Goal: Task Accomplishment & Management: Use online tool/utility

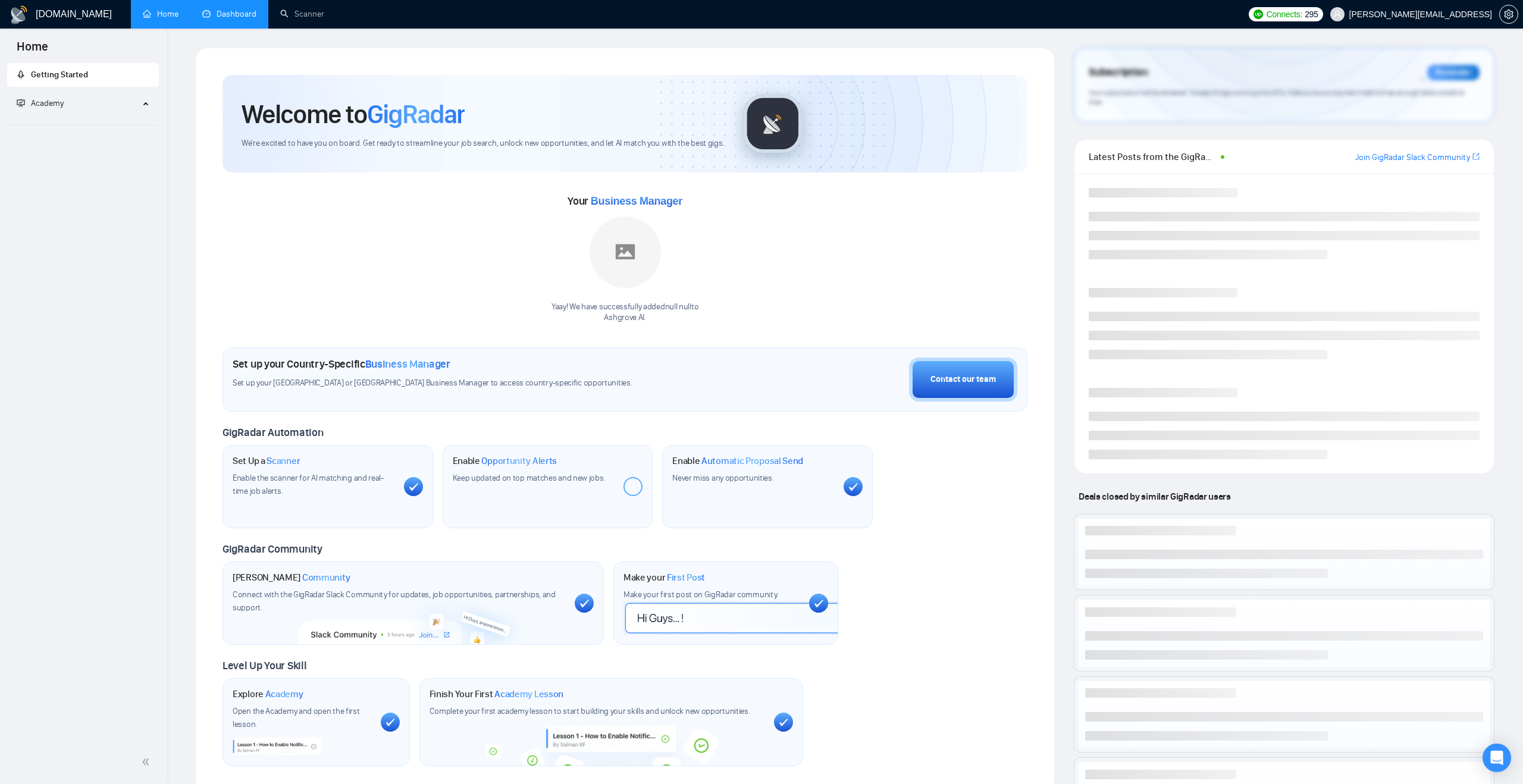
click at [233, 18] on link "Dashboard" at bounding box center [229, 14] width 54 height 10
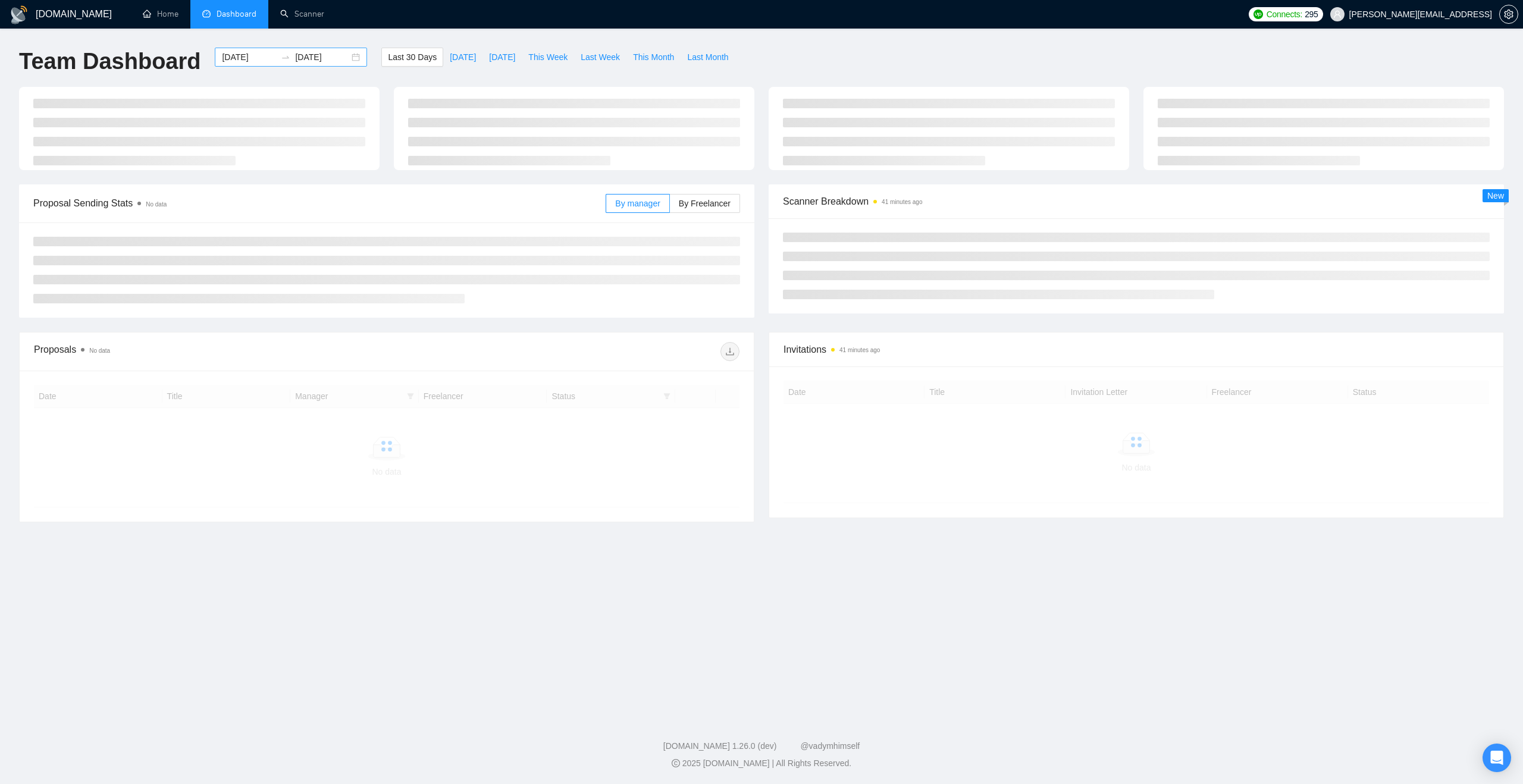
click at [259, 51] on input "[DATE]" at bounding box center [249, 57] width 54 height 13
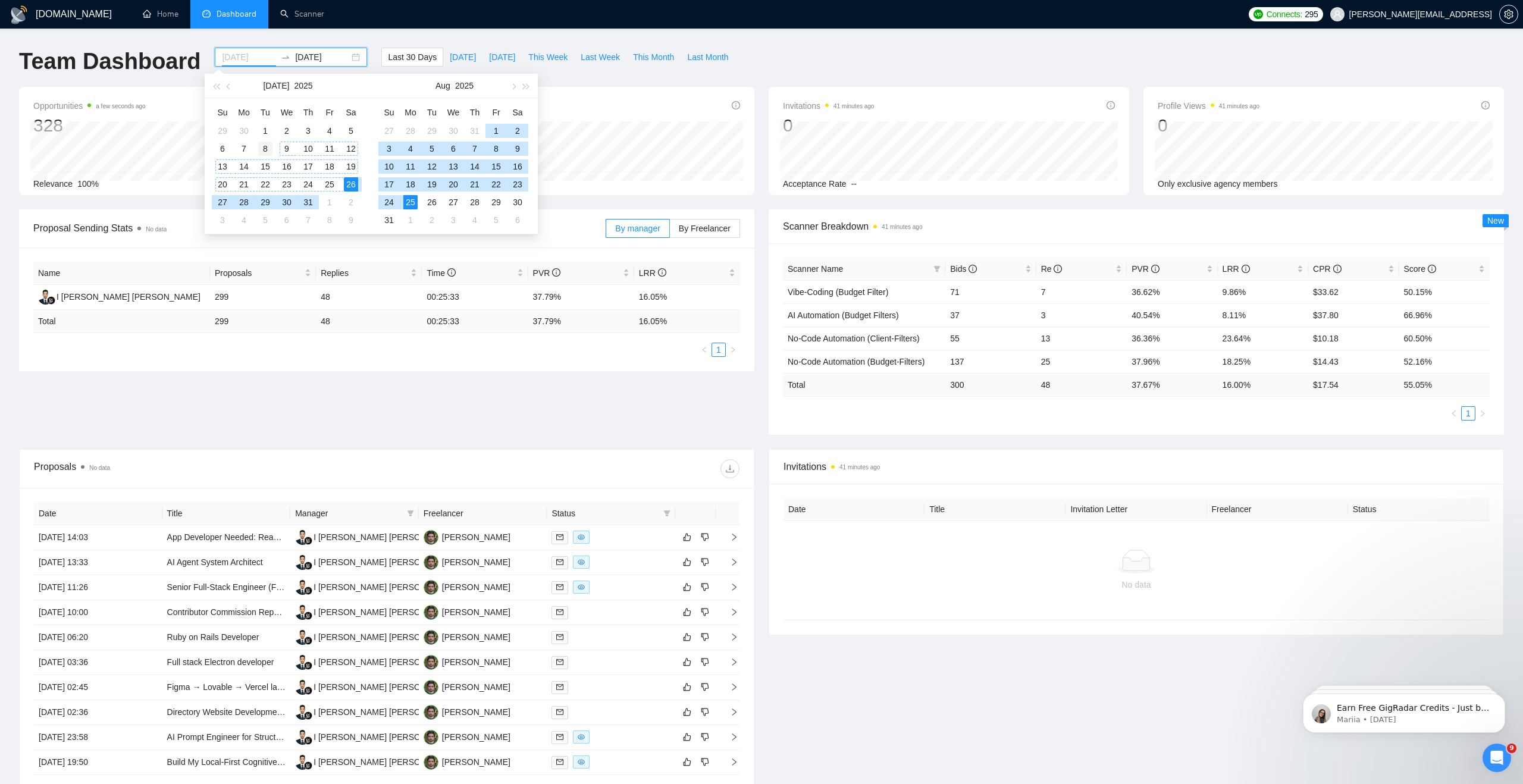
type input "[DATE]"
click at [271, 150] on div "8" at bounding box center [265, 149] width 14 height 14
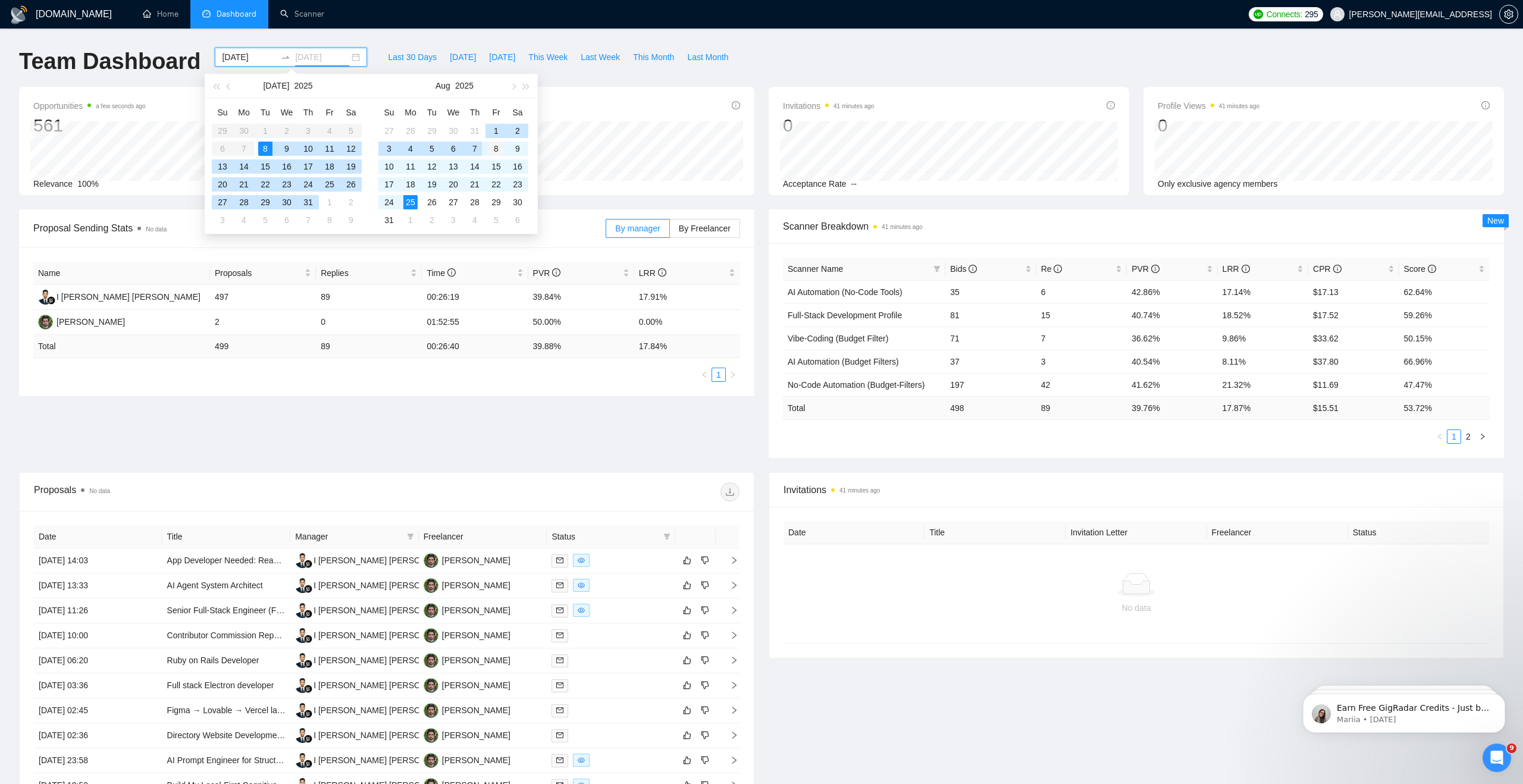
type input "[DATE]"
click at [489, 147] on div "8" at bounding box center [496, 149] width 14 height 14
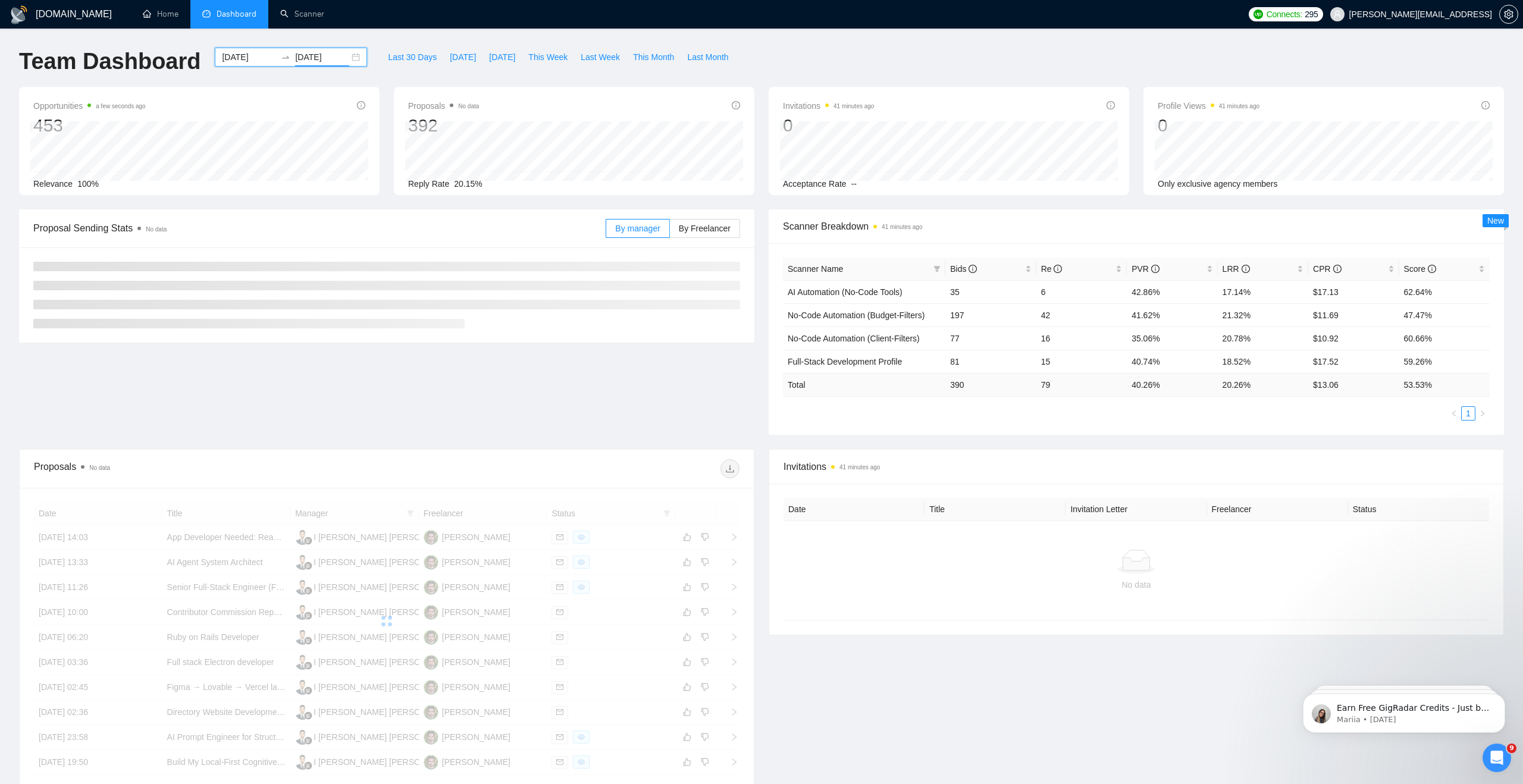
click at [595, 93] on div "Proposals No data 392 Reply Rate 20.15%" at bounding box center [574, 141] width 360 height 108
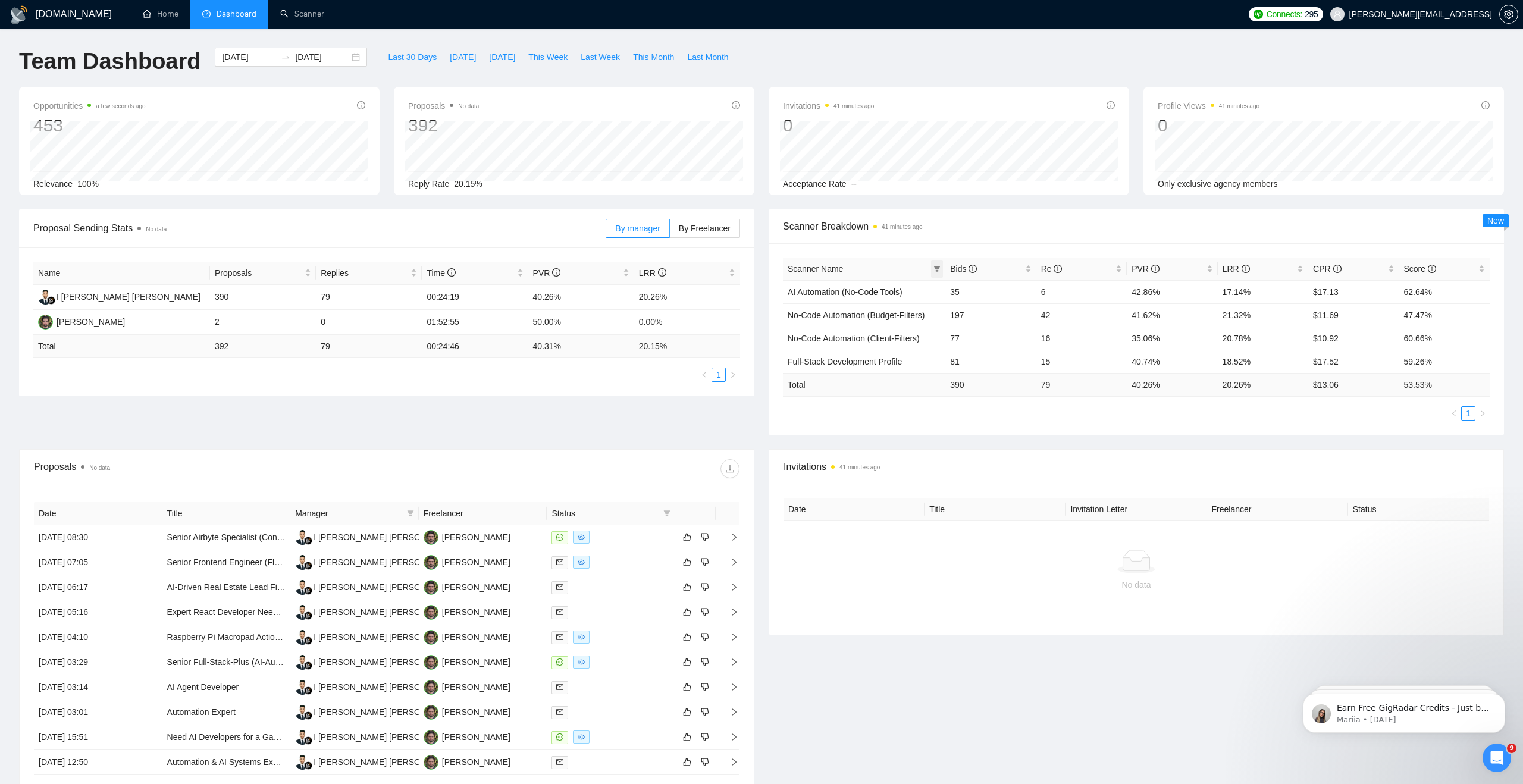
click at [937, 271] on icon "filter" at bounding box center [937, 269] width 6 height 6
click at [844, 336] on span "No-Code Automation (Budget-Filters)" at bounding box center [855, 340] width 142 height 10
checkbox input "true"
click at [883, 240] on div "Scanner Breakdown 41 minutes ago" at bounding box center [1136, 226] width 707 height 34
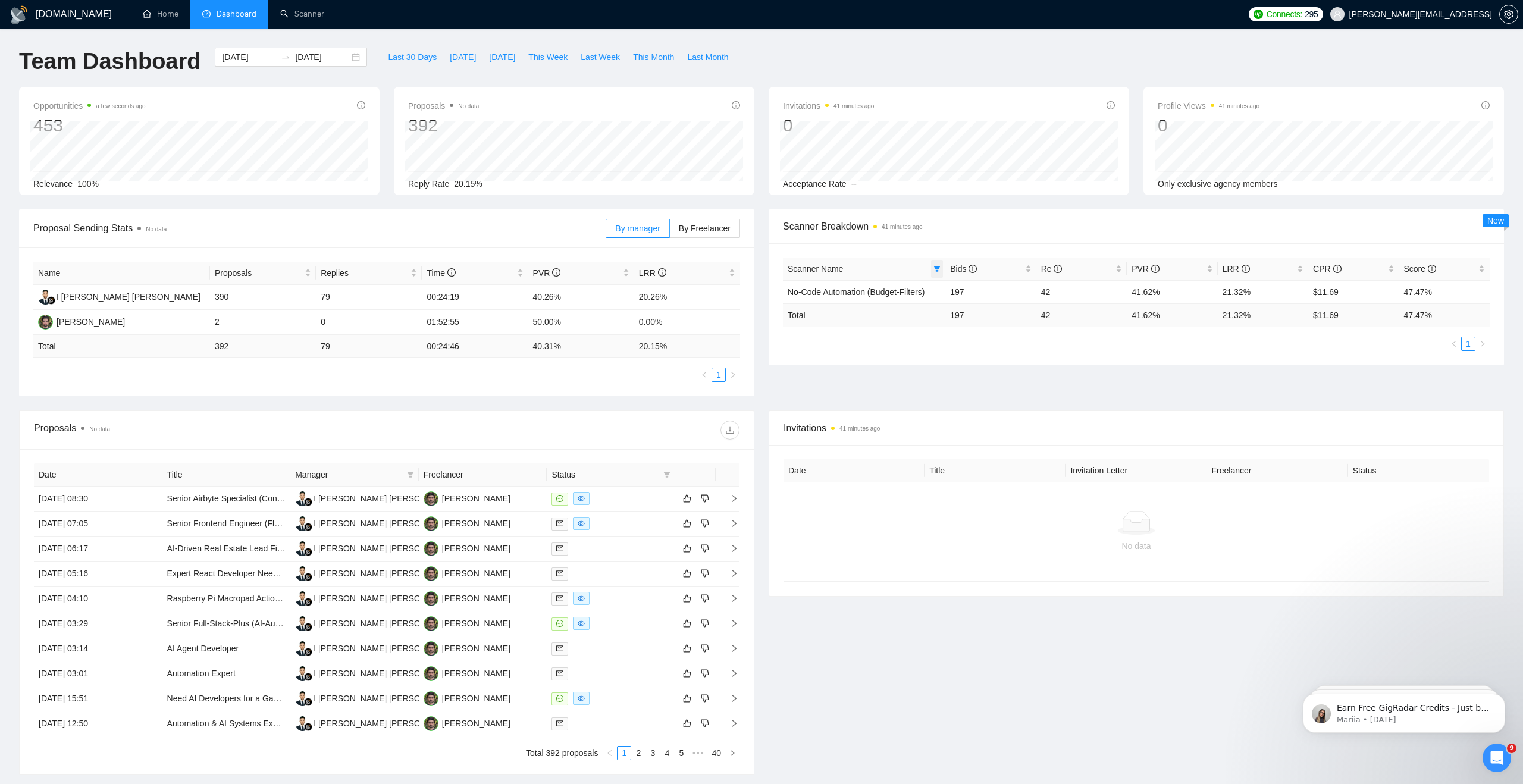
click at [937, 266] on icon "filter" at bounding box center [937, 269] width 6 height 6
click at [808, 318] on span "AI Automation (No-Code Tools)" at bounding box center [844, 321] width 119 height 10
checkbox input "true"
click at [808, 339] on span "No-Code Automation (Budget-Filters)" at bounding box center [855, 340] width 142 height 10
checkbox input "false"
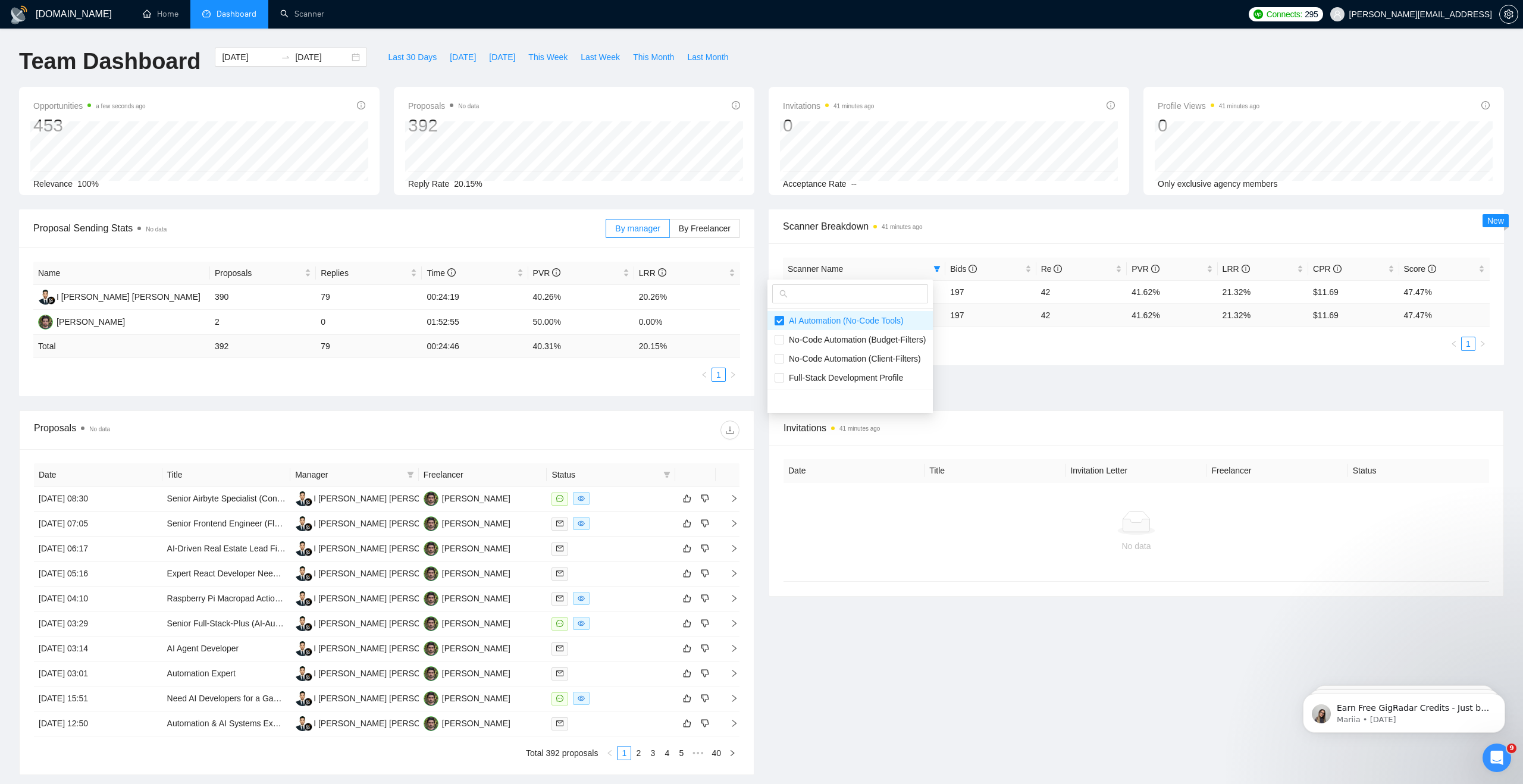
click at [890, 260] on th "Scanner Name" at bounding box center [864, 269] width 162 height 23
click at [939, 263] on span at bounding box center [937, 268] width 12 height 18
click at [776, 319] on input "checkbox" at bounding box center [779, 321] width 10 height 10
checkbox input "false"
click at [833, 244] on div "Scanner Name Bids Re PVR LRR CPR Score AI Automation (No-Code Tools) 35 6 42.86…" at bounding box center [1136, 305] width 735 height 122
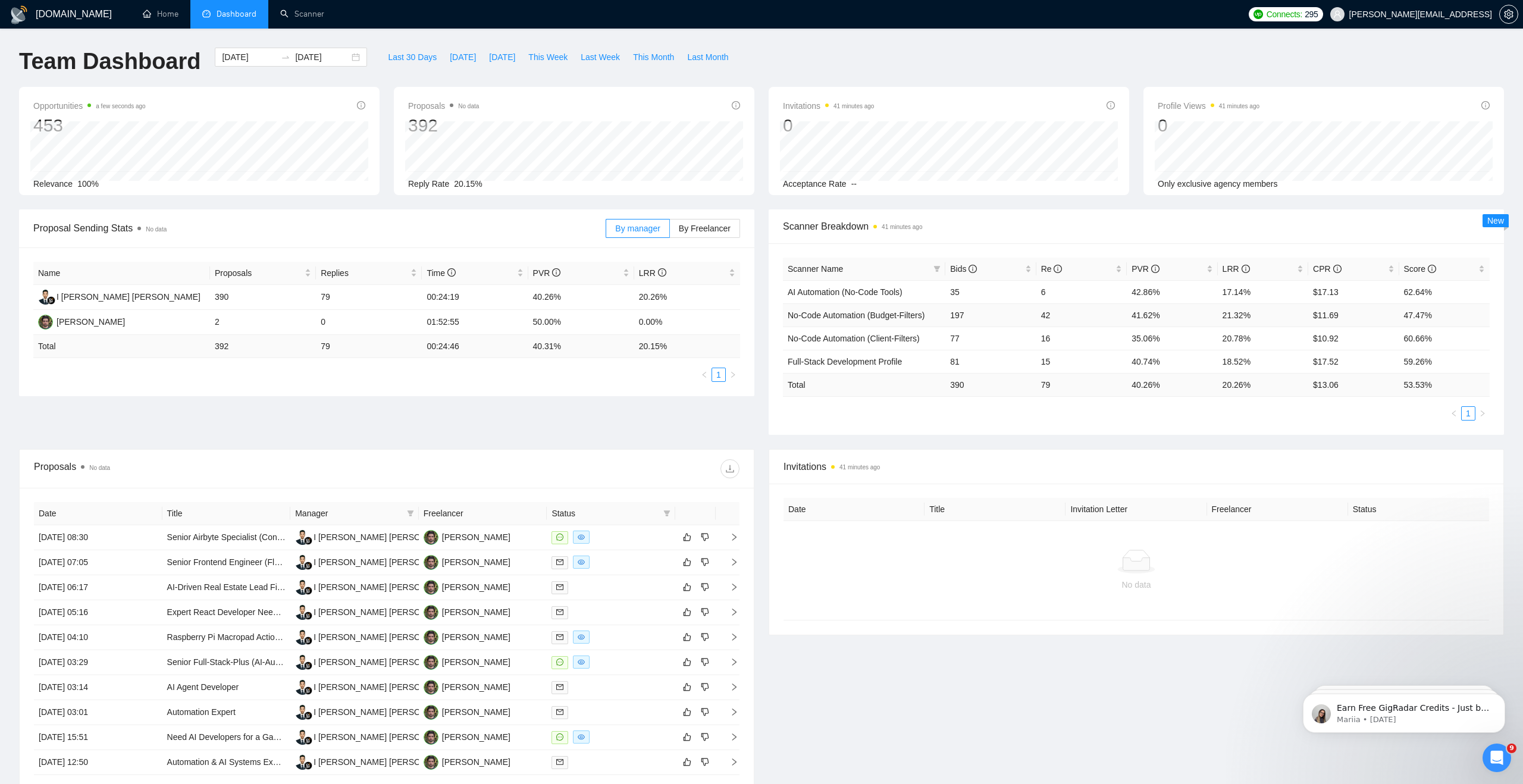
click at [966, 318] on td "197" at bounding box center [990, 314] width 91 height 23
click at [1323, 386] on td "$ 13.06" at bounding box center [1353, 384] width 91 height 23
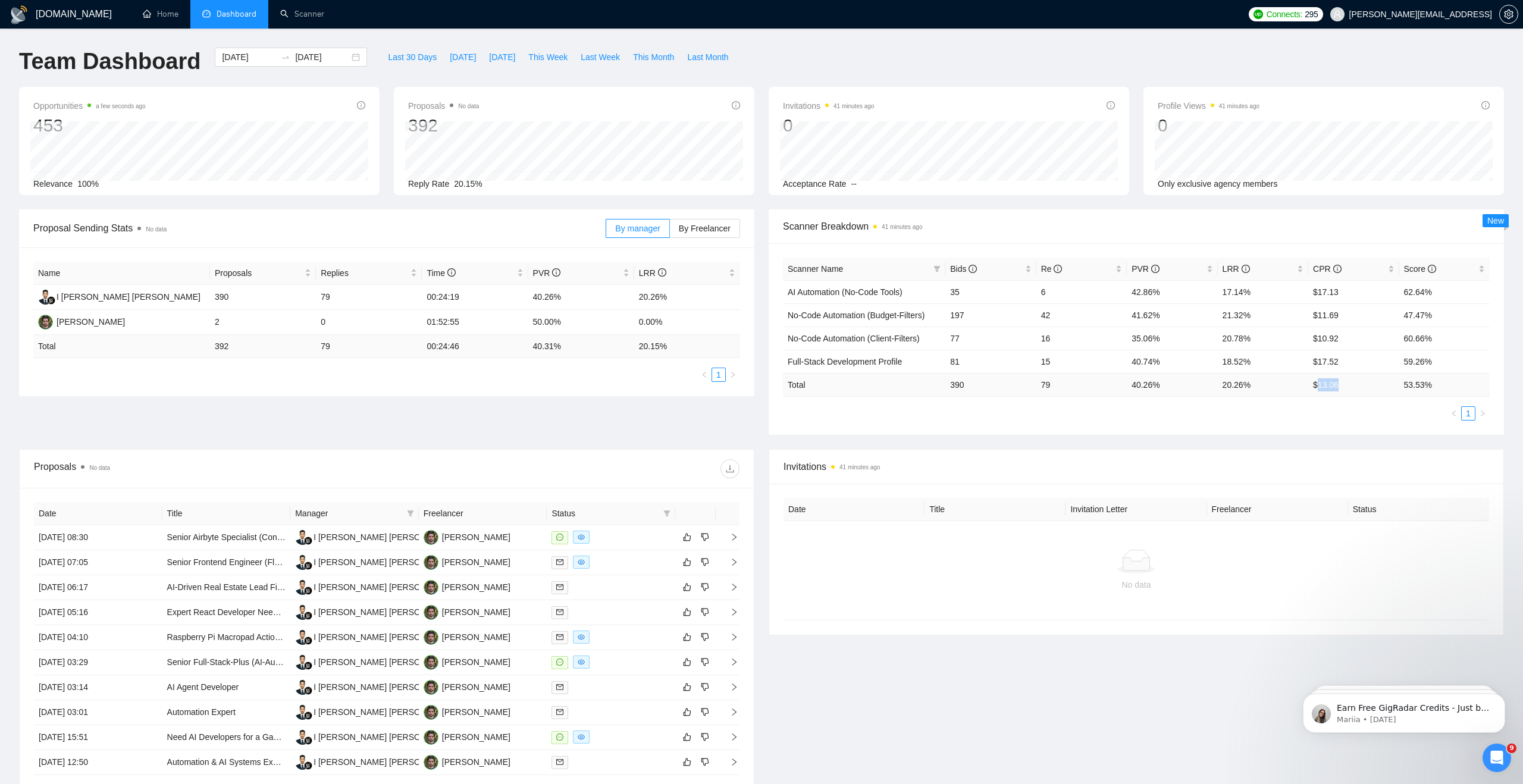
copy td "13.06"
click at [670, 56] on span "This Month" at bounding box center [654, 57] width 41 height 13
type input "[DATE]"
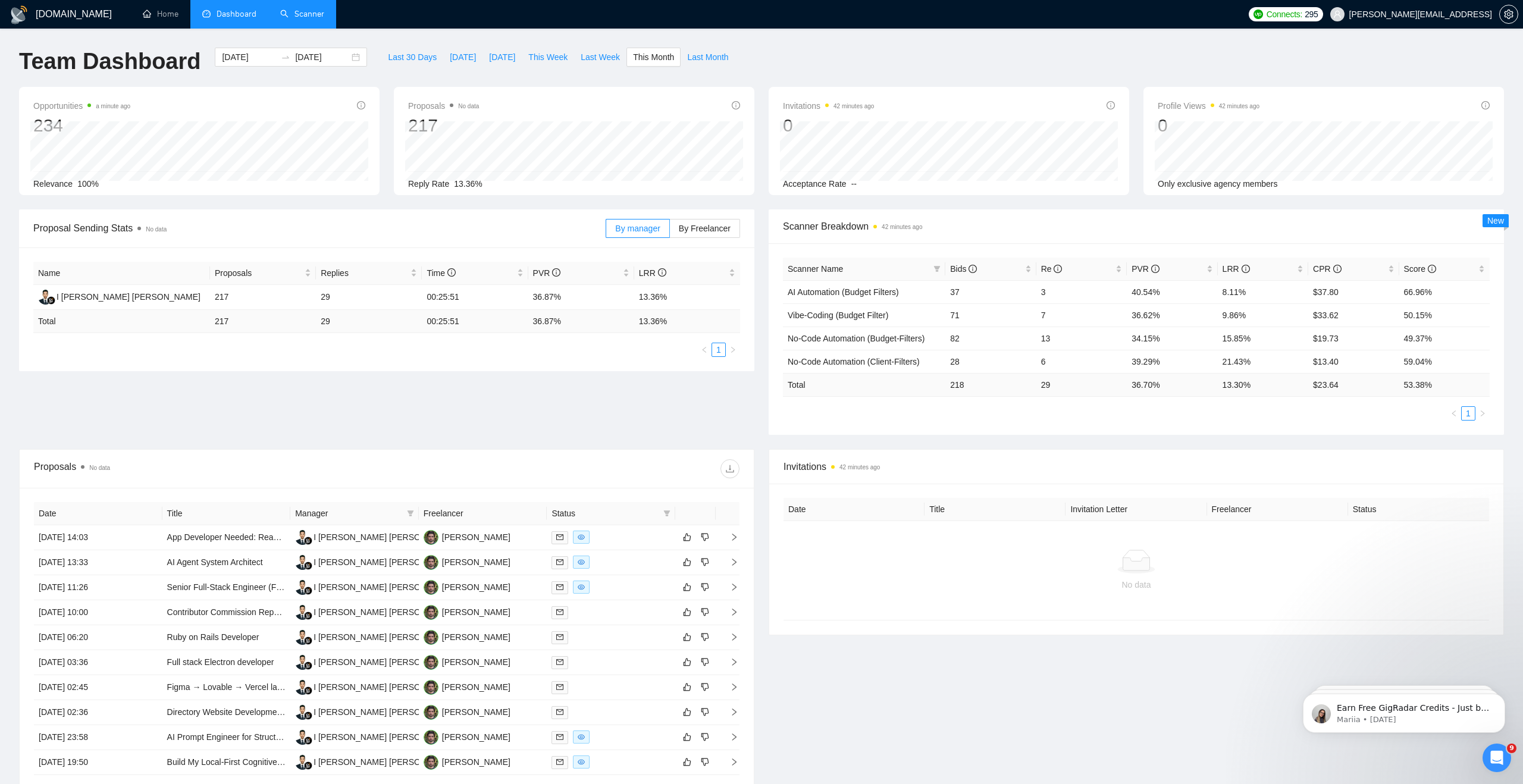
click at [312, 19] on link "Scanner" at bounding box center [302, 14] width 44 height 10
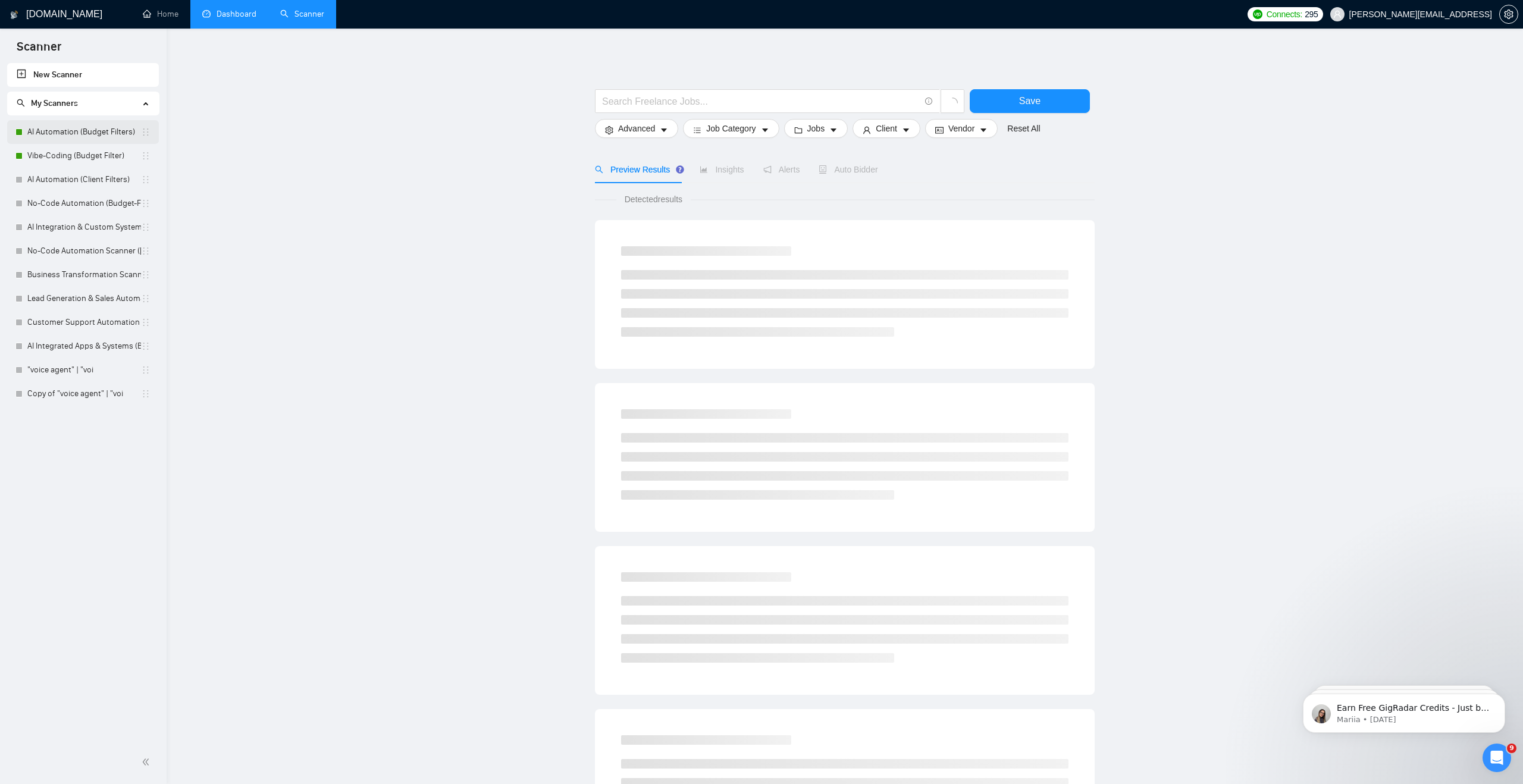
click at [97, 135] on link "AI Automation (Budget Filters)" at bounding box center [84, 132] width 114 height 24
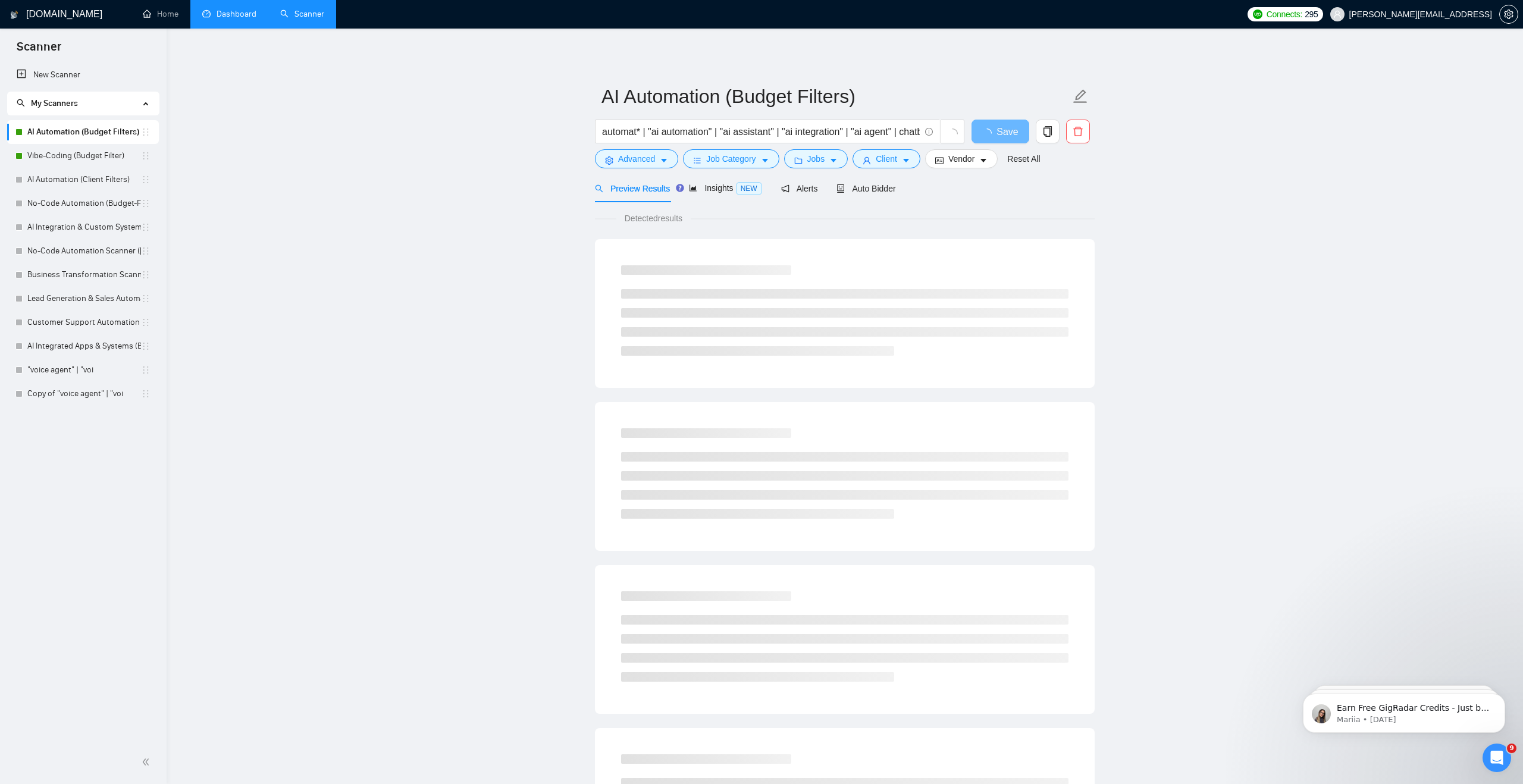
click at [369, 185] on main "AI Automation (Budget Filters) automat* | "ai automation" | "ai assistant" | "a…" at bounding box center [845, 543] width 1319 height 992
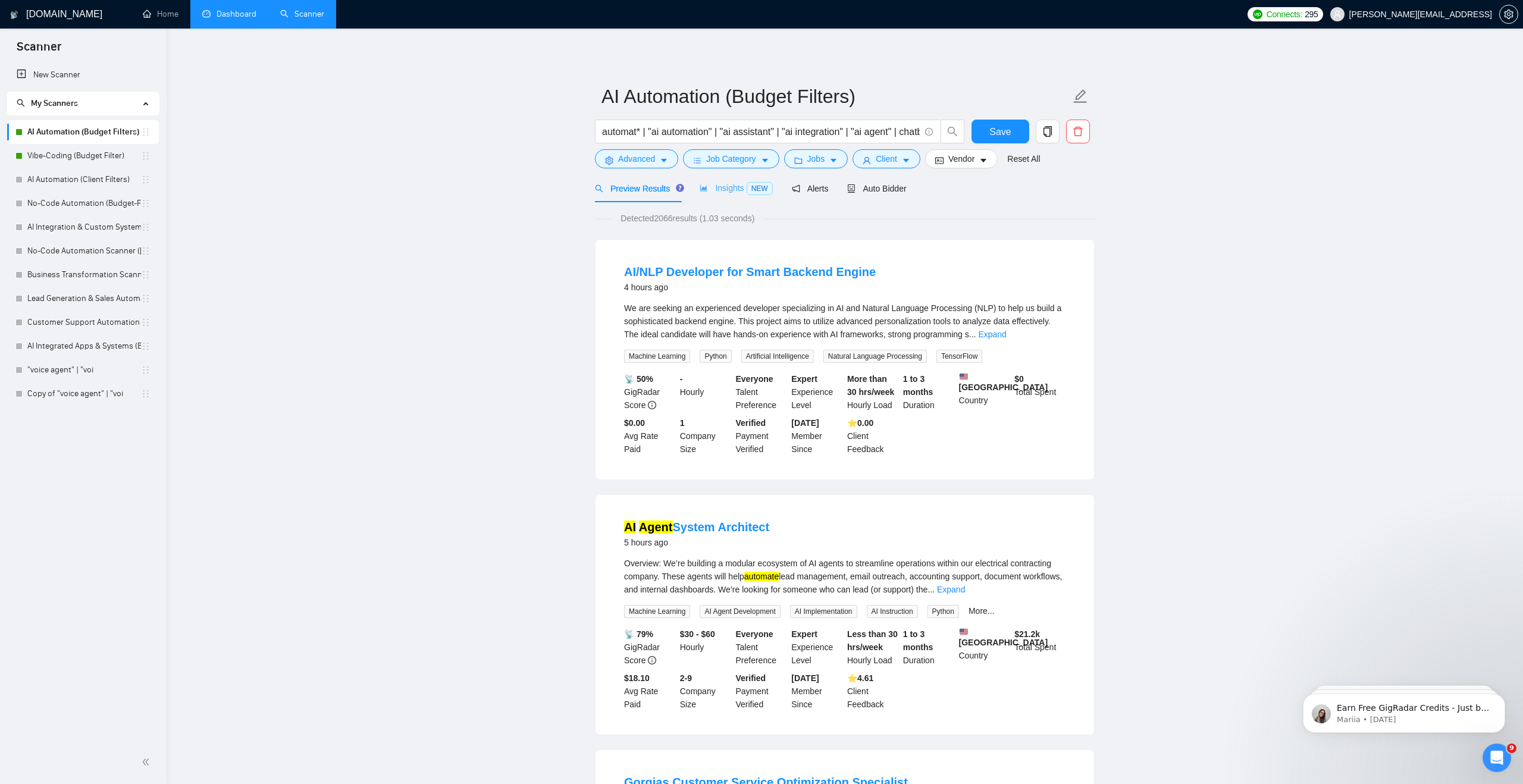
click at [727, 197] on div "Insights NEW" at bounding box center [735, 188] width 72 height 28
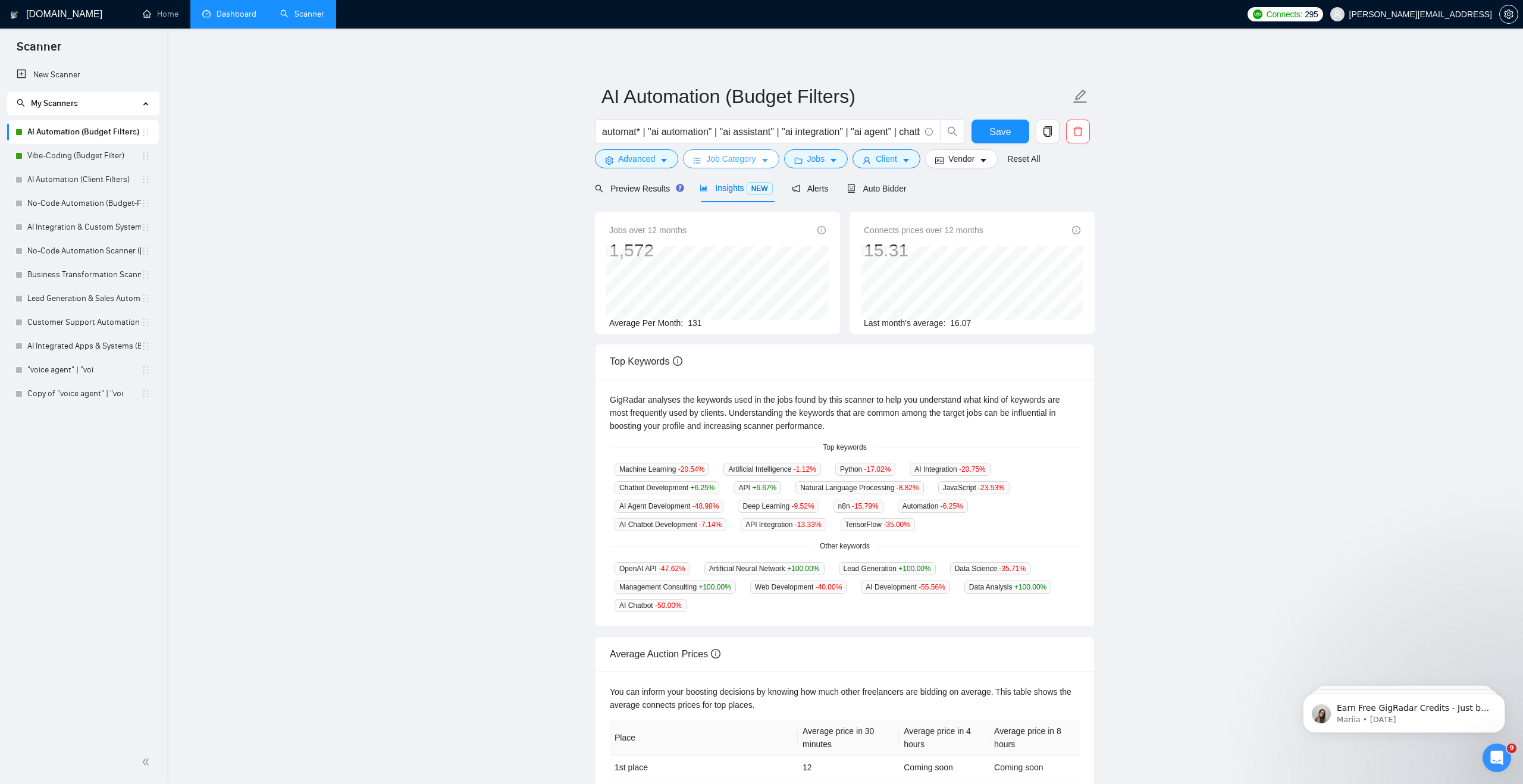
click at [744, 161] on span "Job Category" at bounding box center [731, 159] width 49 height 13
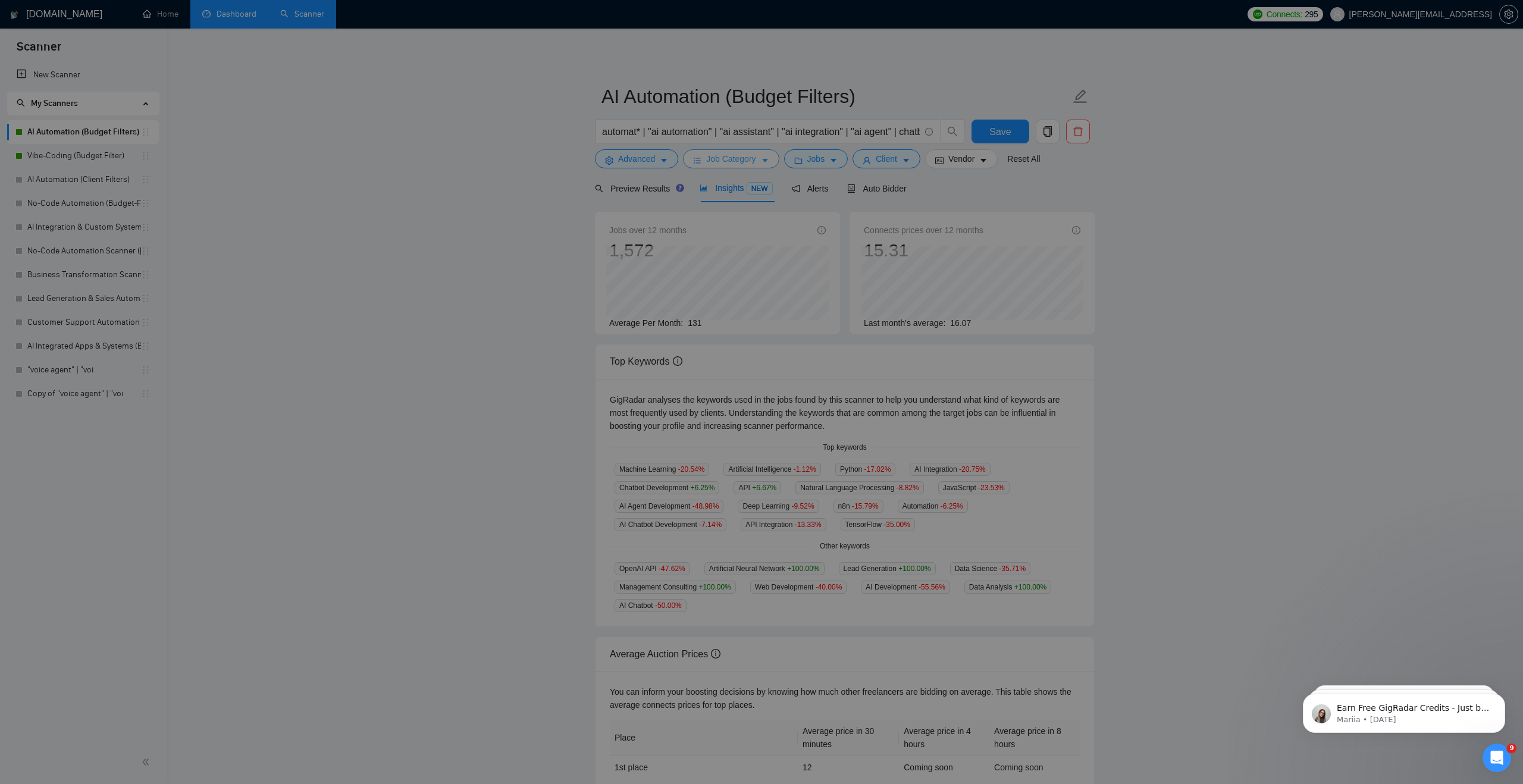
click at [744, 783] on div "Select job categories Select Categories AI & Machine Learning AI Apps & Integra…" at bounding box center [761, 784] width 1523 height 0
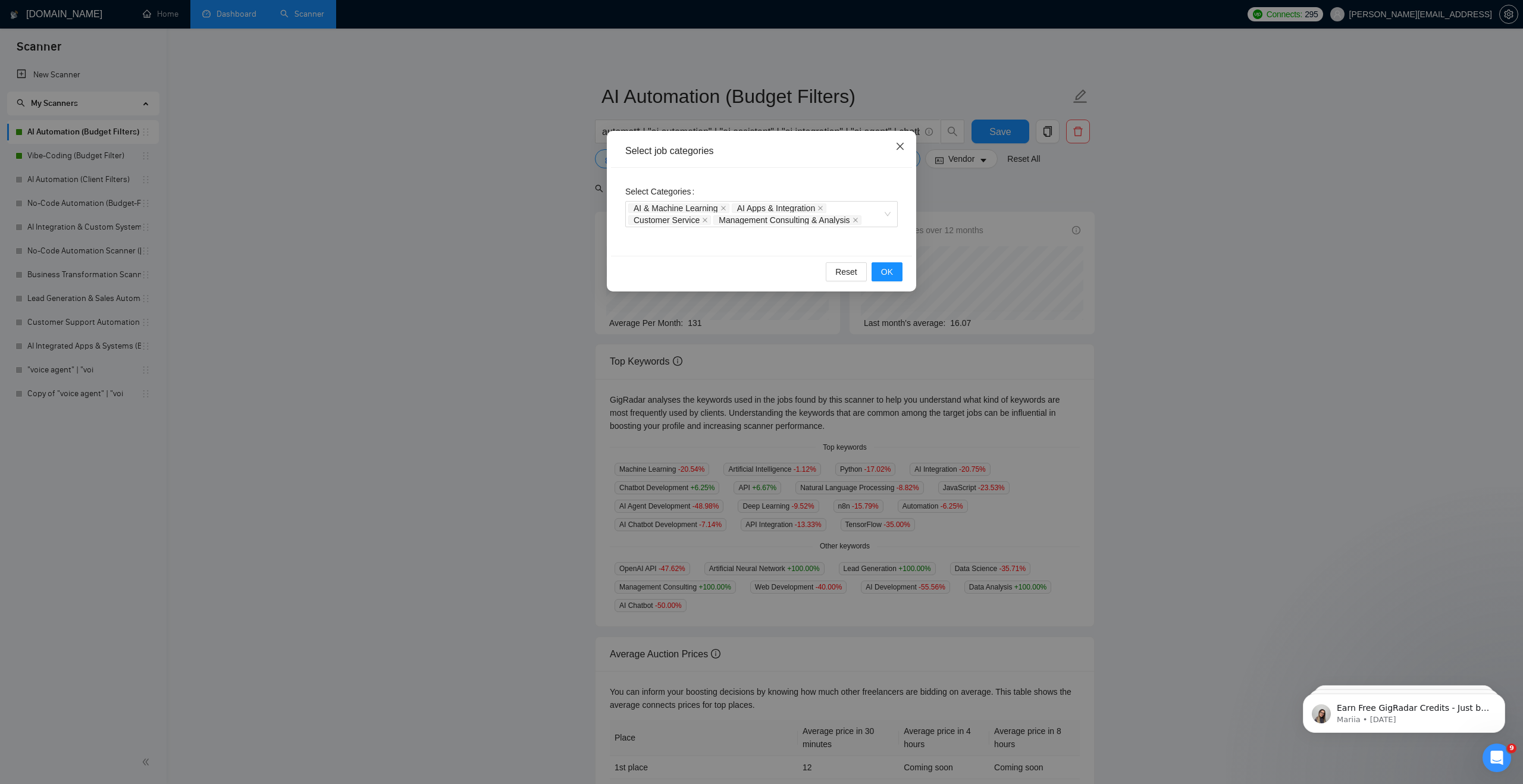
click at [903, 146] on icon "close" at bounding box center [900, 147] width 10 height 10
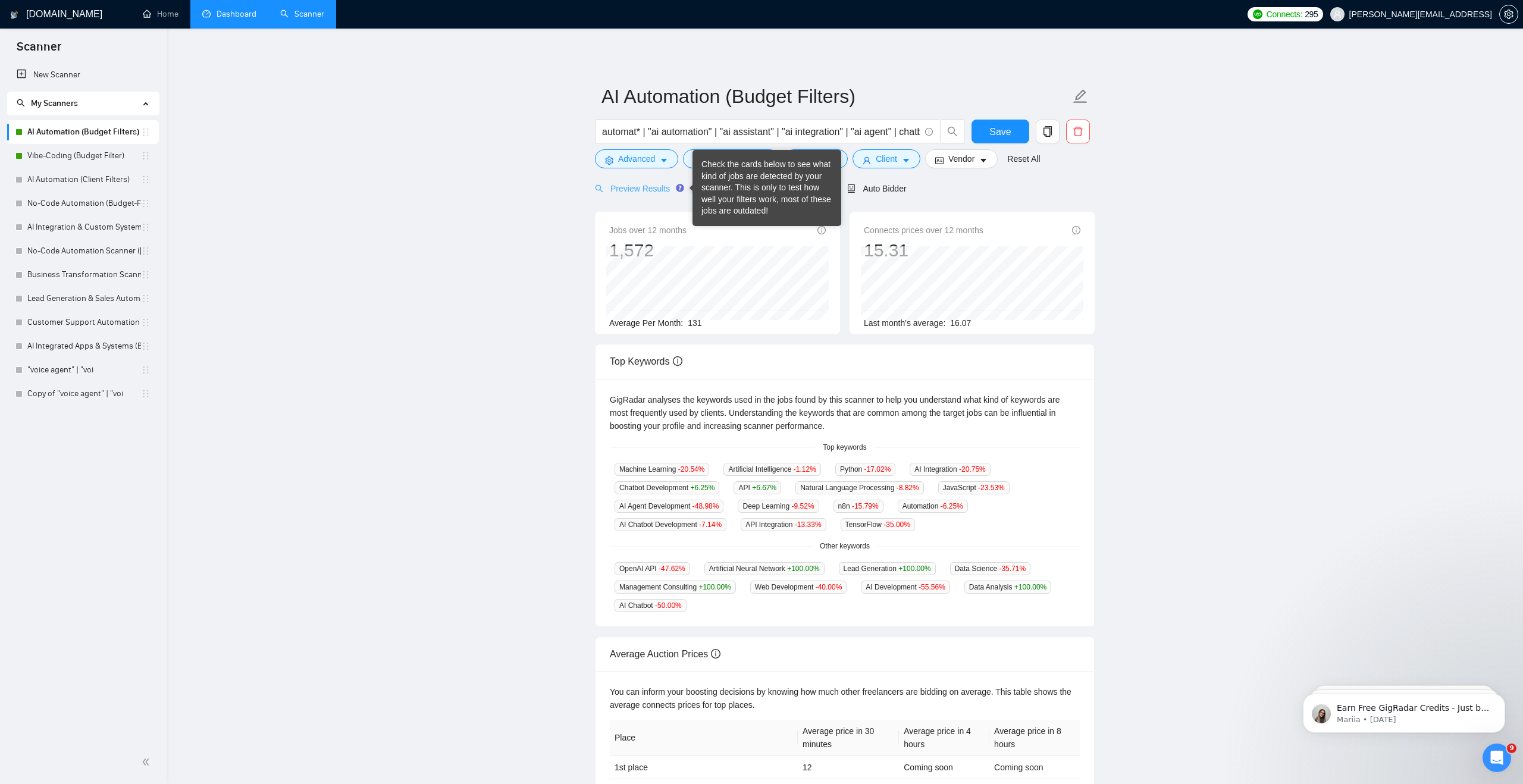
click at [652, 195] on div "Preview Results" at bounding box center [638, 188] width 86 height 28
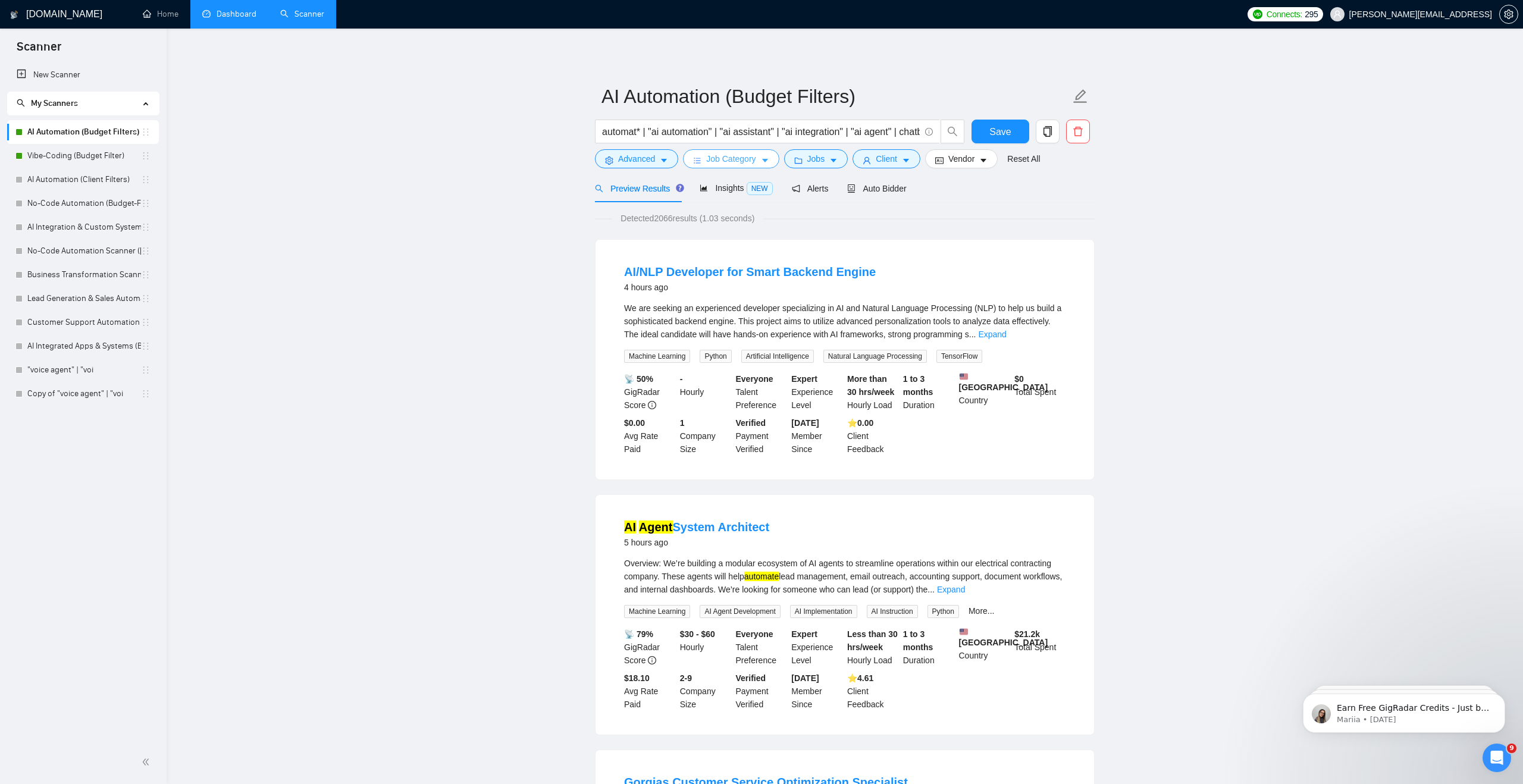
click at [734, 159] on span "Job Category" at bounding box center [731, 159] width 49 height 13
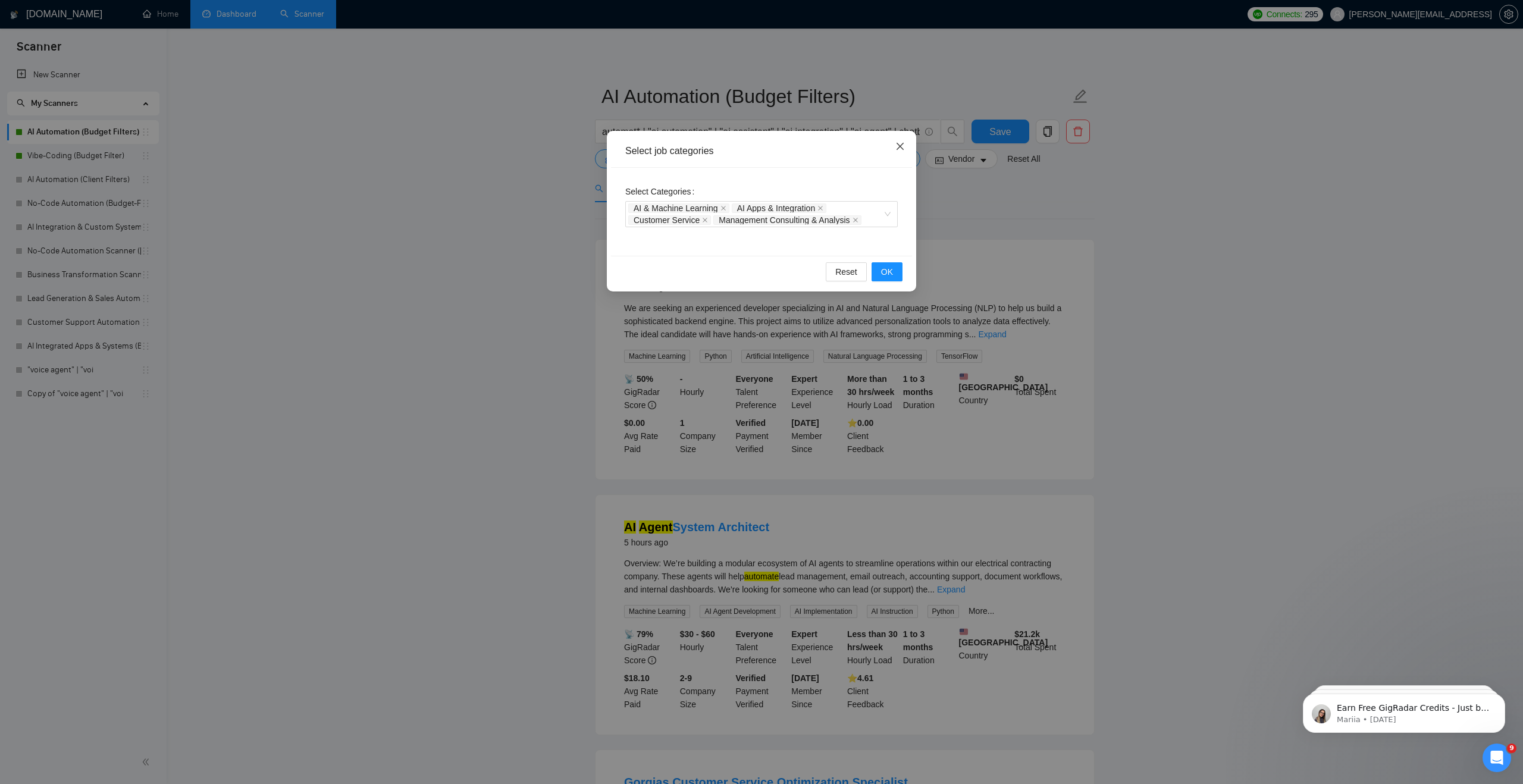
click at [897, 141] on span "Close" at bounding box center [900, 147] width 32 height 32
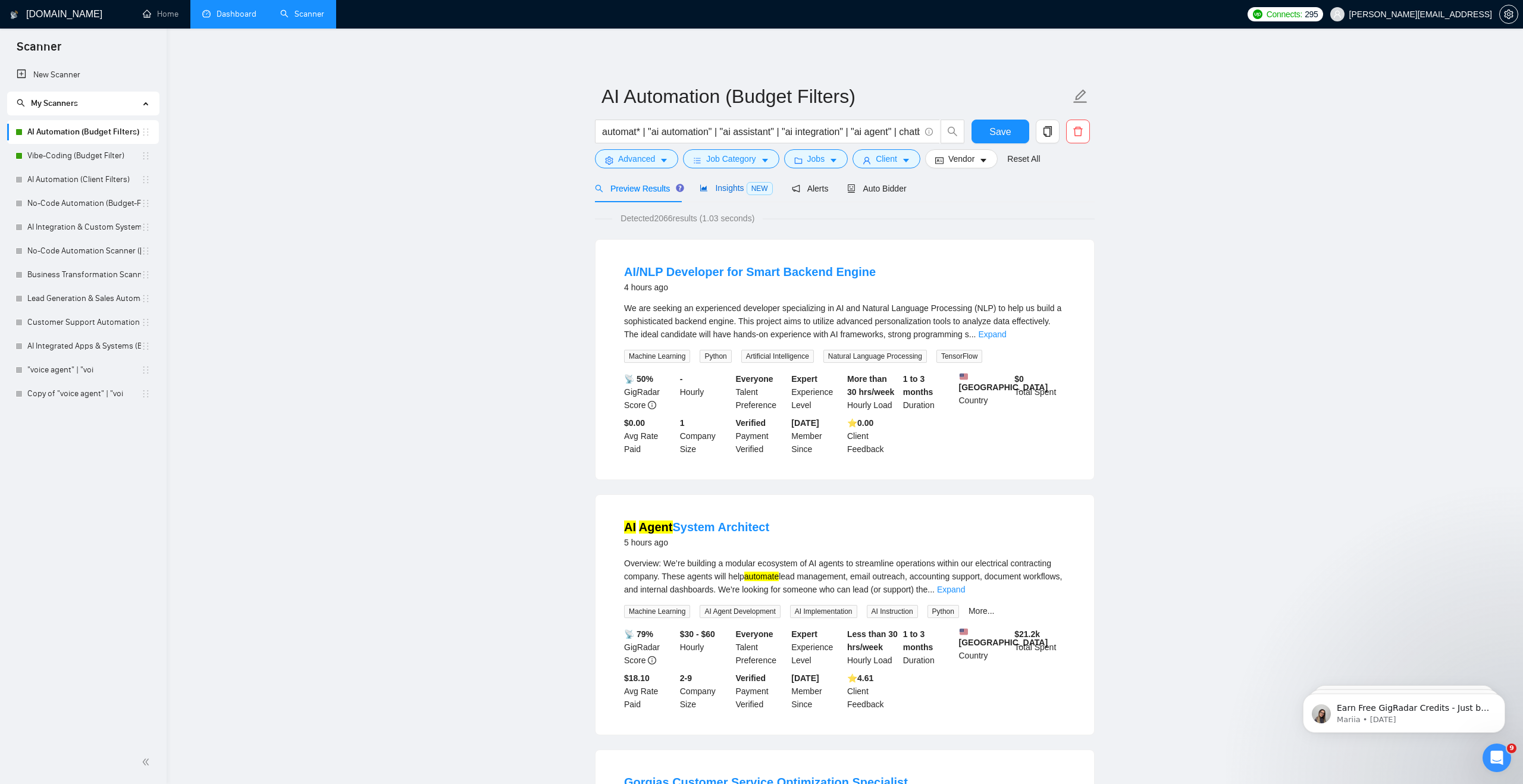
click at [733, 191] on span "Insights NEW" at bounding box center [735, 188] width 72 height 10
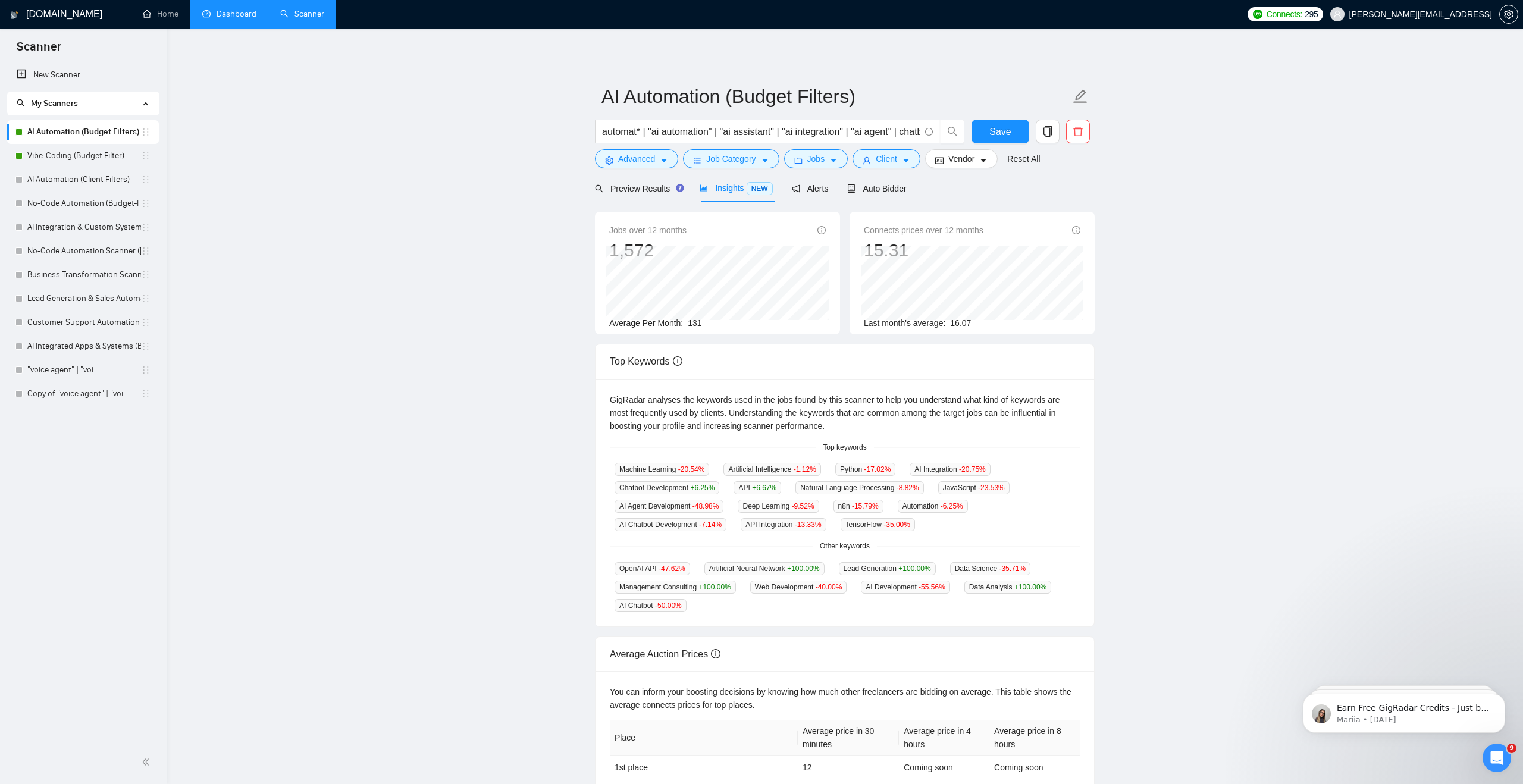
click at [694, 329] on div "Average Per Month: 131" at bounding box center [718, 323] width 216 height 13
click at [650, 182] on div "Preview Results" at bounding box center [638, 188] width 86 height 13
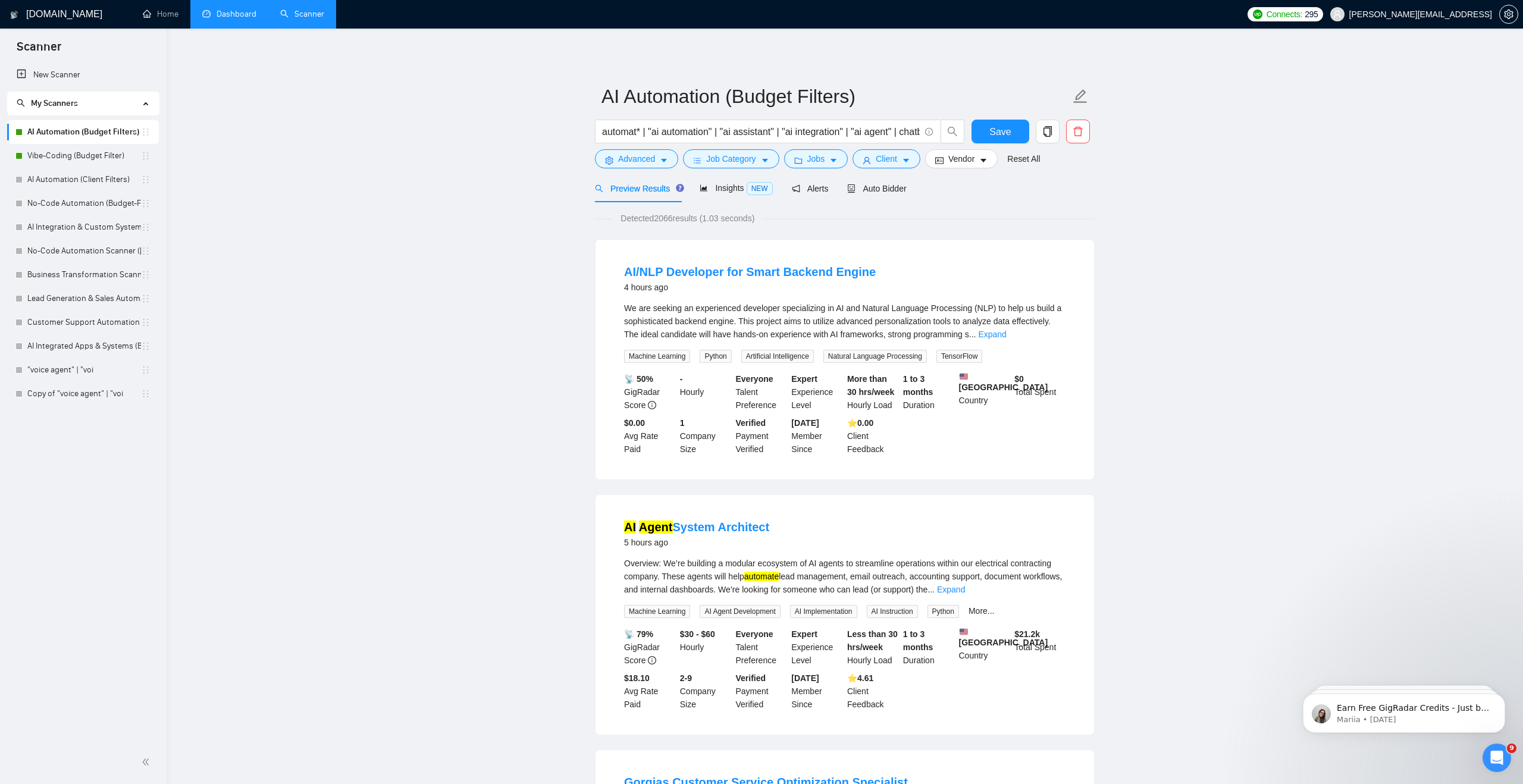
click at [728, 168] on form "AI Automation (Budget Filters) automat* | "ai automation" | "ai assistant" | "a…" at bounding box center [845, 126] width 500 height 97
click at [739, 157] on span "Job Category" at bounding box center [731, 159] width 49 height 13
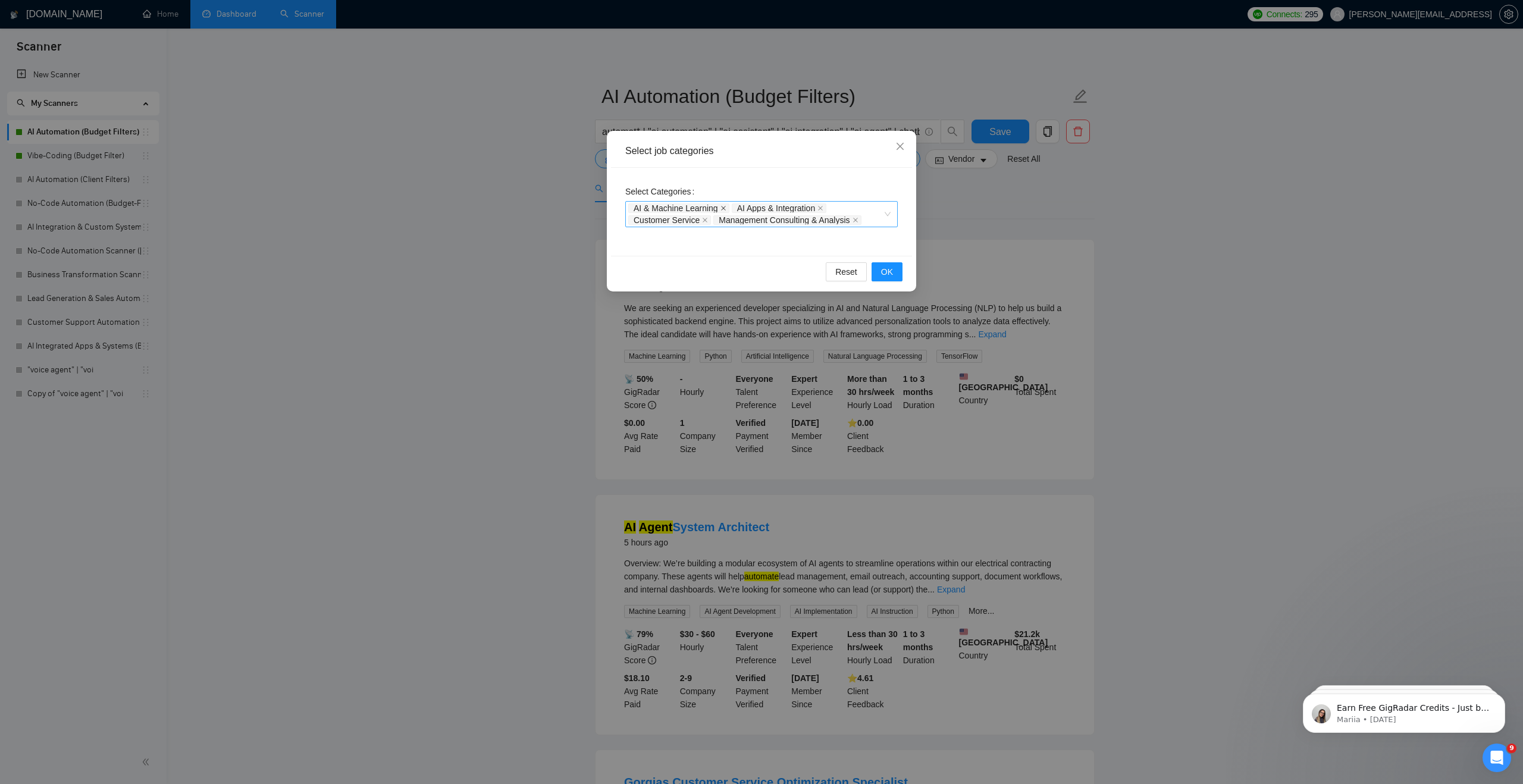
click at [724, 206] on icon "close" at bounding box center [723, 208] width 6 height 6
click at [718, 206] on icon "close" at bounding box center [718, 208] width 6 height 6
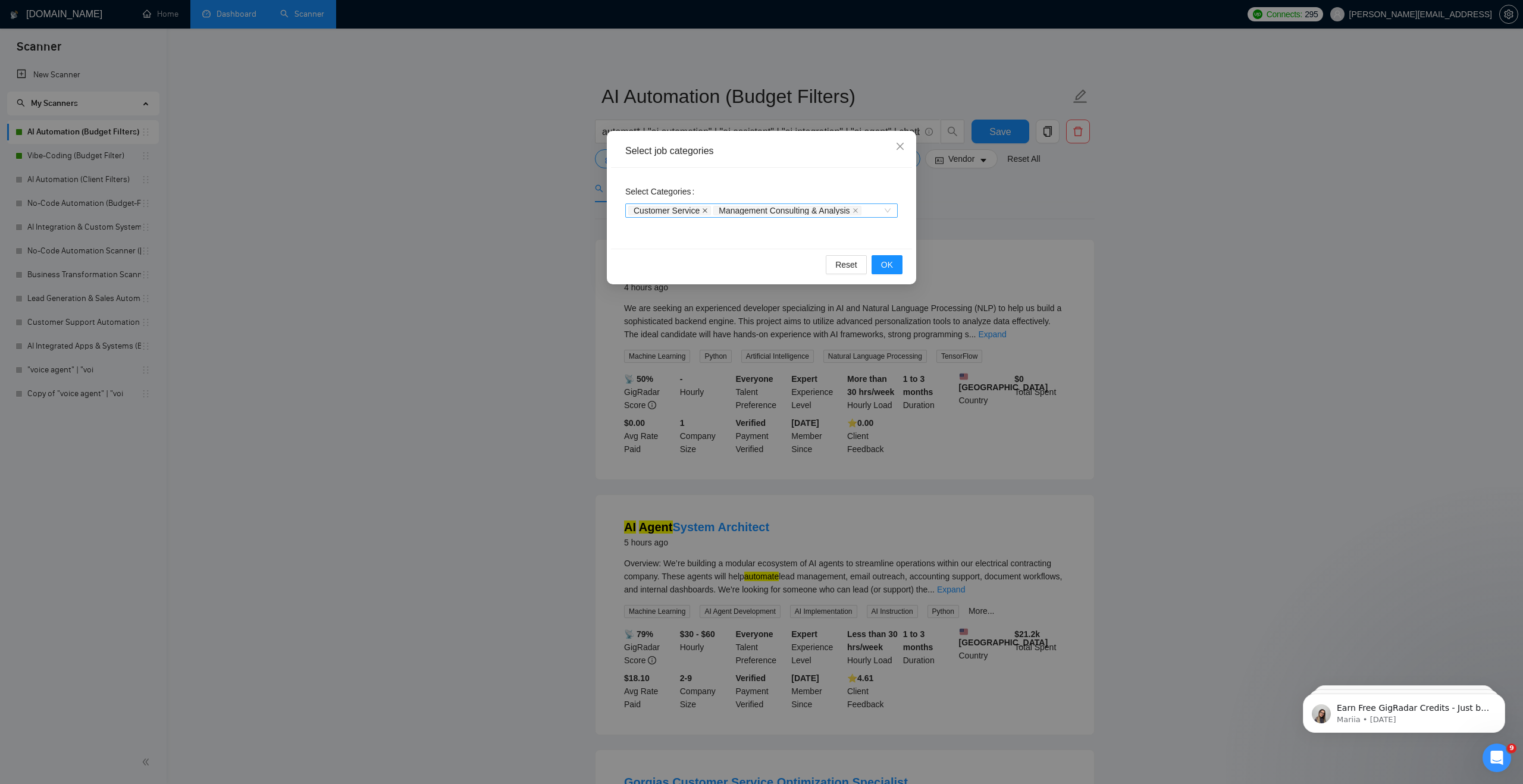
click at [707, 208] on icon "close" at bounding box center [705, 211] width 5 height 5
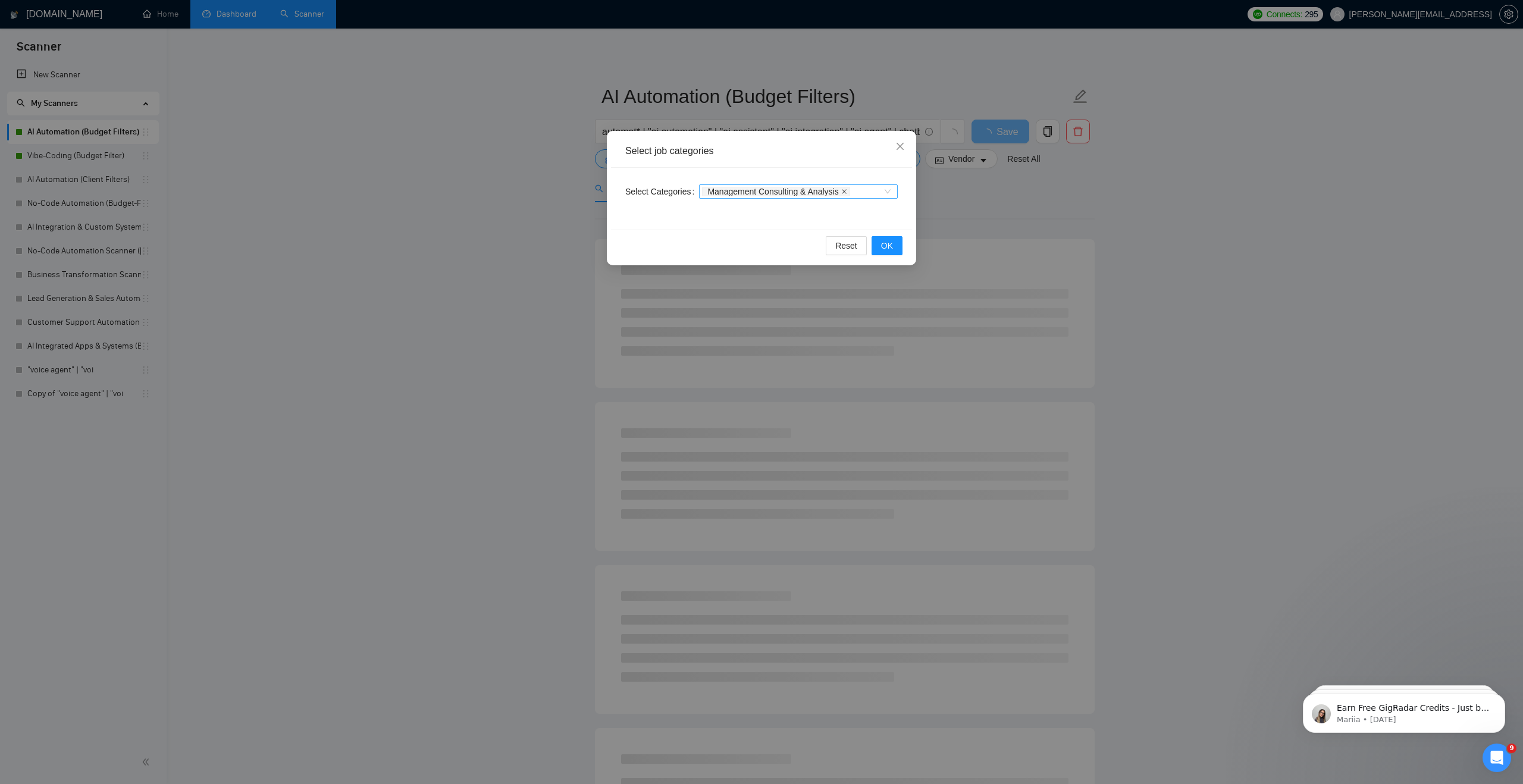
click at [848, 192] on icon "close" at bounding box center [844, 192] width 6 height 6
click at [887, 251] on span "OK" at bounding box center [887, 246] width 12 height 13
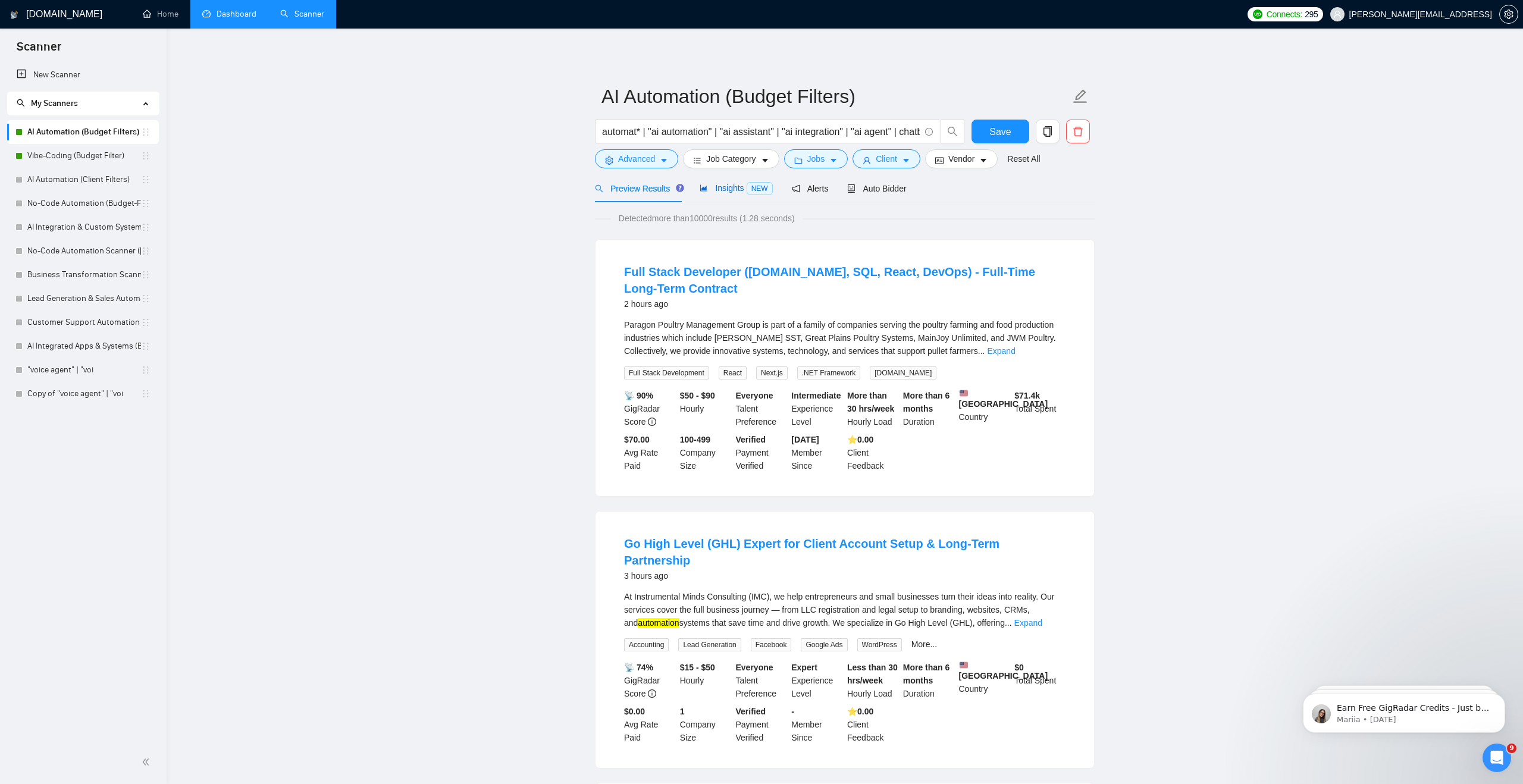
click at [707, 187] on icon "area-chart" at bounding box center [704, 188] width 7 height 6
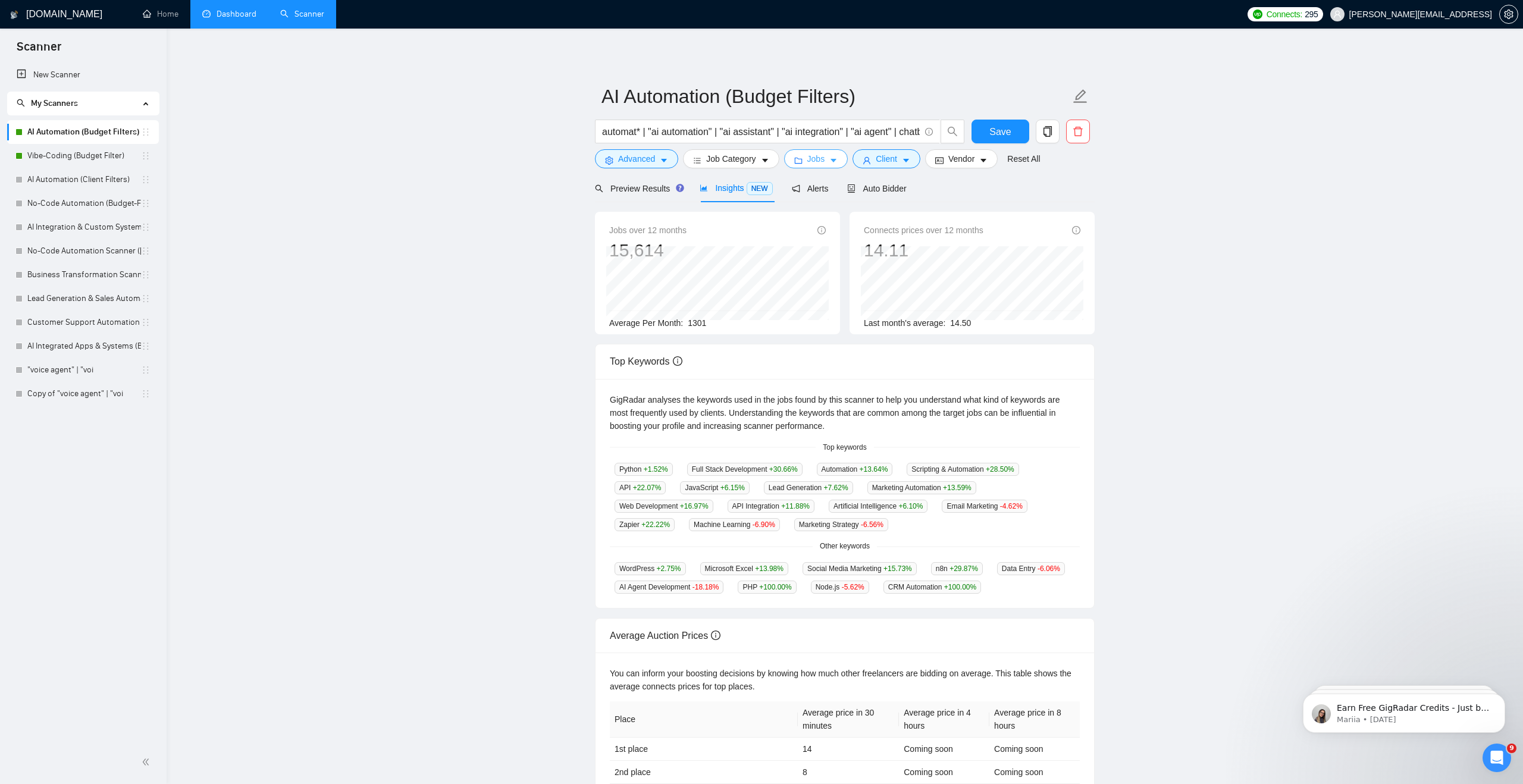
click at [808, 166] on button "Jobs" at bounding box center [817, 159] width 65 height 19
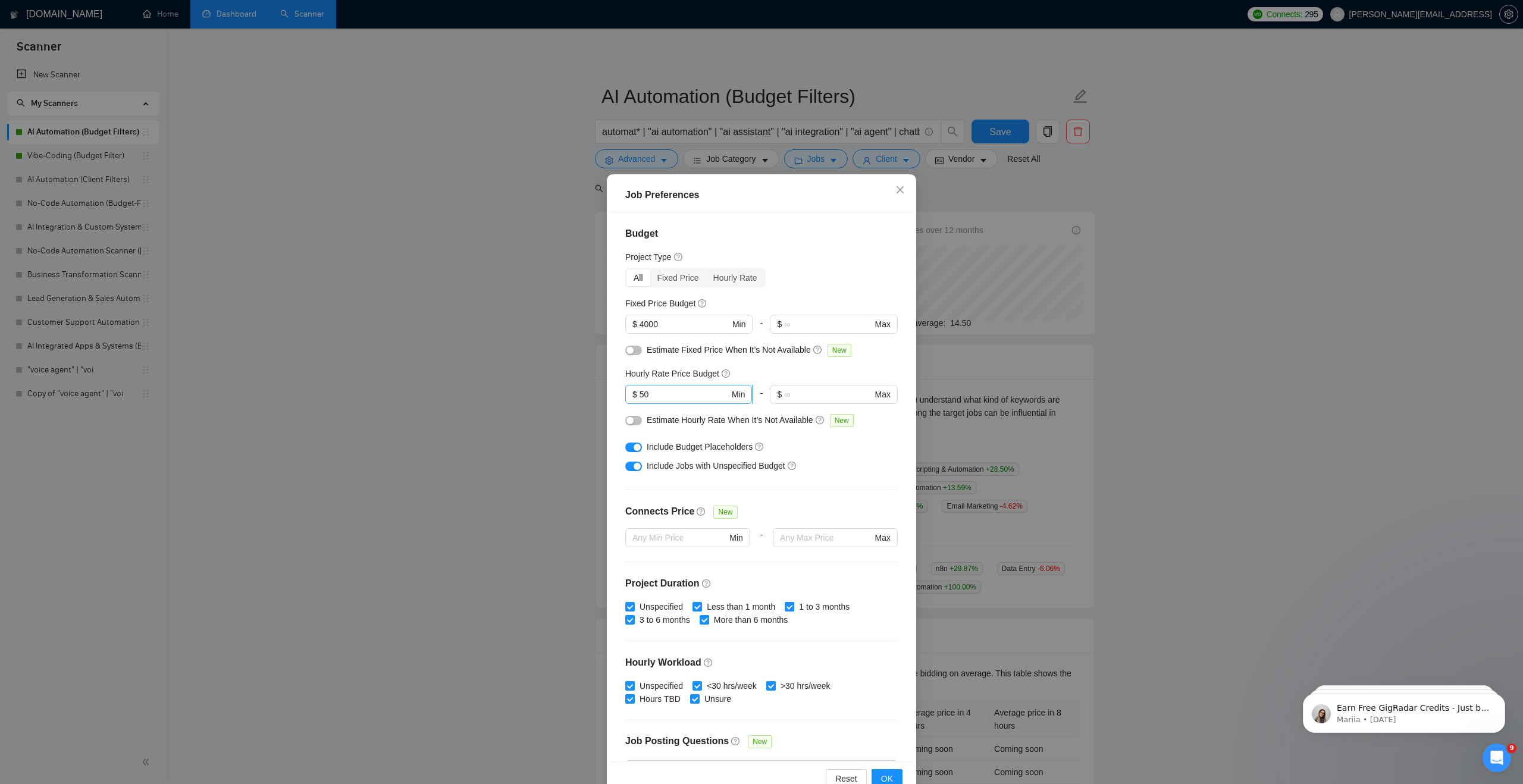
click at [668, 395] on input "50" at bounding box center [685, 394] width 90 height 13
type input "5"
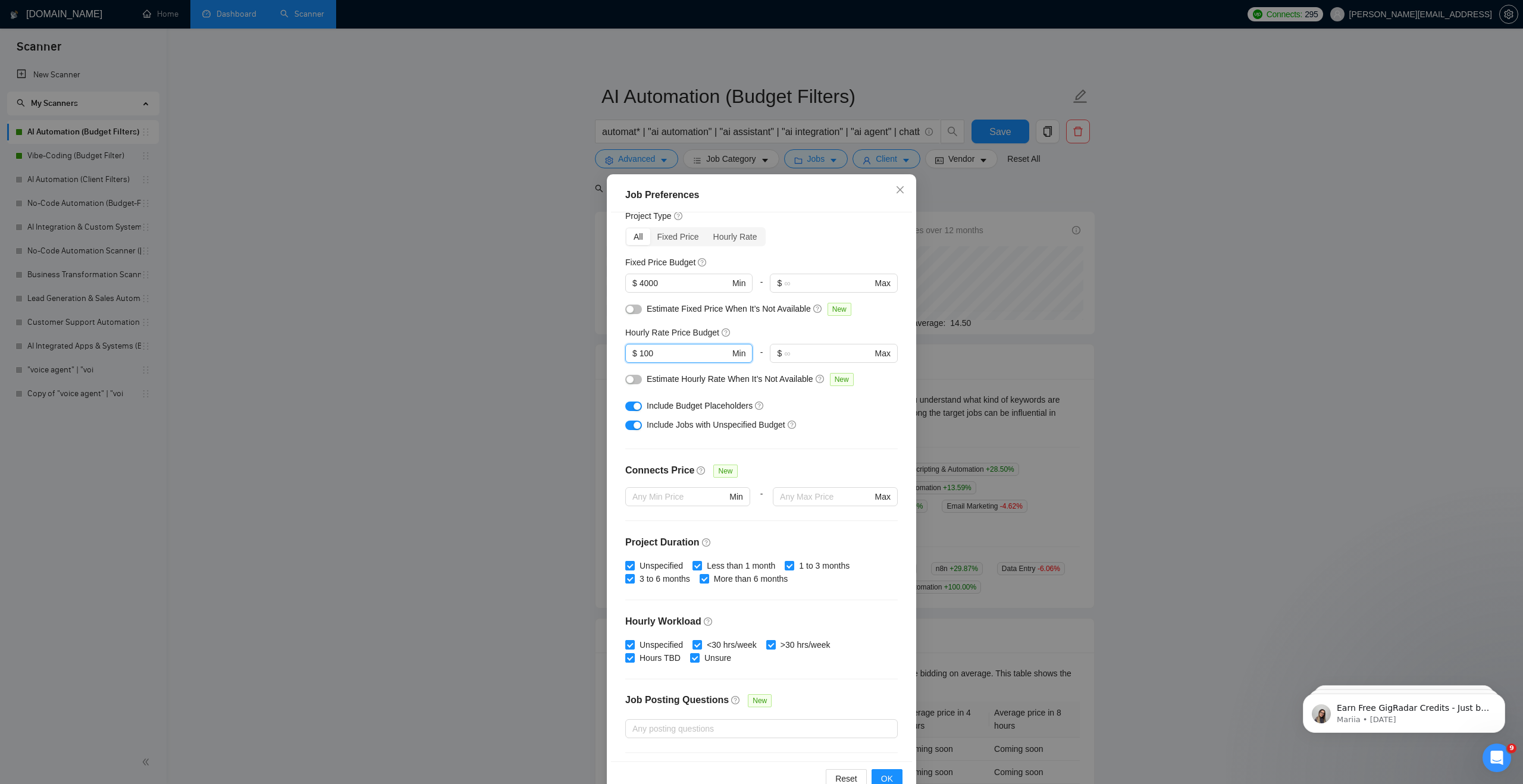
scroll to position [46, 0]
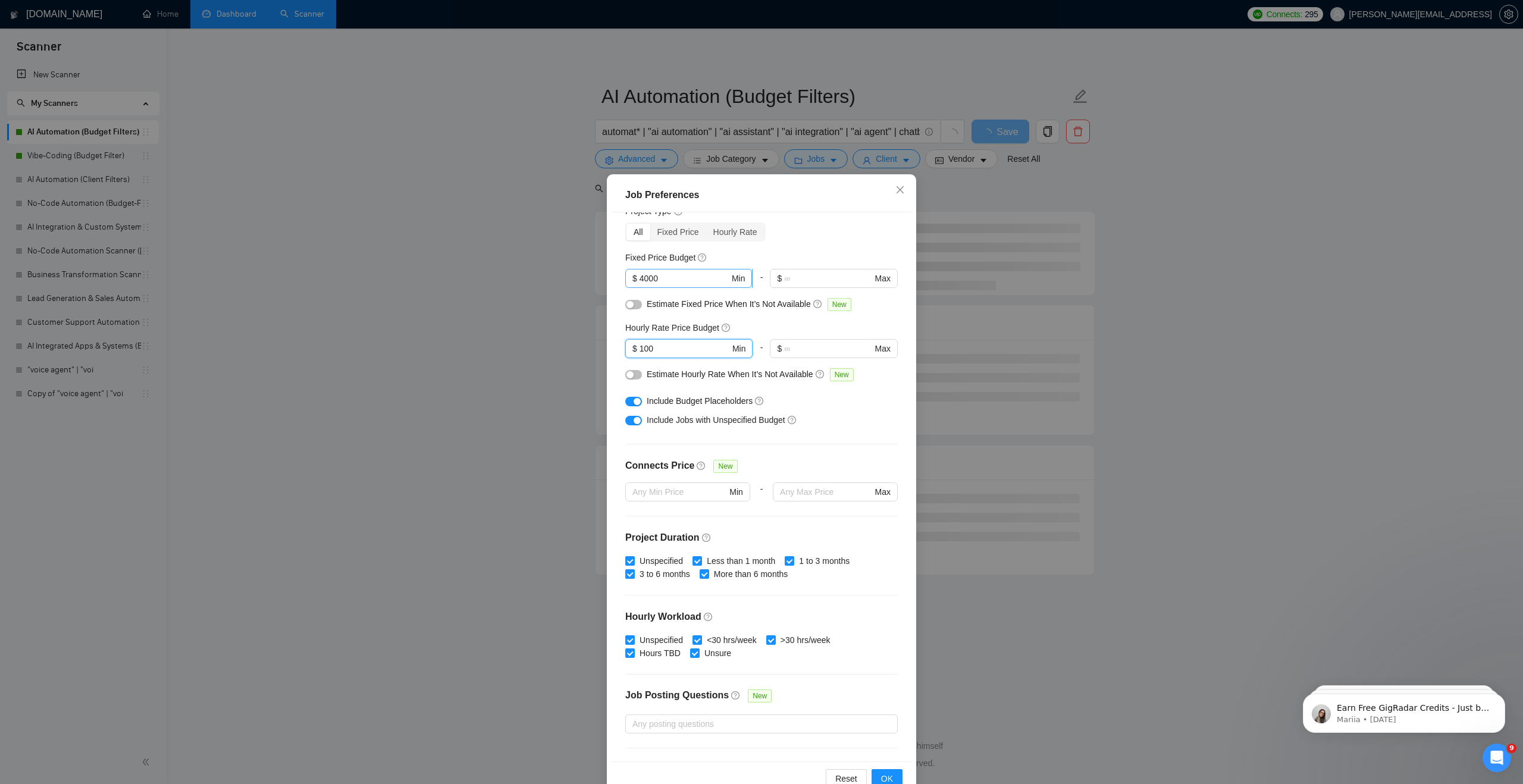
type input "100"
click at [644, 282] on input "4000" at bounding box center [685, 278] width 90 height 13
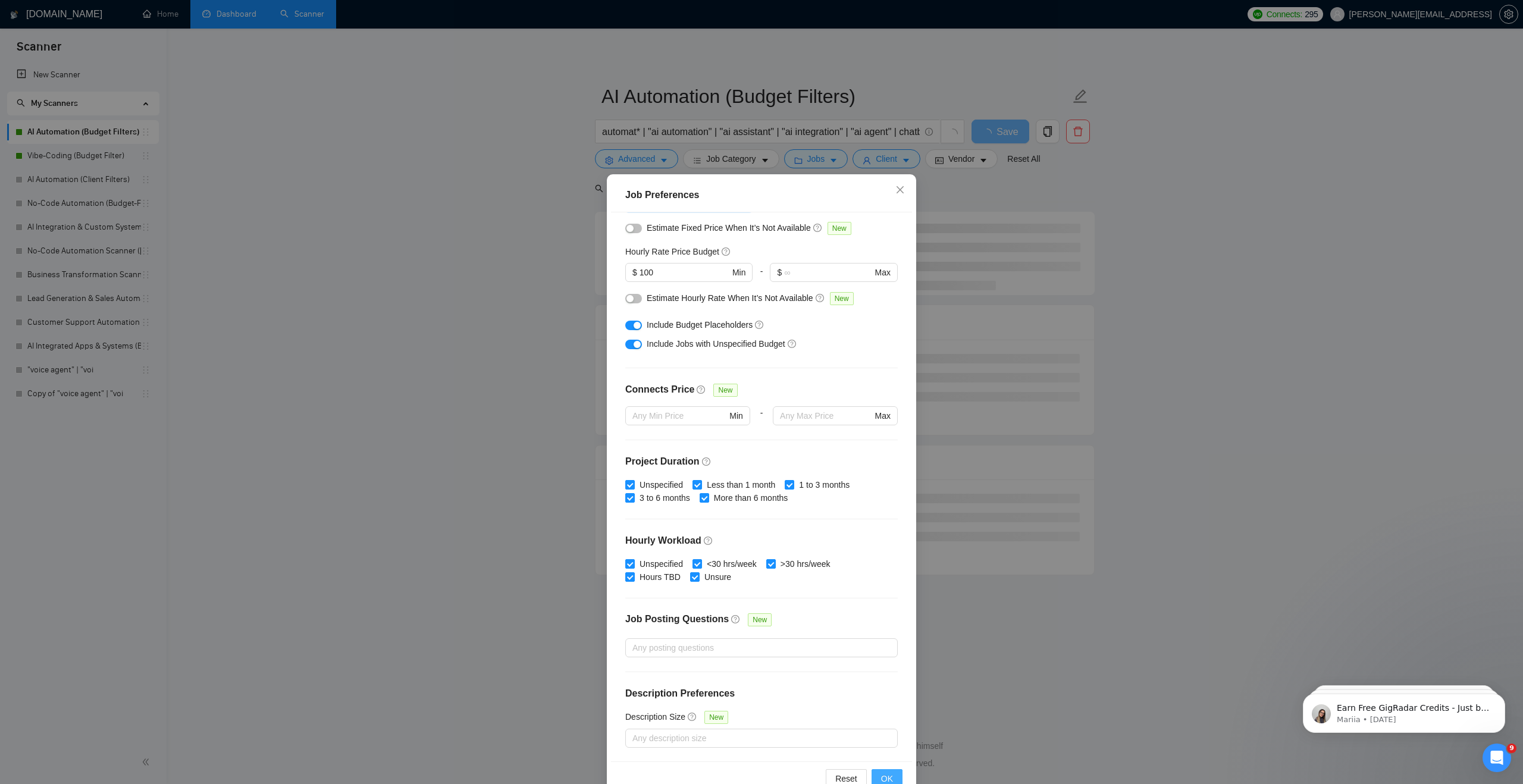
type input "6000"
click at [897, 779] on button "OK" at bounding box center [887, 778] width 31 height 19
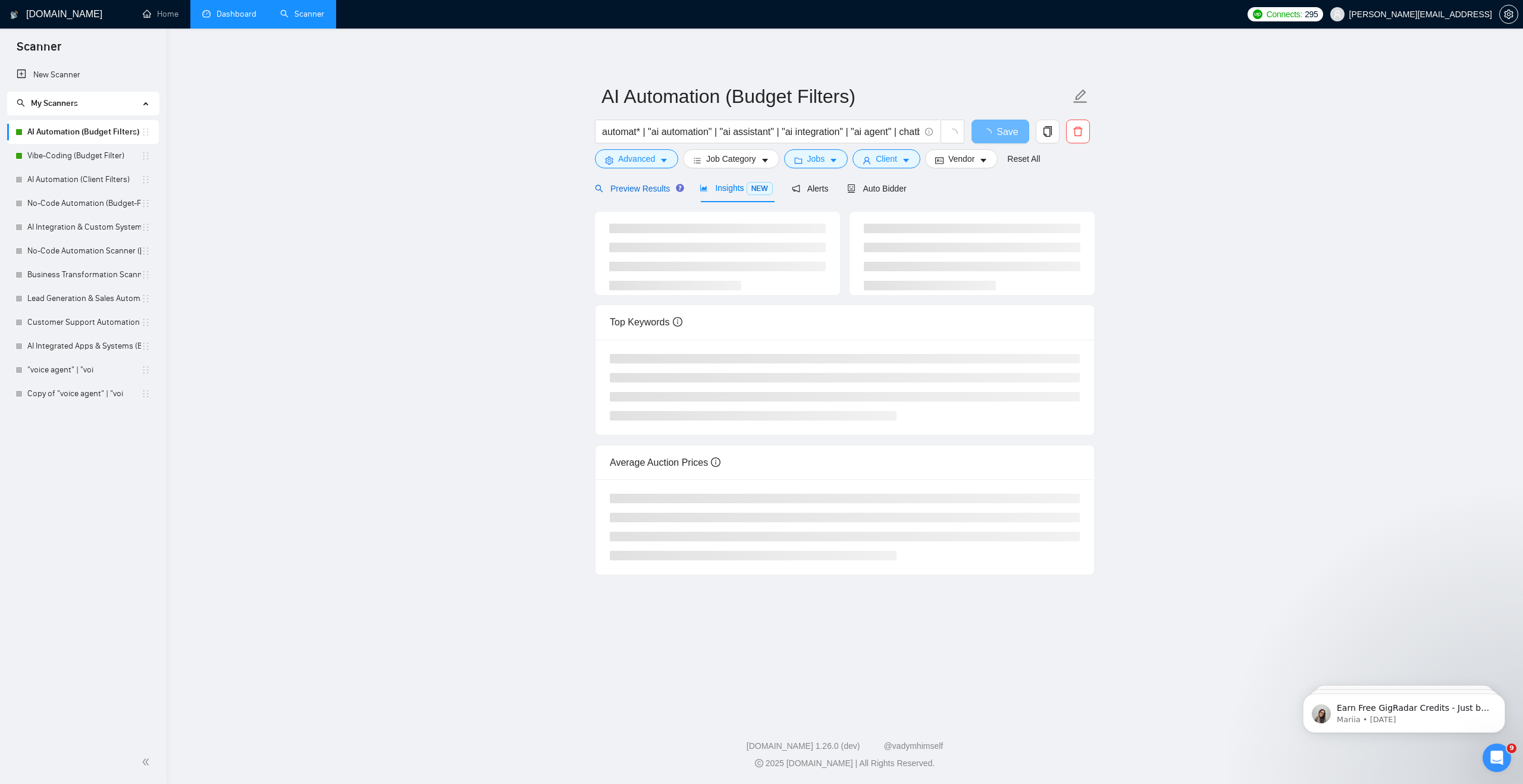
click at [647, 193] on div "Preview Results" at bounding box center [638, 188] width 86 height 13
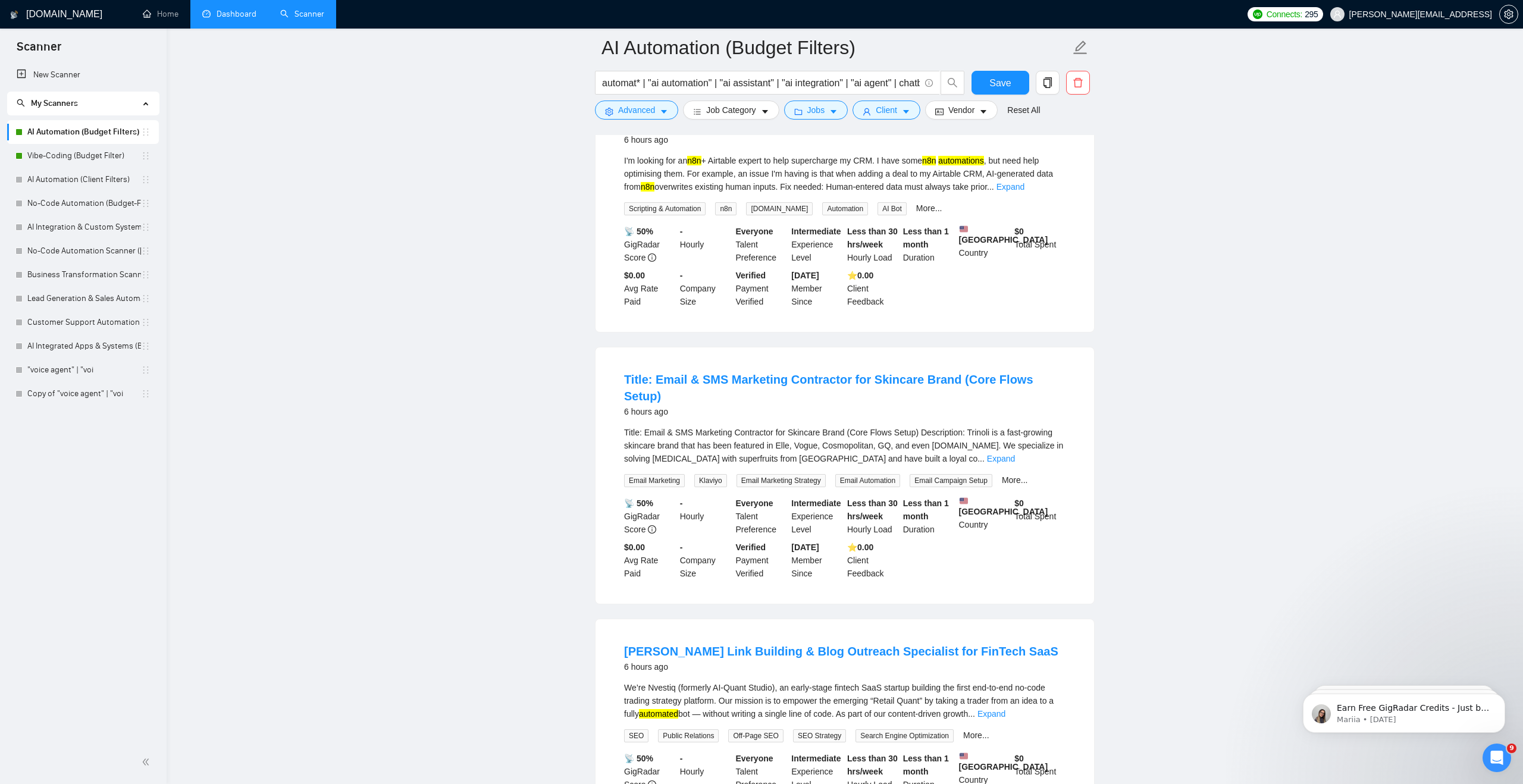
scroll to position [956, 0]
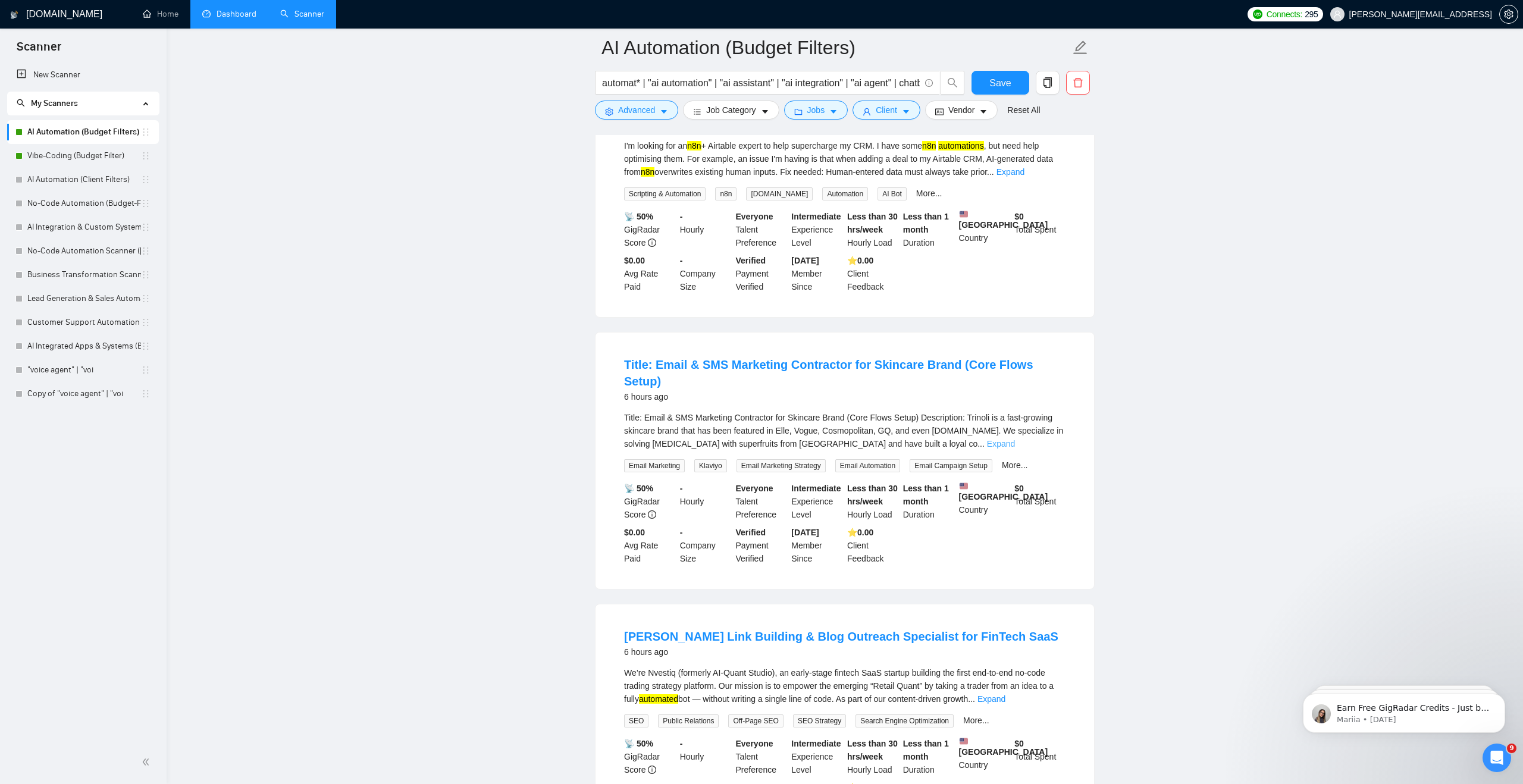
click at [1015, 439] on link "Expand" at bounding box center [1001, 444] width 28 height 10
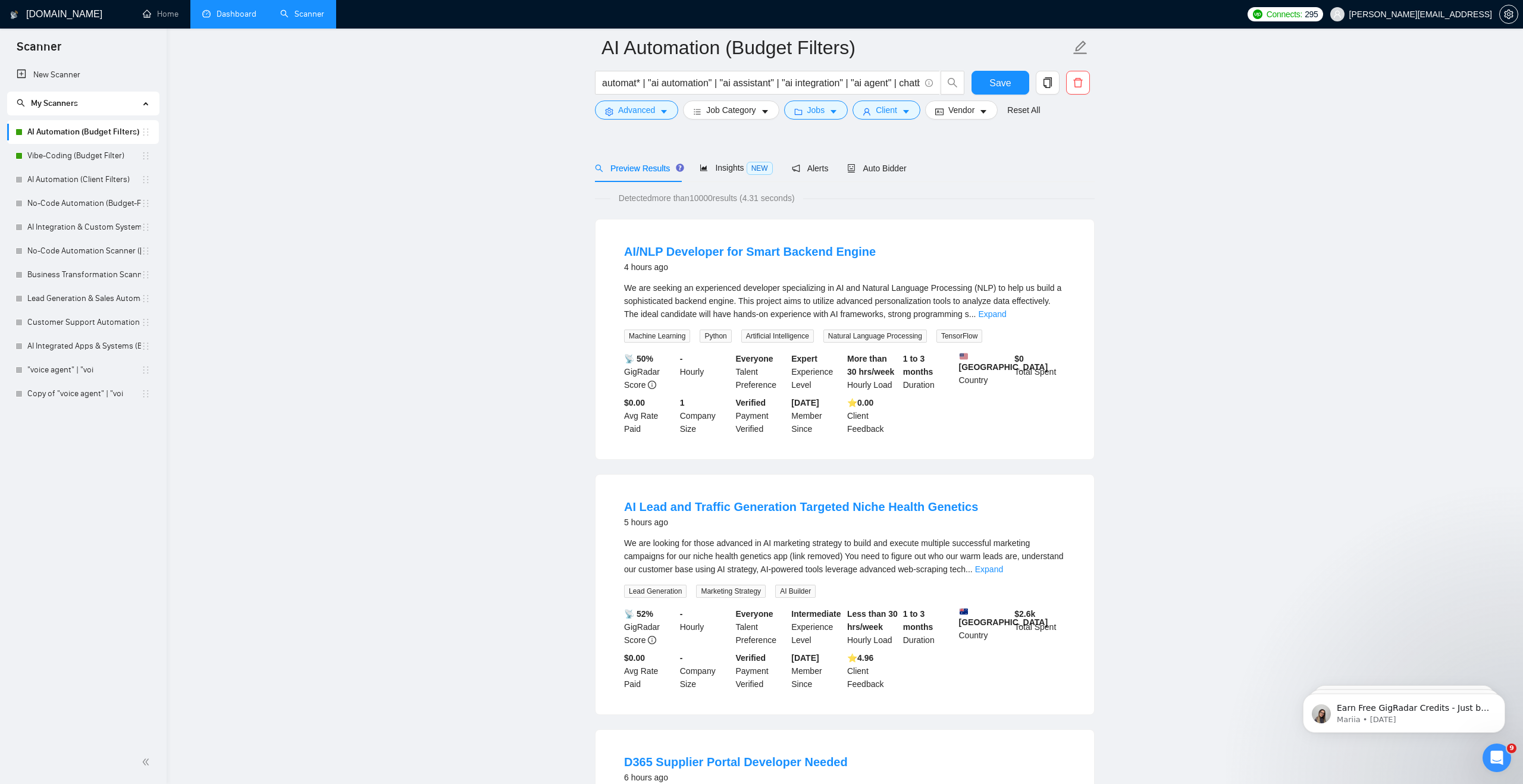
scroll to position [0, 0]
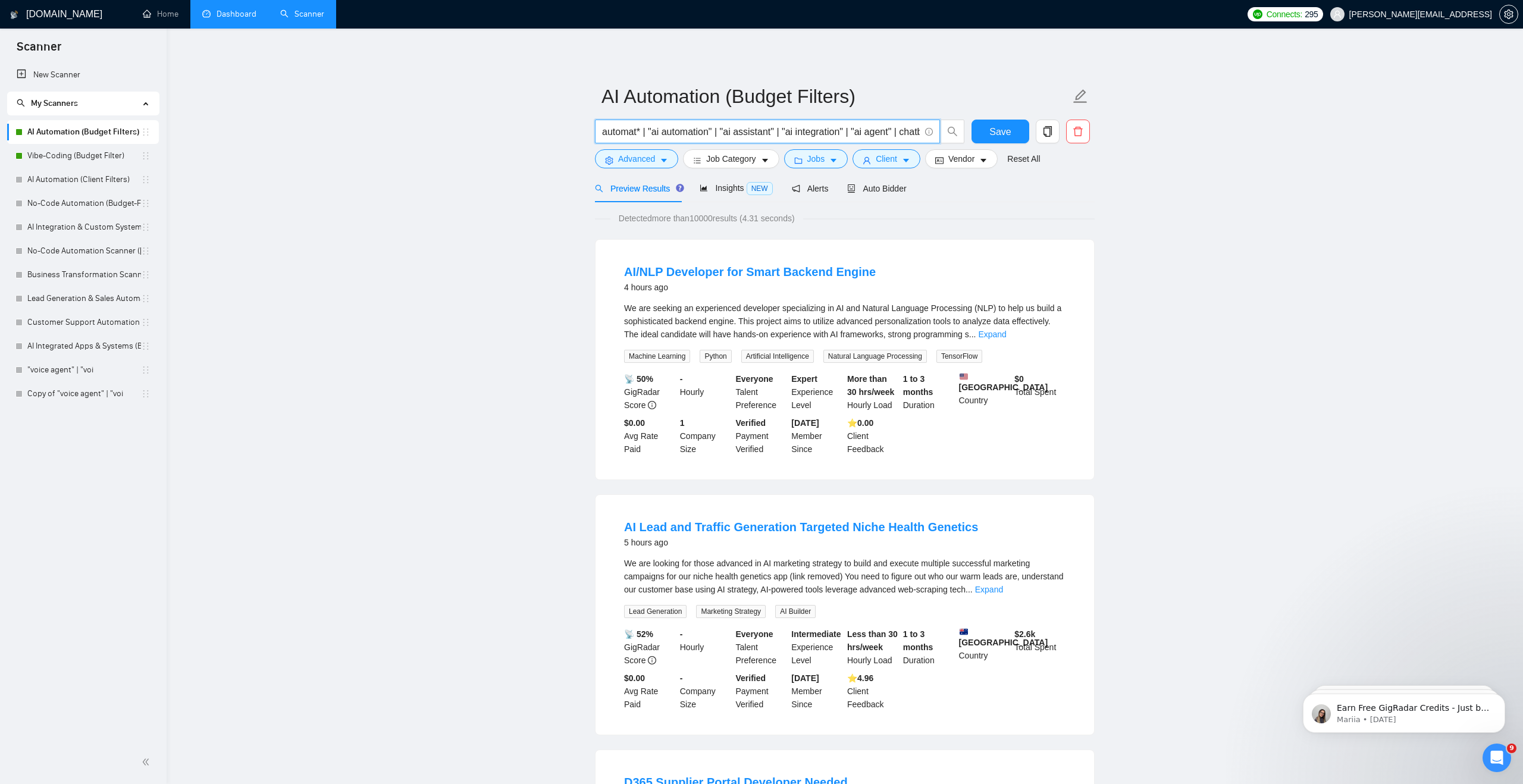
drag, startPoint x: 648, startPoint y: 131, endPoint x: 596, endPoint y: 127, distance: 52.2
click at [596, 127] on span "automat* | "ai automation" | "ai assistant" | "ai integration" | "ai agent" | c…" at bounding box center [767, 131] width 345 height 24
type input ""ai automation" | "ai assistant" | "ai integration" | "ai agent" | chatbot | "v…"
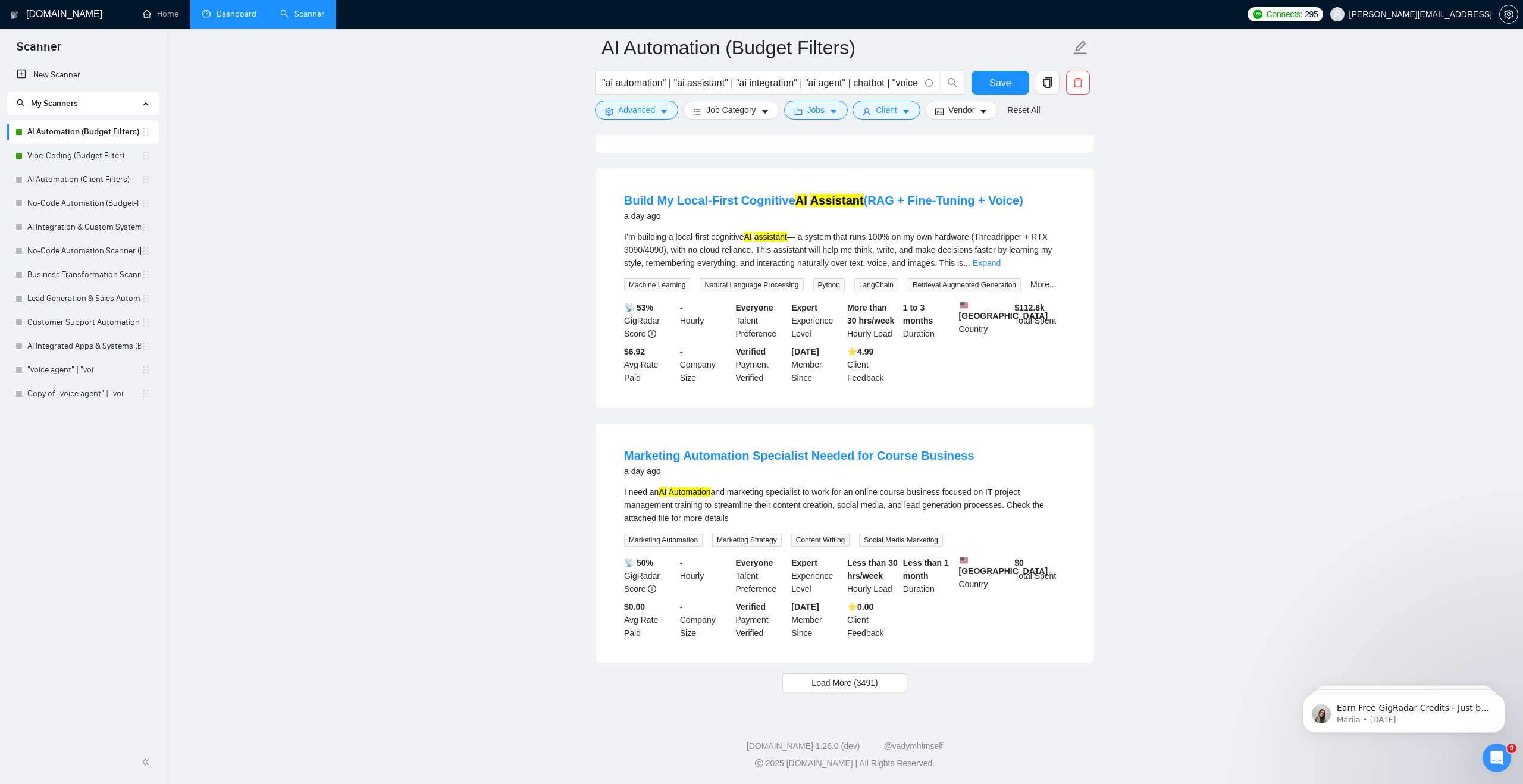
scroll to position [2241, 0]
click at [829, 679] on span "Load More (3491)" at bounding box center [845, 682] width 66 height 13
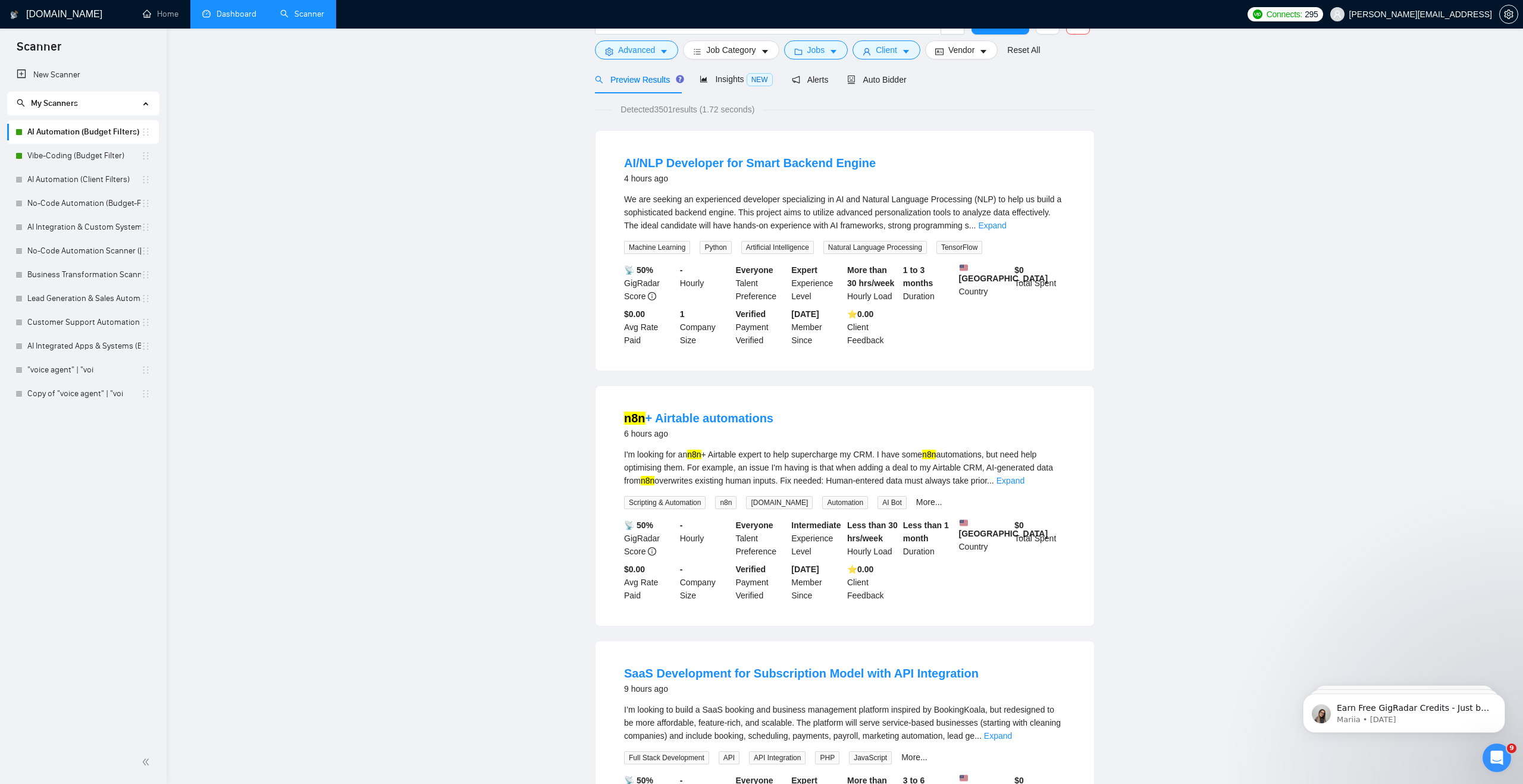
scroll to position [0, 0]
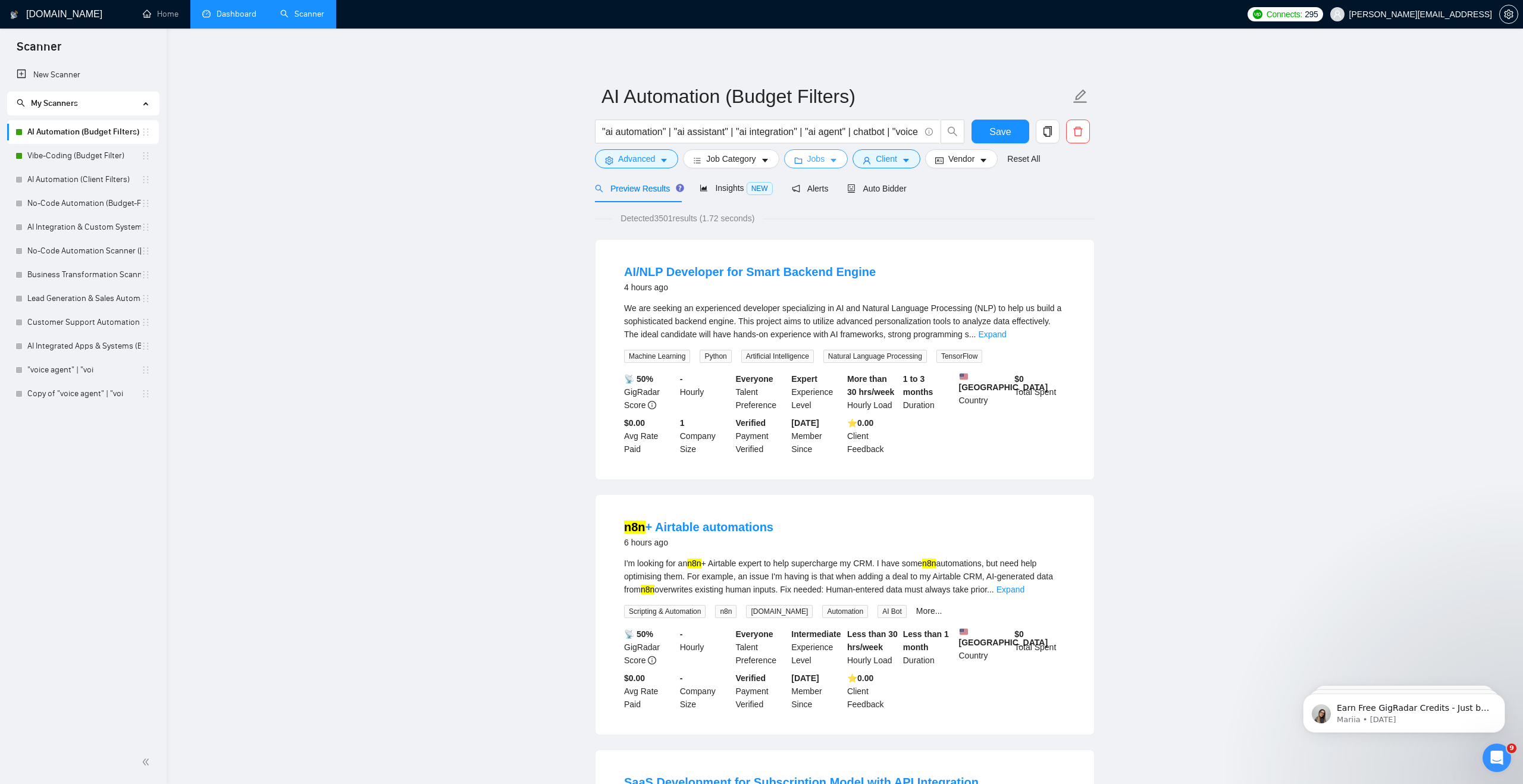
click at [814, 154] on span "Jobs" at bounding box center [816, 159] width 18 height 13
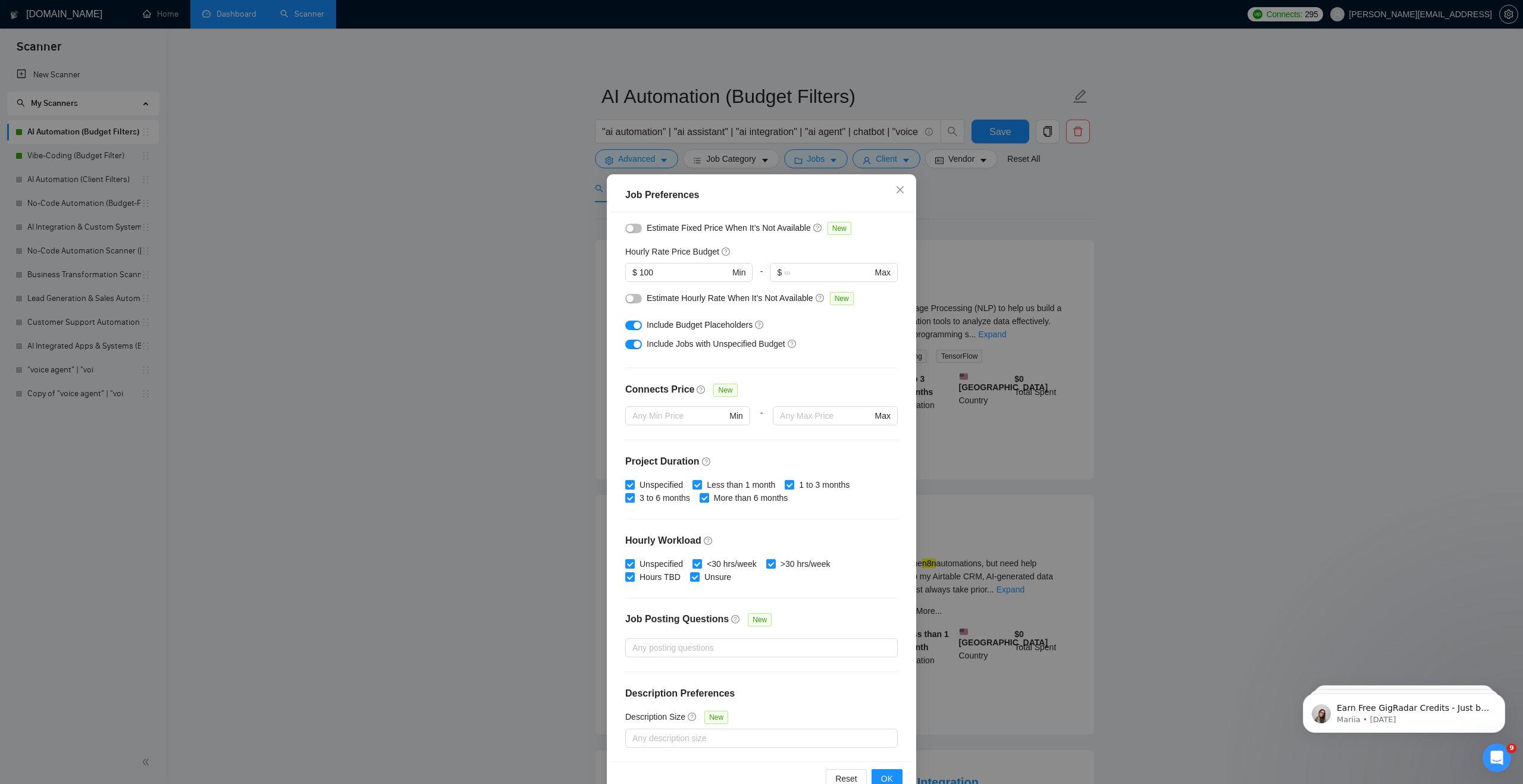
click at [542, 352] on div "Job Preferences Budget Project Type All Fixed Price Hourly Rate Fixed Price Bud…" at bounding box center [761, 392] width 1523 height 784
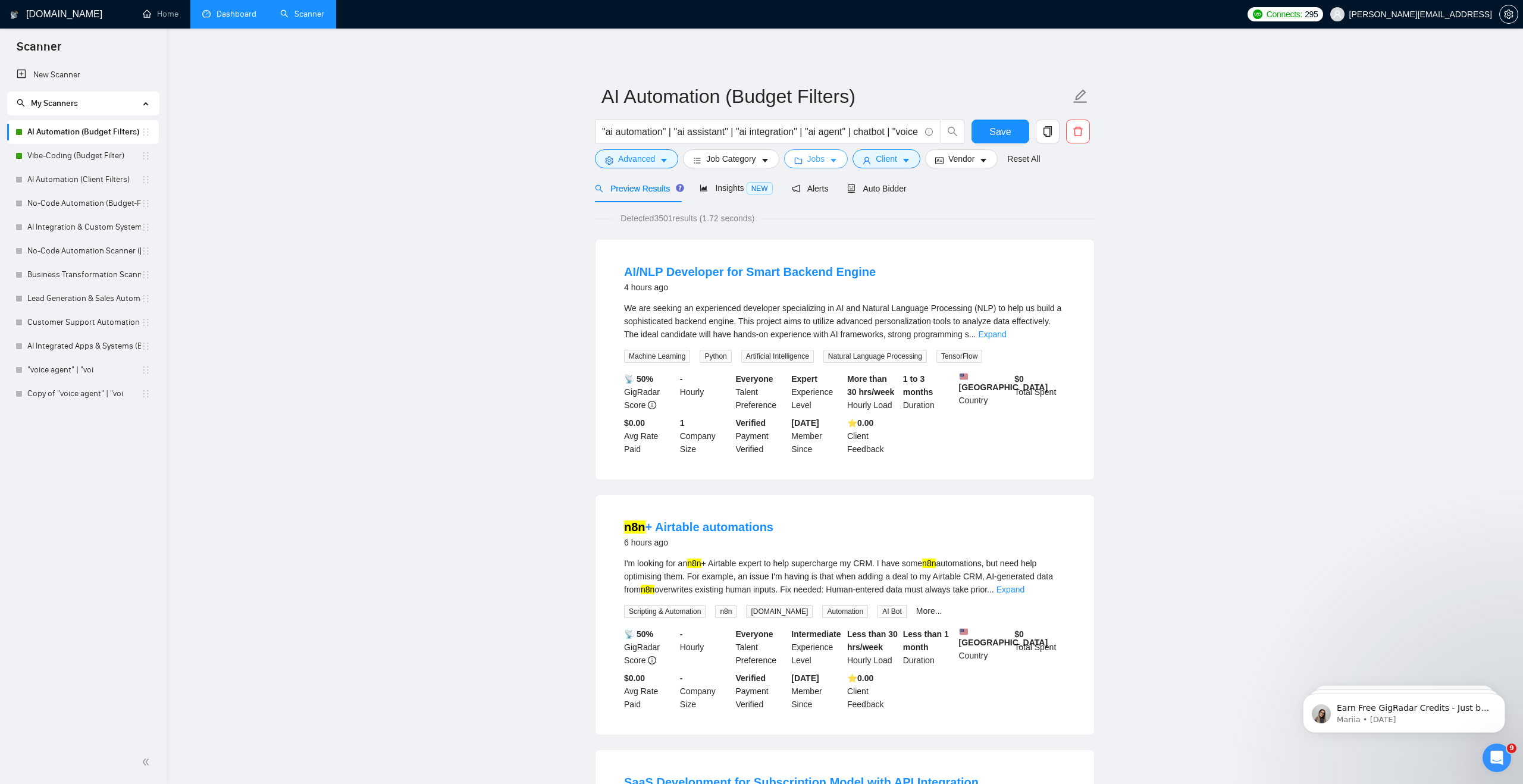
click at [843, 160] on button "Jobs" at bounding box center [817, 159] width 65 height 19
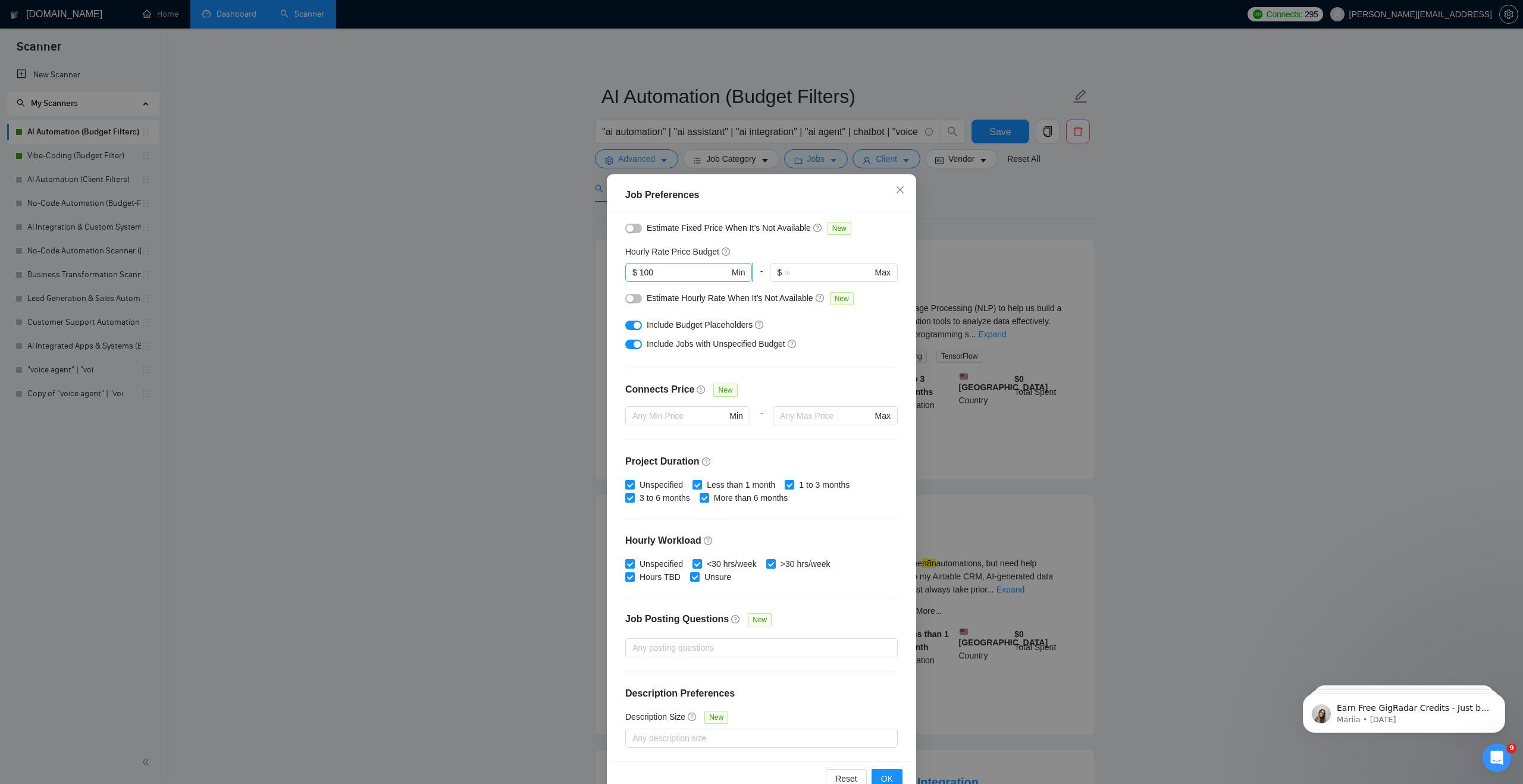
click at [671, 278] on input "100" at bounding box center [685, 272] width 90 height 13
type input "1"
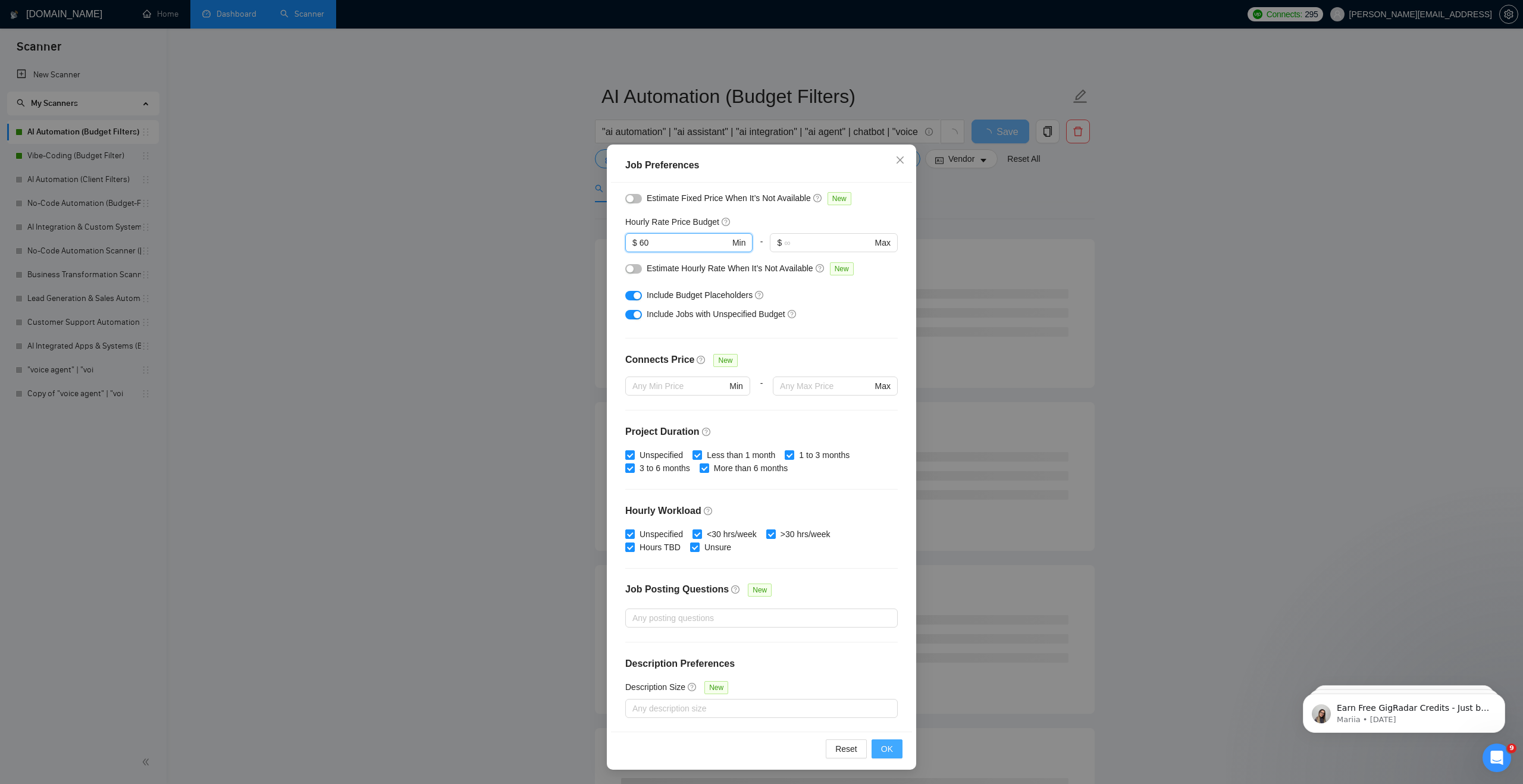
type input "60"
click at [891, 745] on span "OK" at bounding box center [887, 748] width 12 height 13
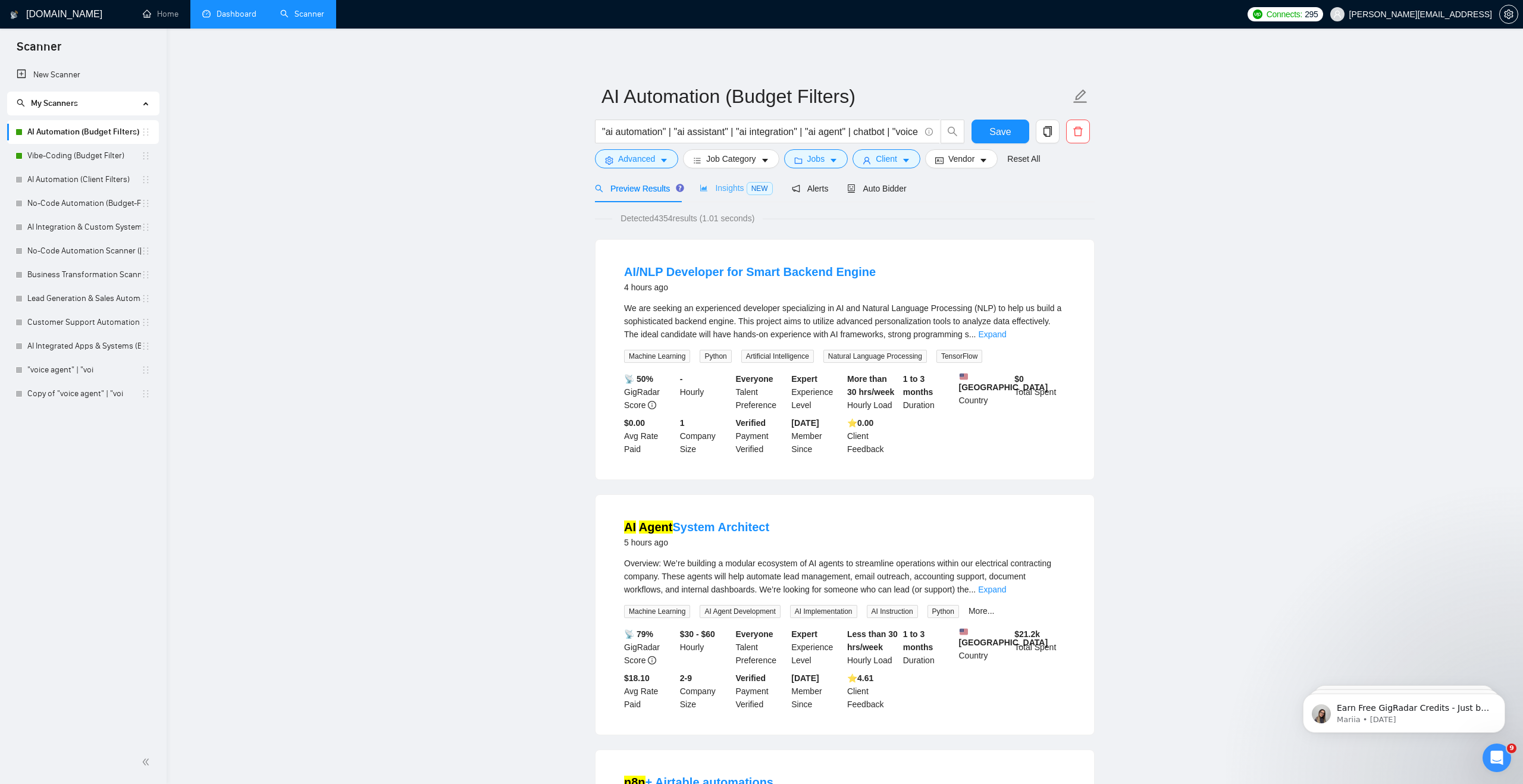
click at [734, 179] on div "Insights NEW" at bounding box center [735, 188] width 72 height 28
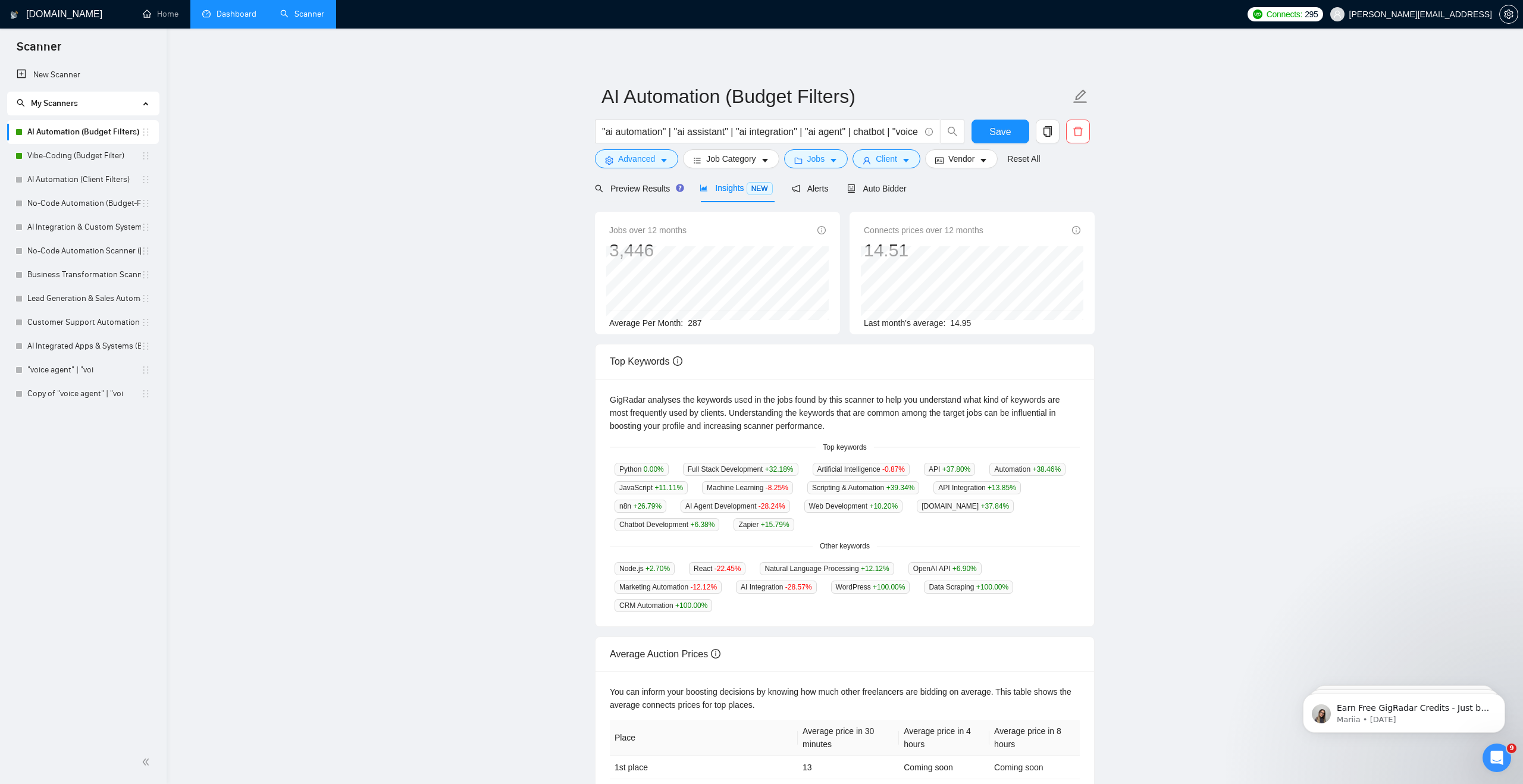
click at [698, 319] on span "287" at bounding box center [694, 323] width 13 height 10
click at [697, 319] on span "287" at bounding box center [694, 323] width 13 height 10
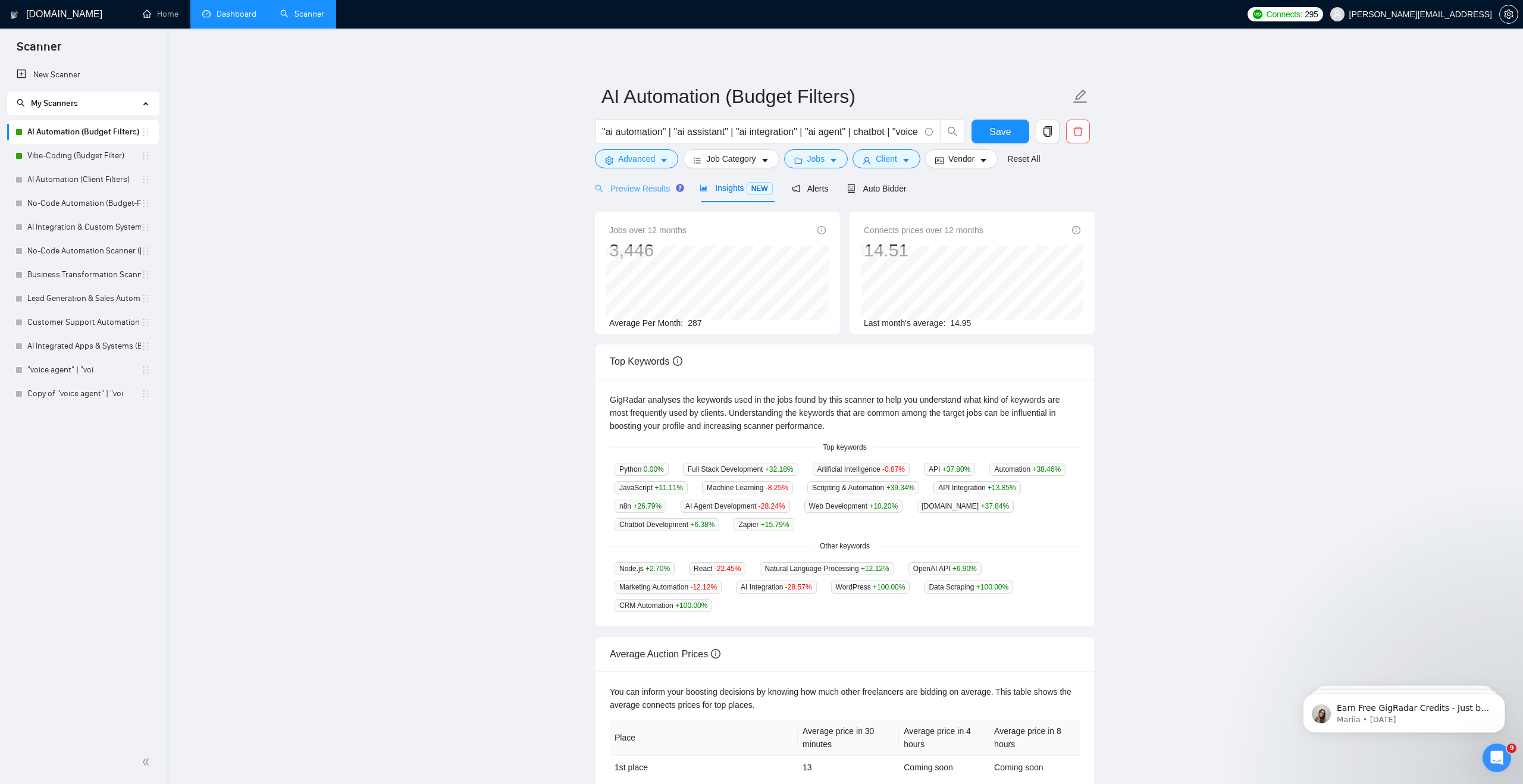
click at [662, 181] on div "Preview Results" at bounding box center [638, 188] width 86 height 28
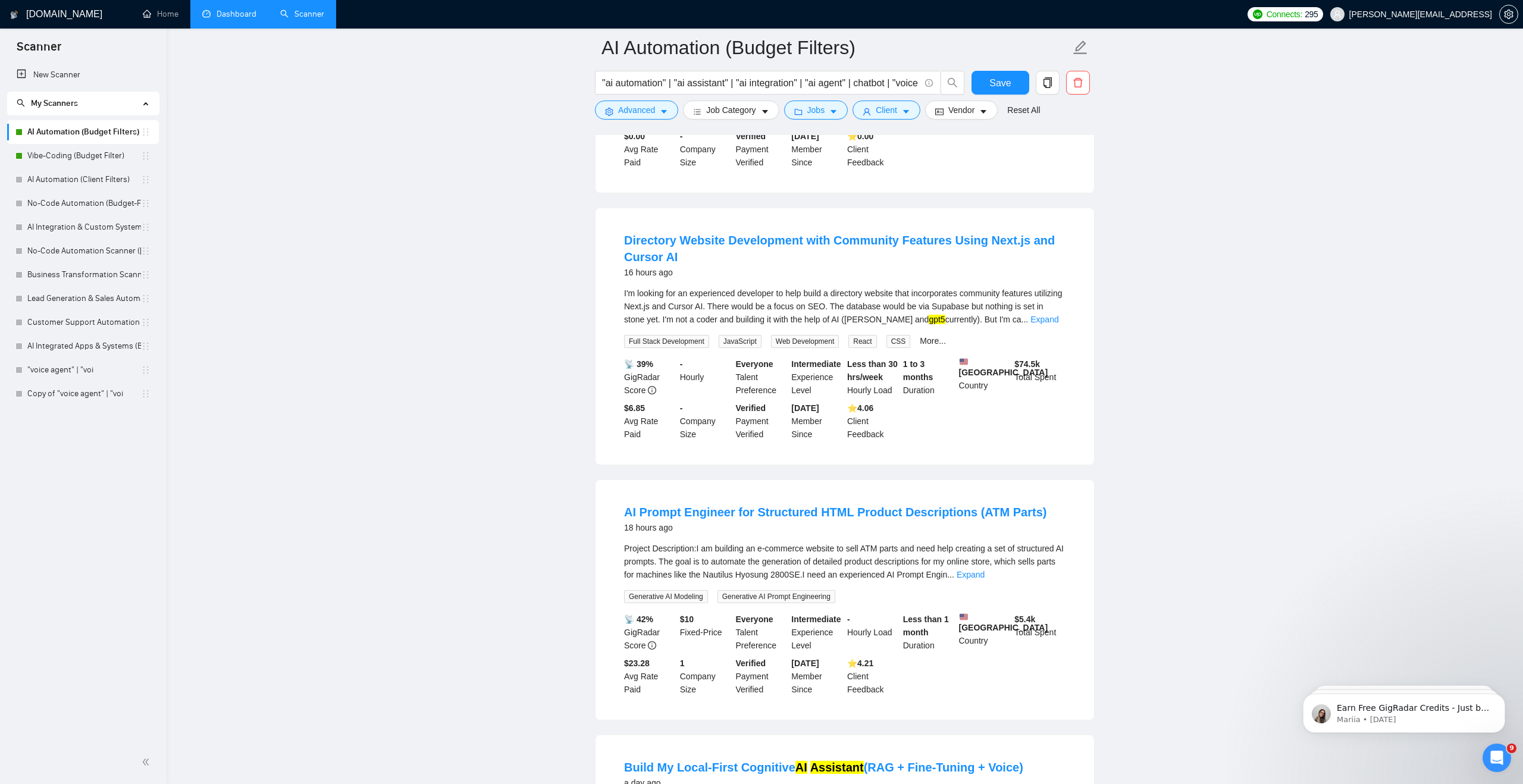
scroll to position [1829, 0]
click at [1046, 321] on link "Expand" at bounding box center [1044, 317] width 28 height 10
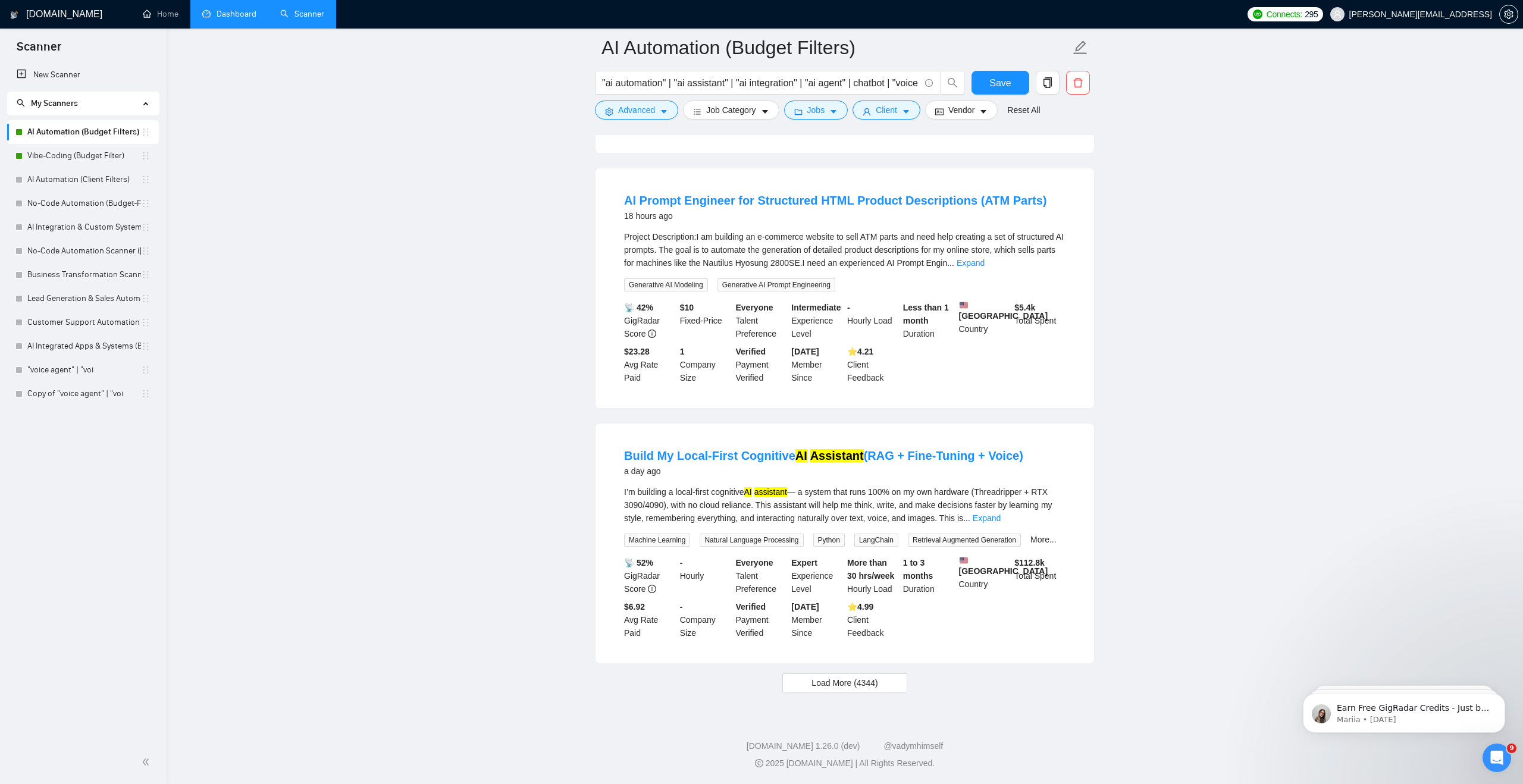
scroll to position [2299, 0]
click at [842, 680] on span "Load More (4344)" at bounding box center [845, 682] width 66 height 13
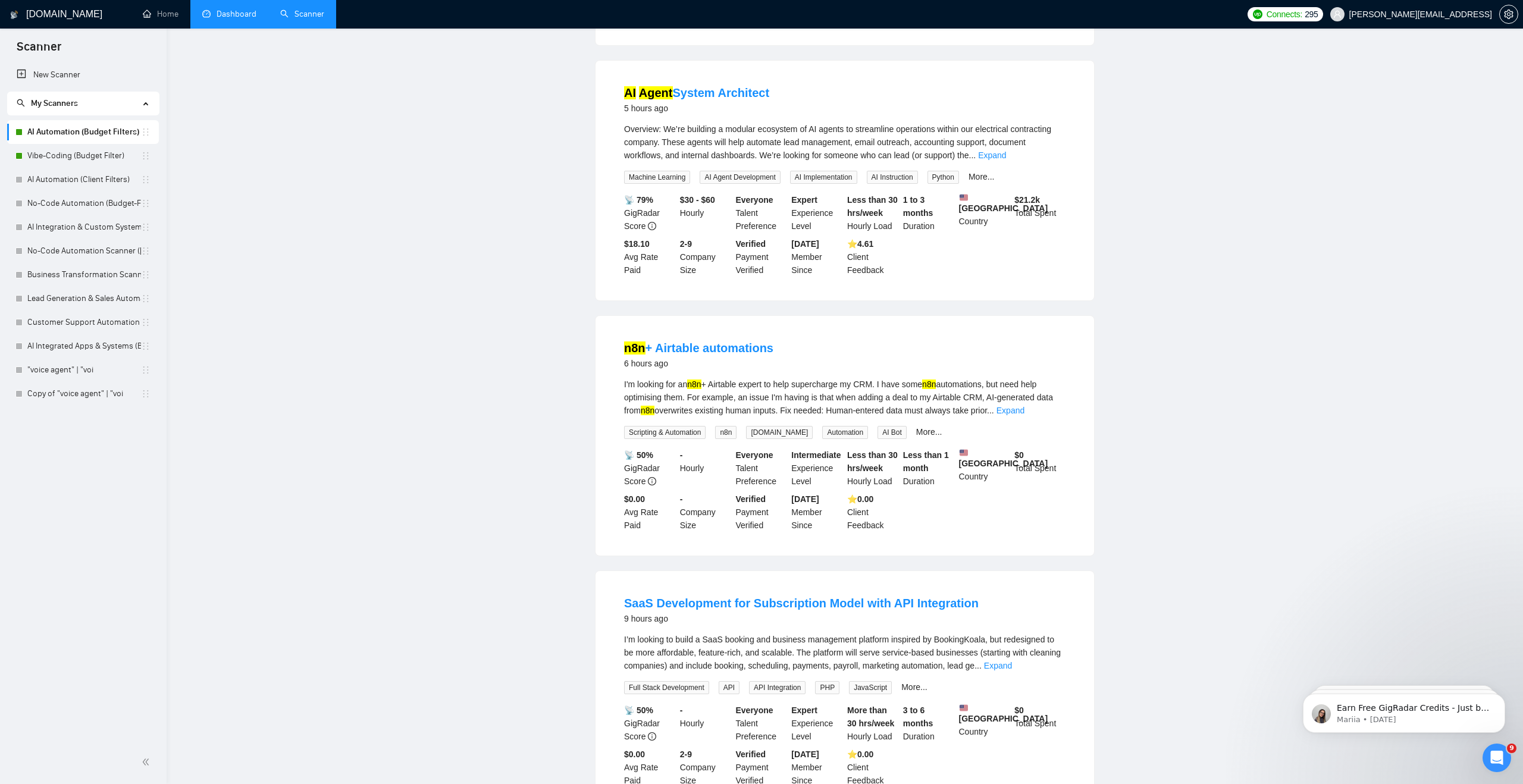
scroll to position [0, 0]
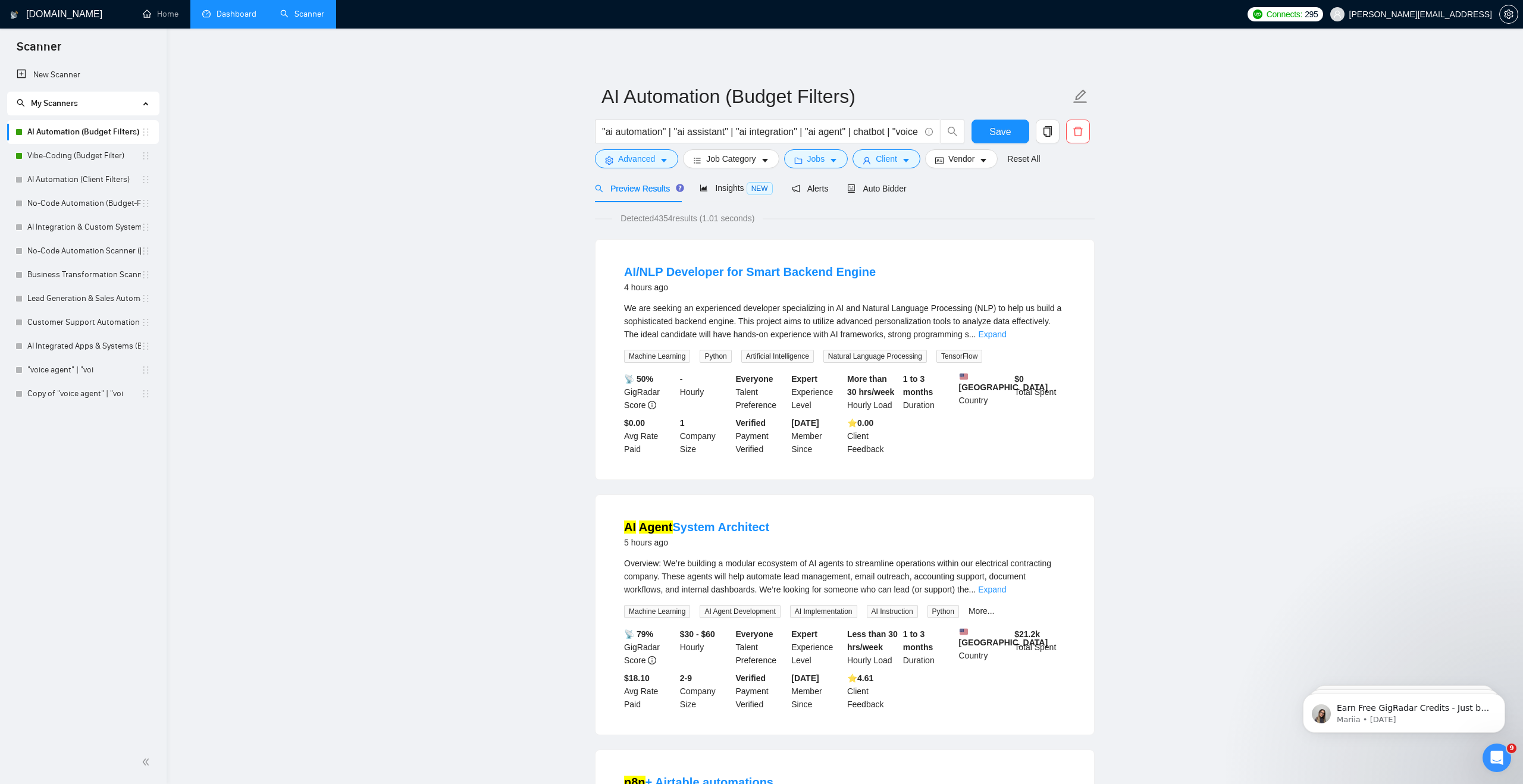
click at [124, 161] on link "Vibe-Coding (Budget Filter)" at bounding box center [84, 156] width 114 height 24
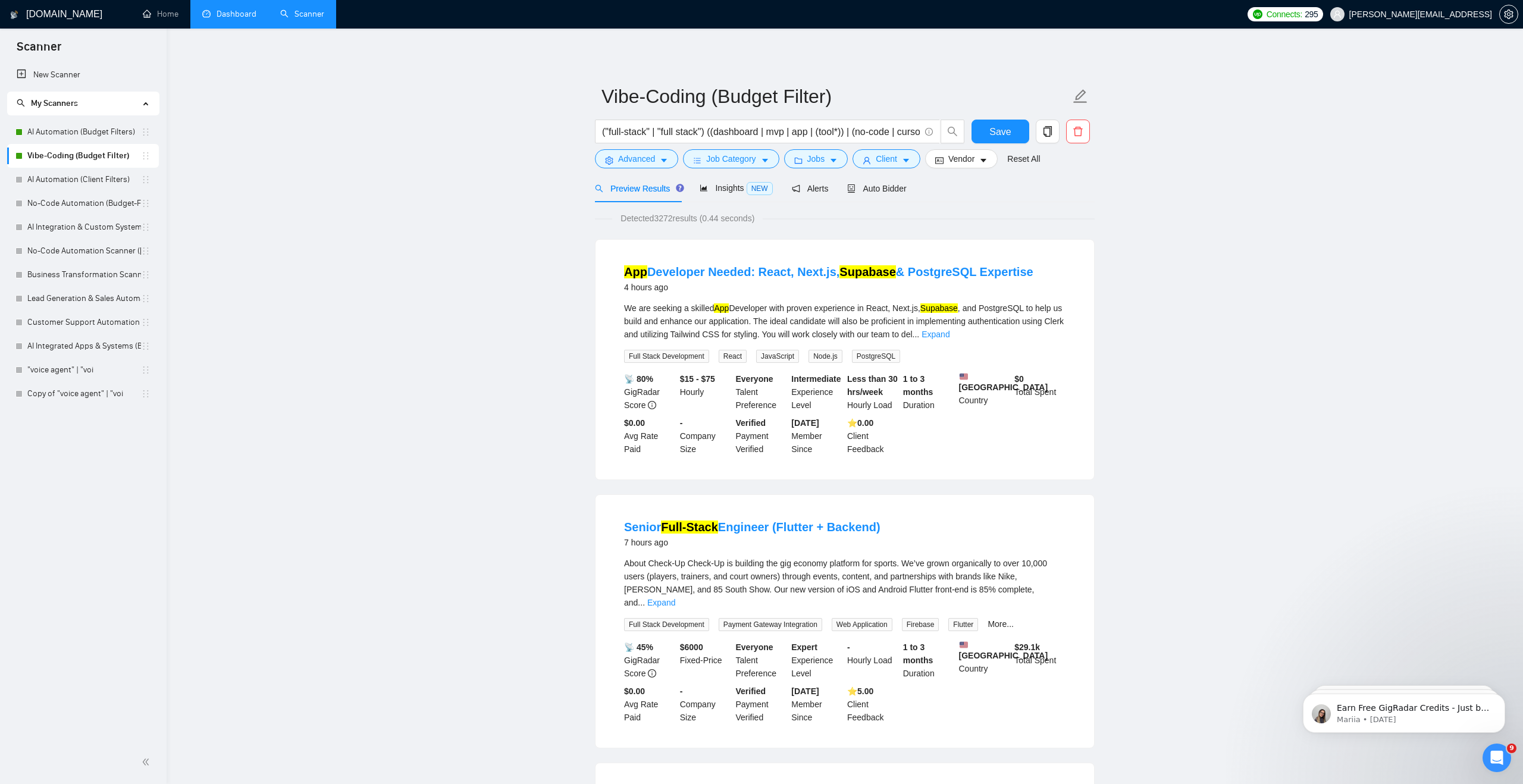
click at [223, 19] on link "Dashboard" at bounding box center [229, 14] width 54 height 10
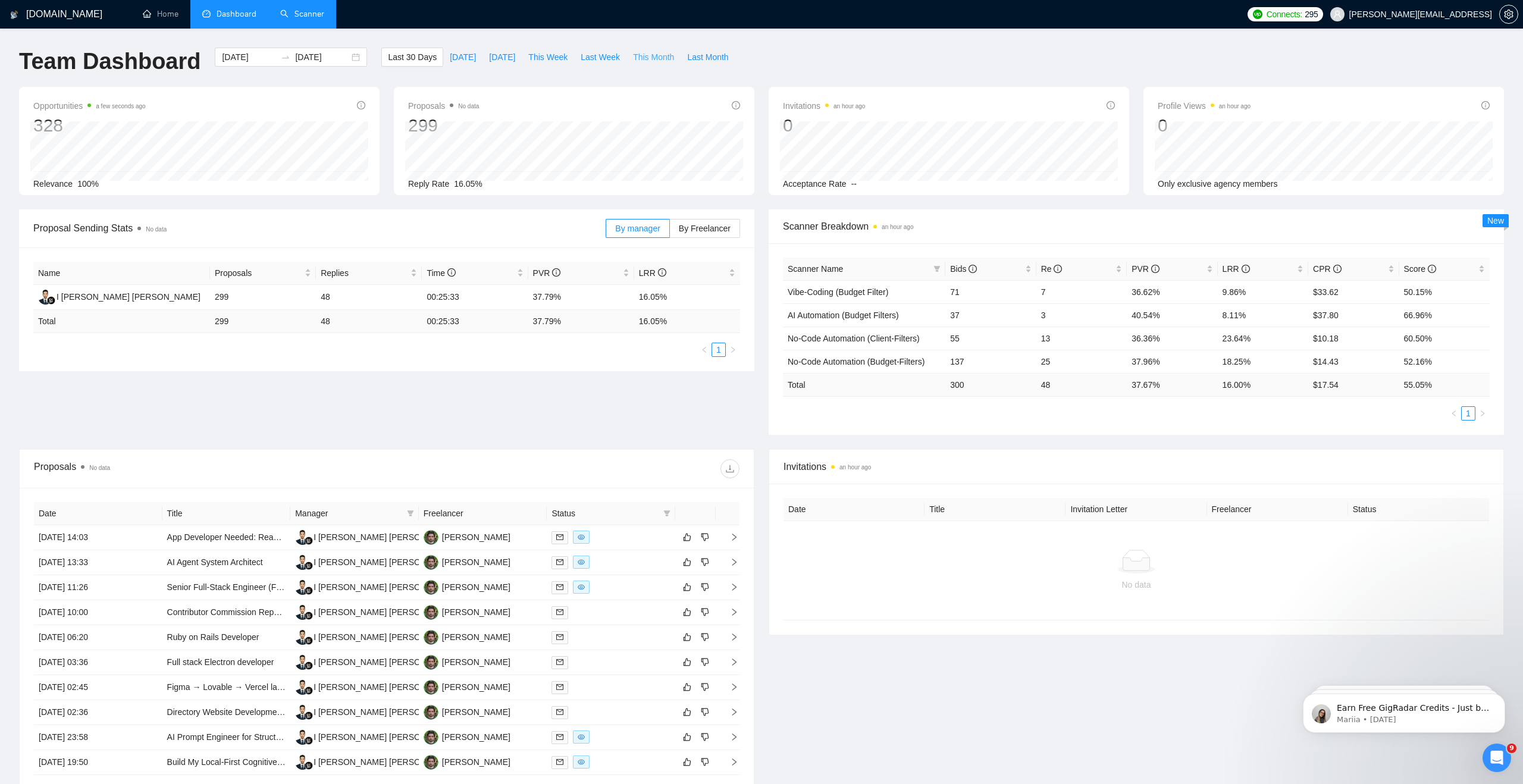
click at [671, 56] on span "This Month" at bounding box center [654, 57] width 41 height 13
type input "[DATE]"
click at [1046, 364] on td "7" at bounding box center [1081, 361] width 91 height 23
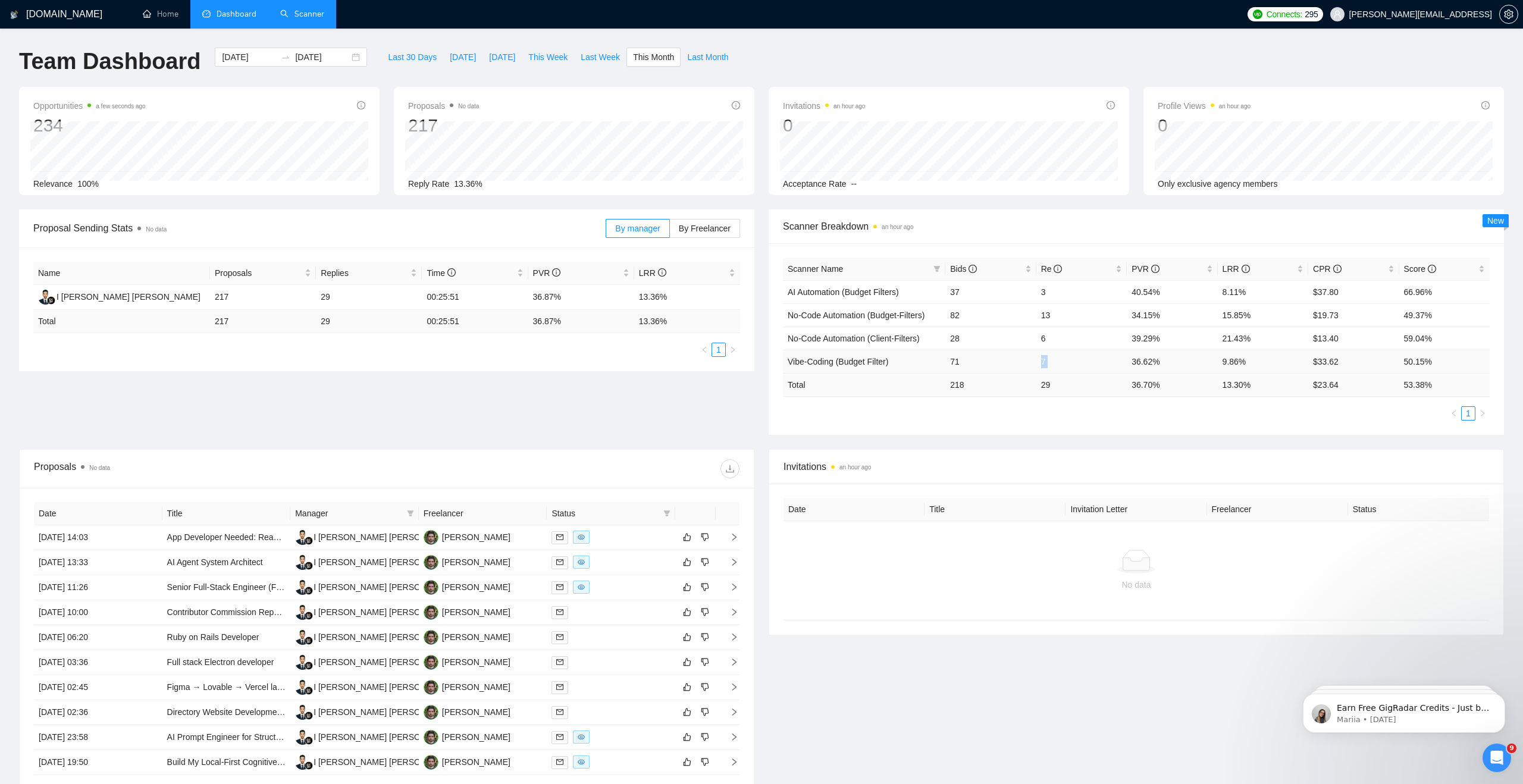
click at [1046, 364] on td "7" at bounding box center [1081, 361] width 91 height 23
click at [1046, 293] on td "3" at bounding box center [1081, 291] width 91 height 23
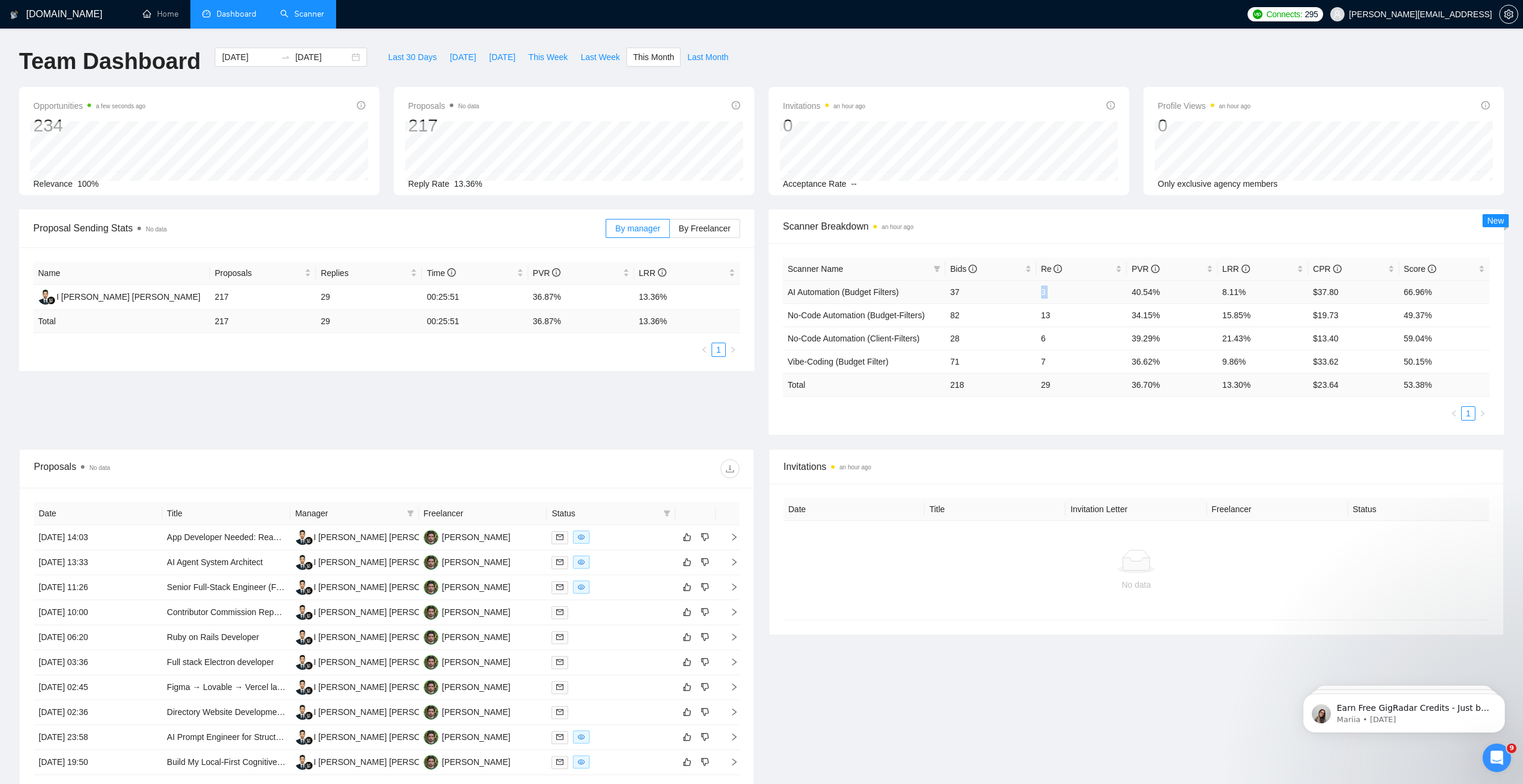
click at [1046, 293] on td "3" at bounding box center [1081, 291] width 91 height 23
click at [947, 222] on span "Scanner Breakdown an hour ago" at bounding box center [1136, 226] width 707 height 15
click at [318, 19] on link "Scanner" at bounding box center [302, 14] width 44 height 10
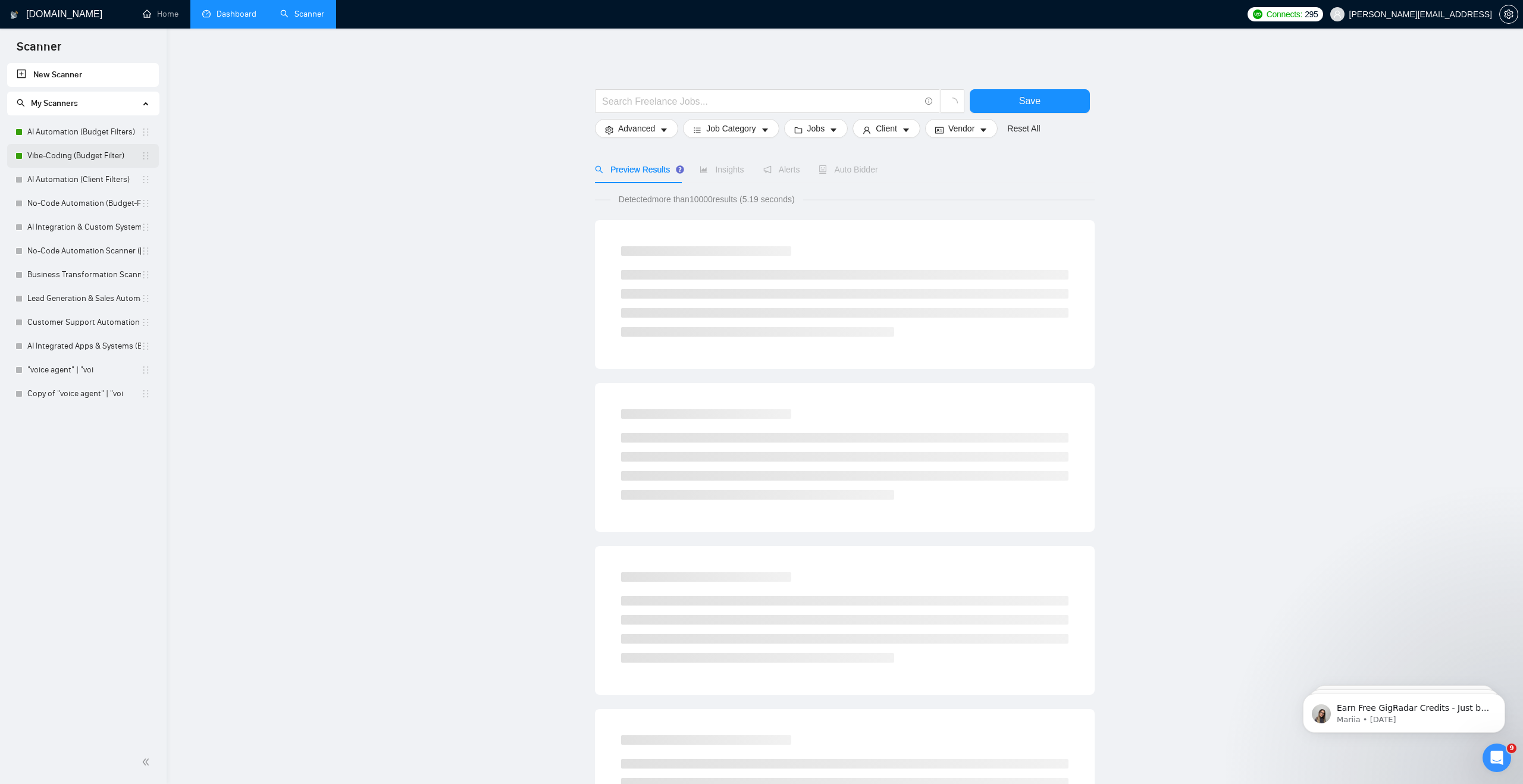
click at [119, 154] on link "Vibe-Coding (Budget Filter)" at bounding box center [84, 156] width 114 height 24
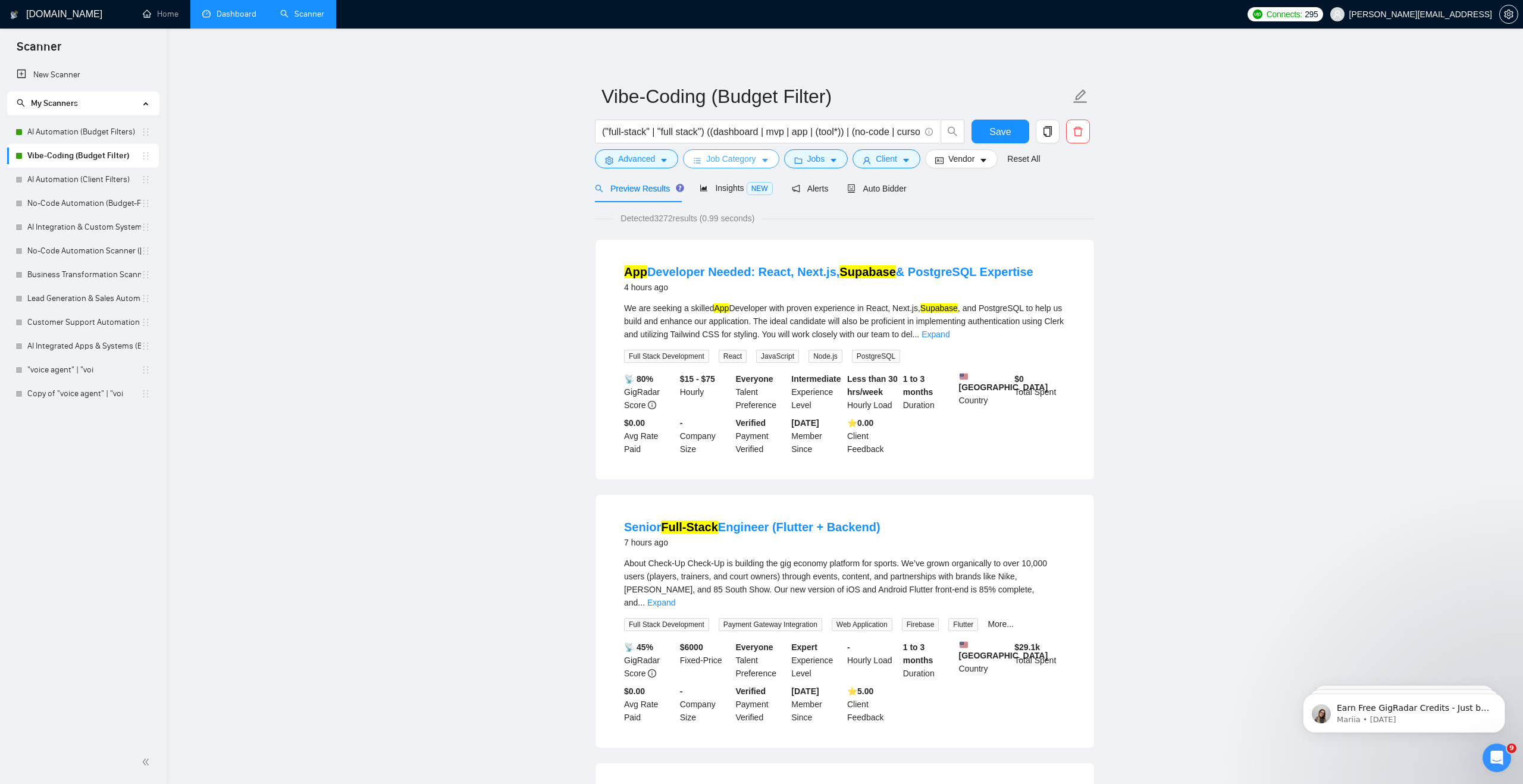
click at [745, 154] on span "Job Category" at bounding box center [731, 159] width 49 height 13
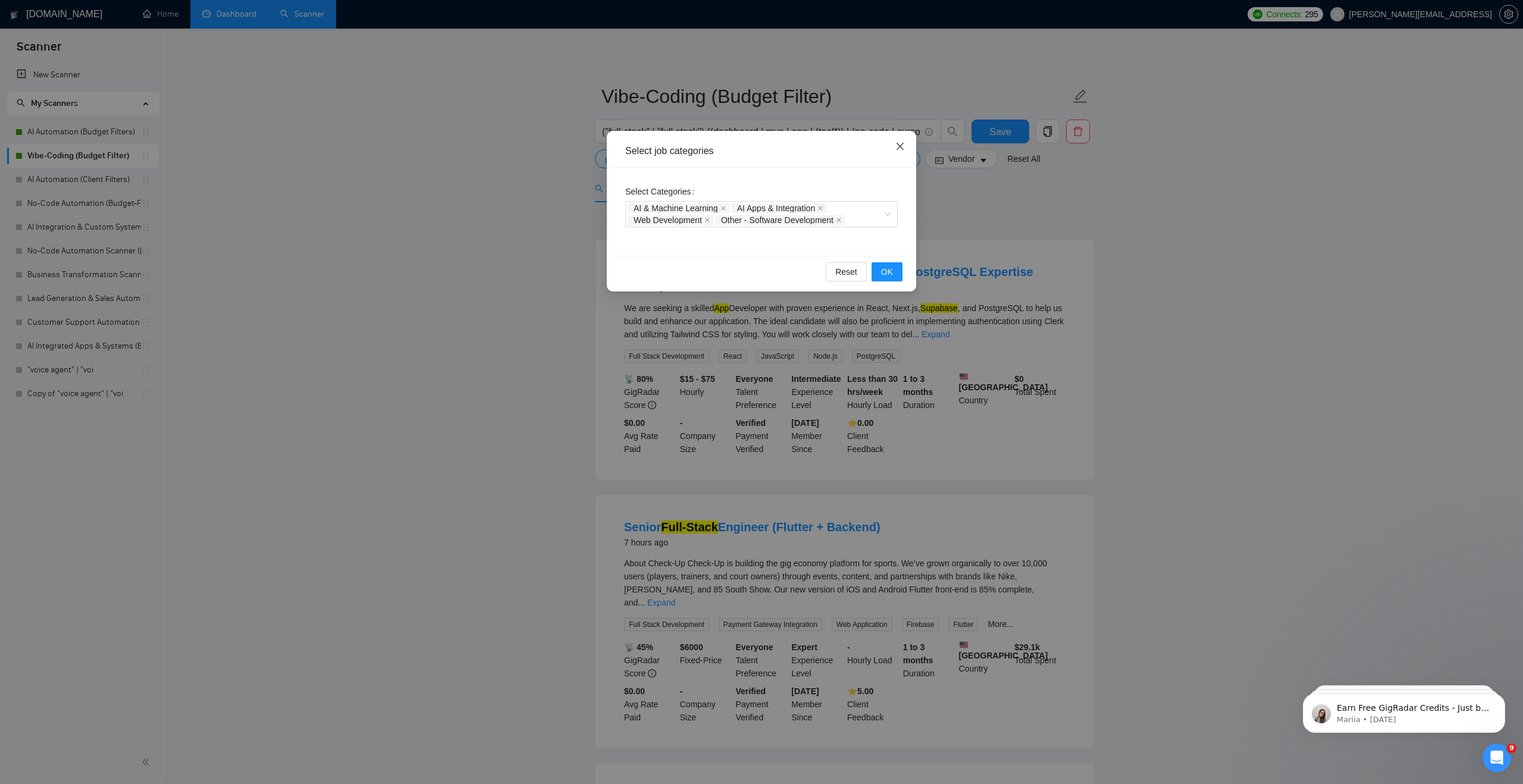
click at [902, 141] on span "Close" at bounding box center [900, 147] width 32 height 32
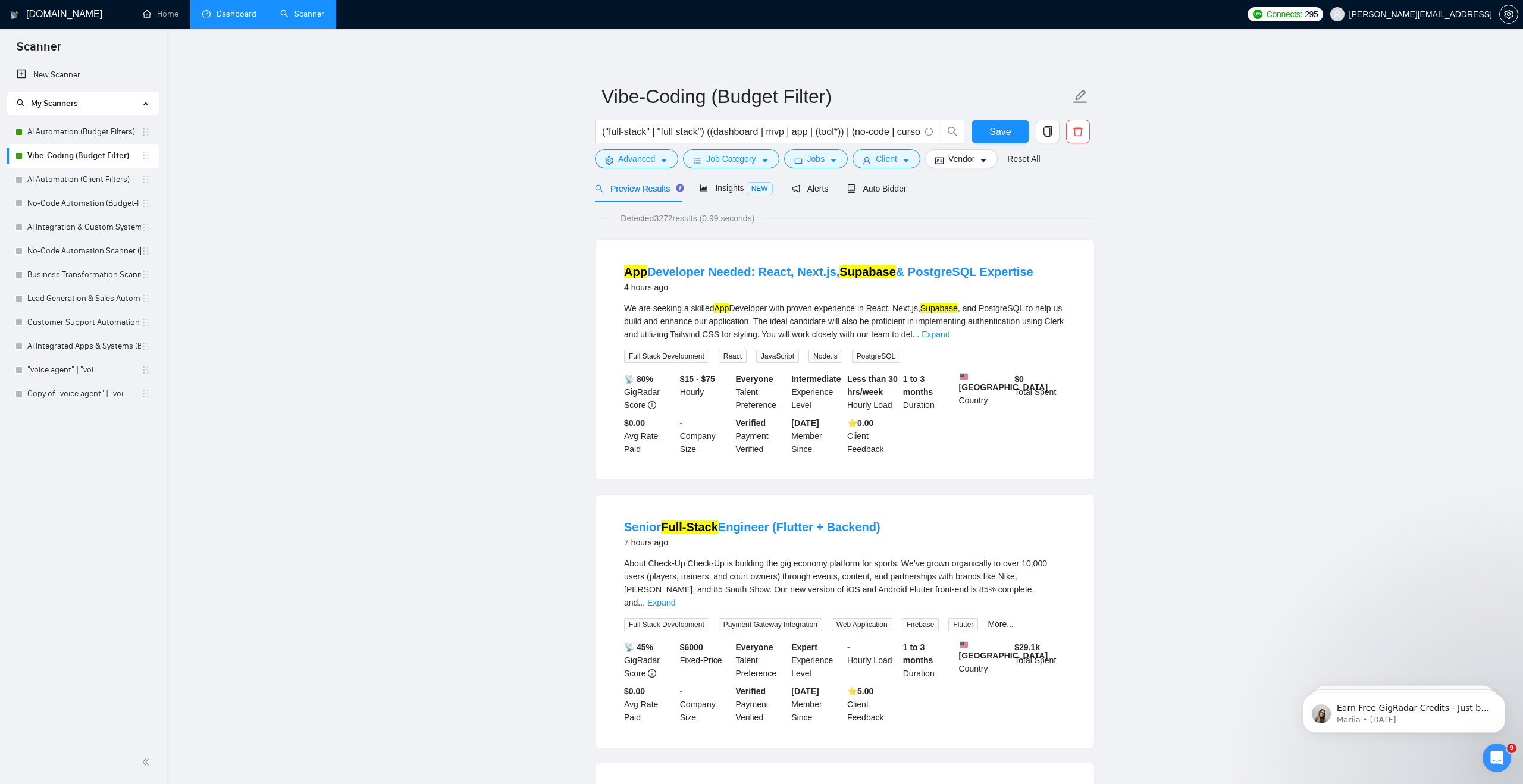
click at [223, 18] on link "Dashboard" at bounding box center [229, 14] width 54 height 10
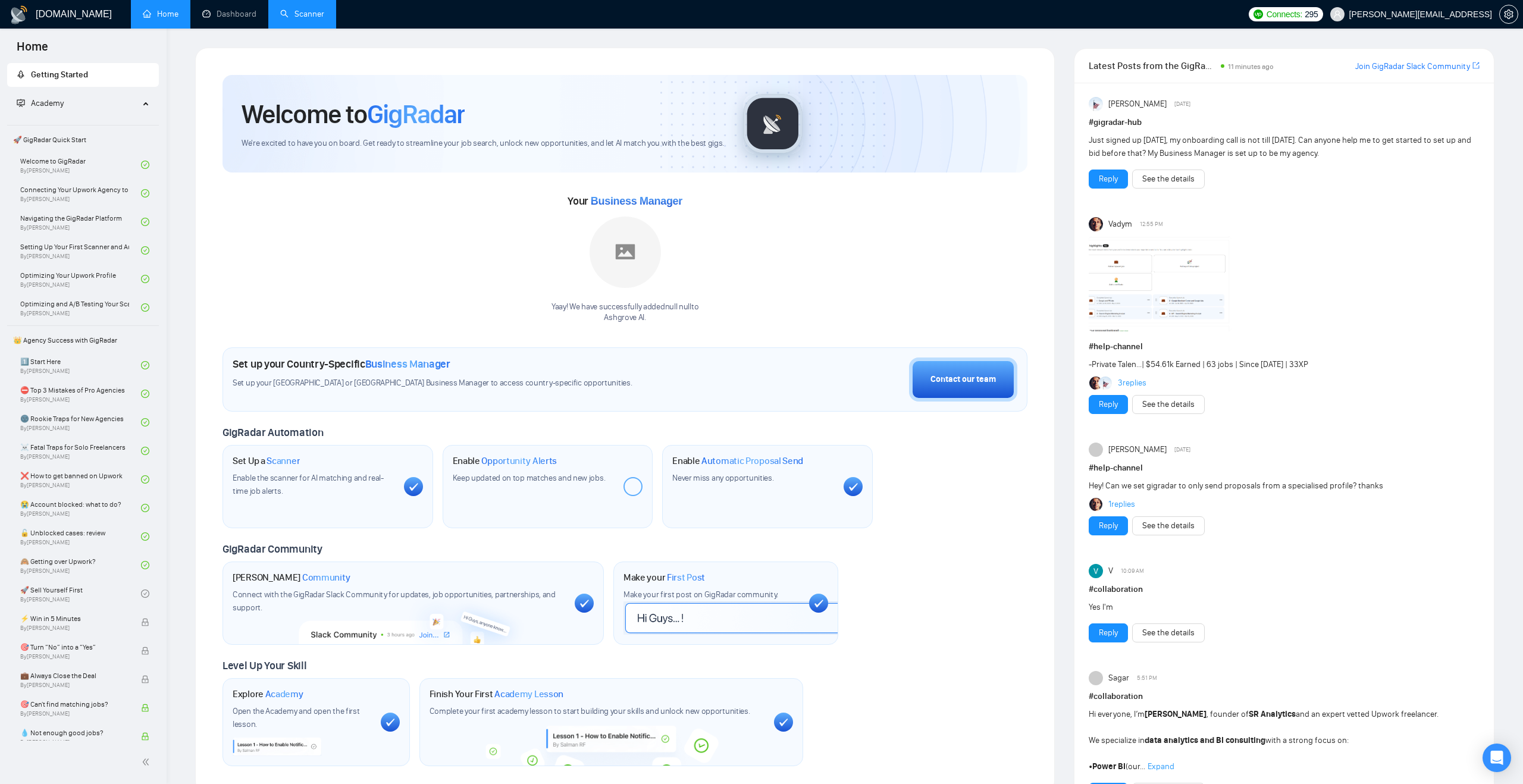
click at [310, 18] on link "Scanner" at bounding box center [302, 14] width 44 height 10
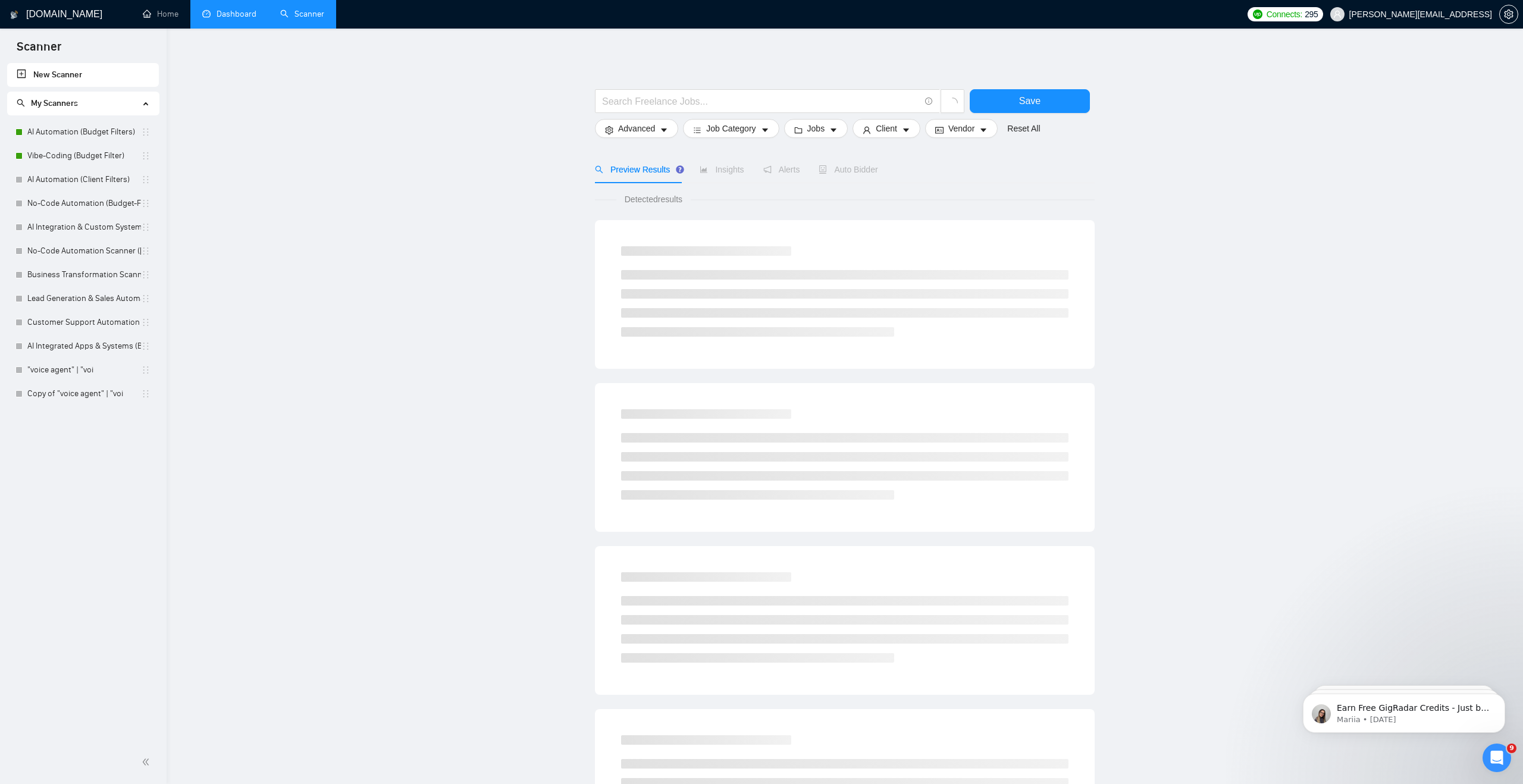
click at [220, 27] on li "Dashboard" at bounding box center [229, 14] width 78 height 29
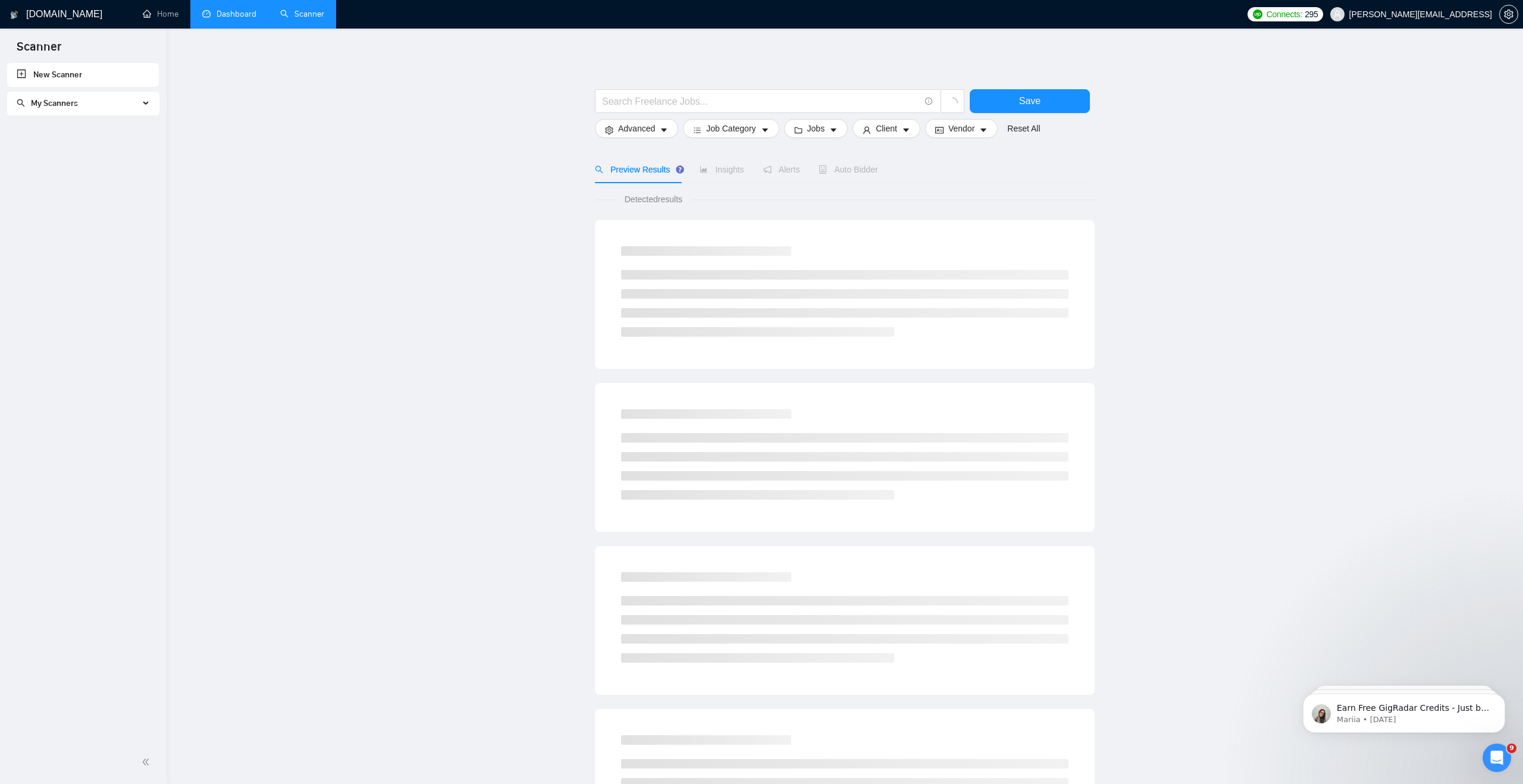
click at [220, 27] on li "Dashboard" at bounding box center [229, 14] width 78 height 29
click at [225, 19] on link "Dashboard" at bounding box center [229, 14] width 54 height 10
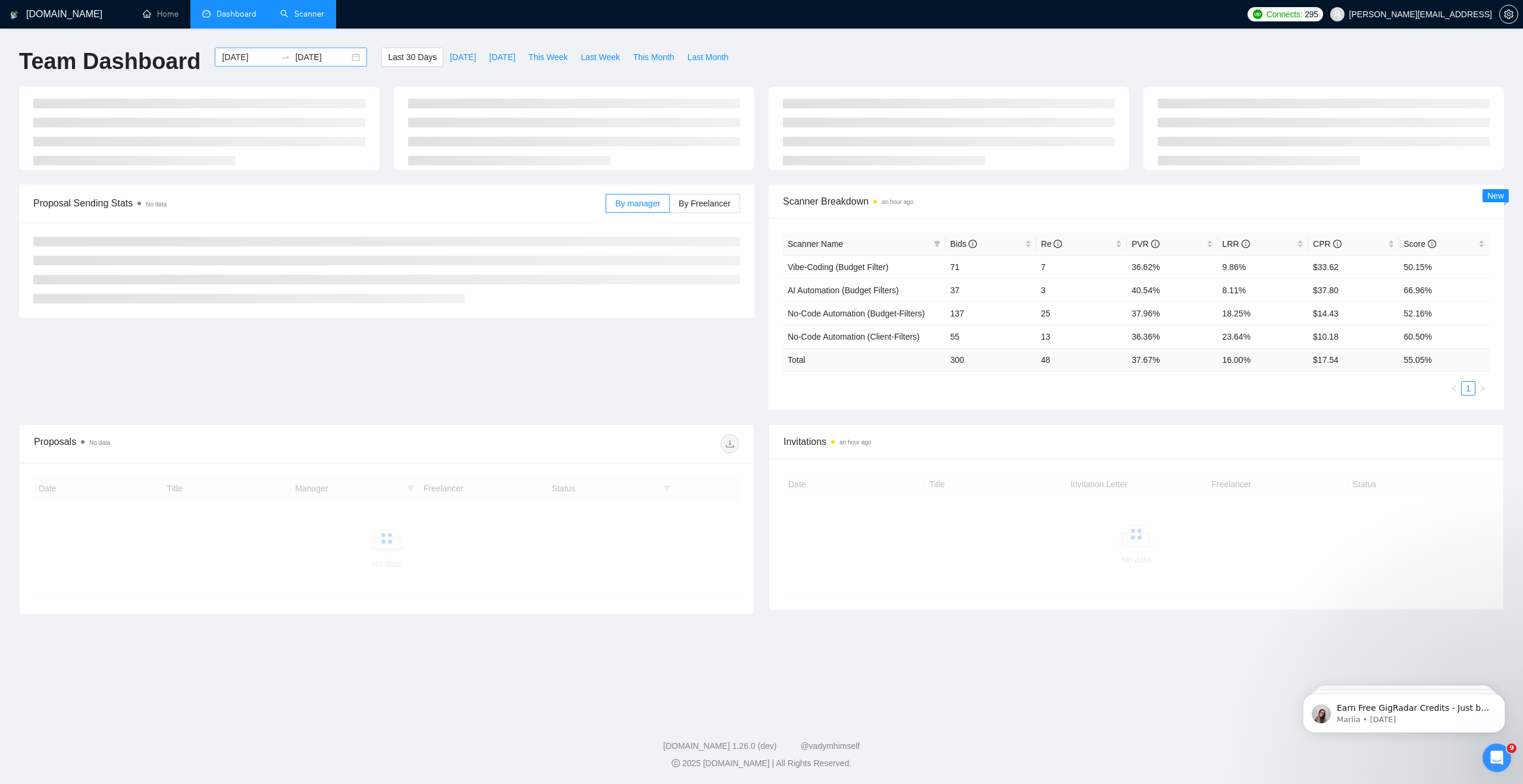
click at [345, 60] on div "2025-07-26 2025-08-25" at bounding box center [291, 57] width 152 height 19
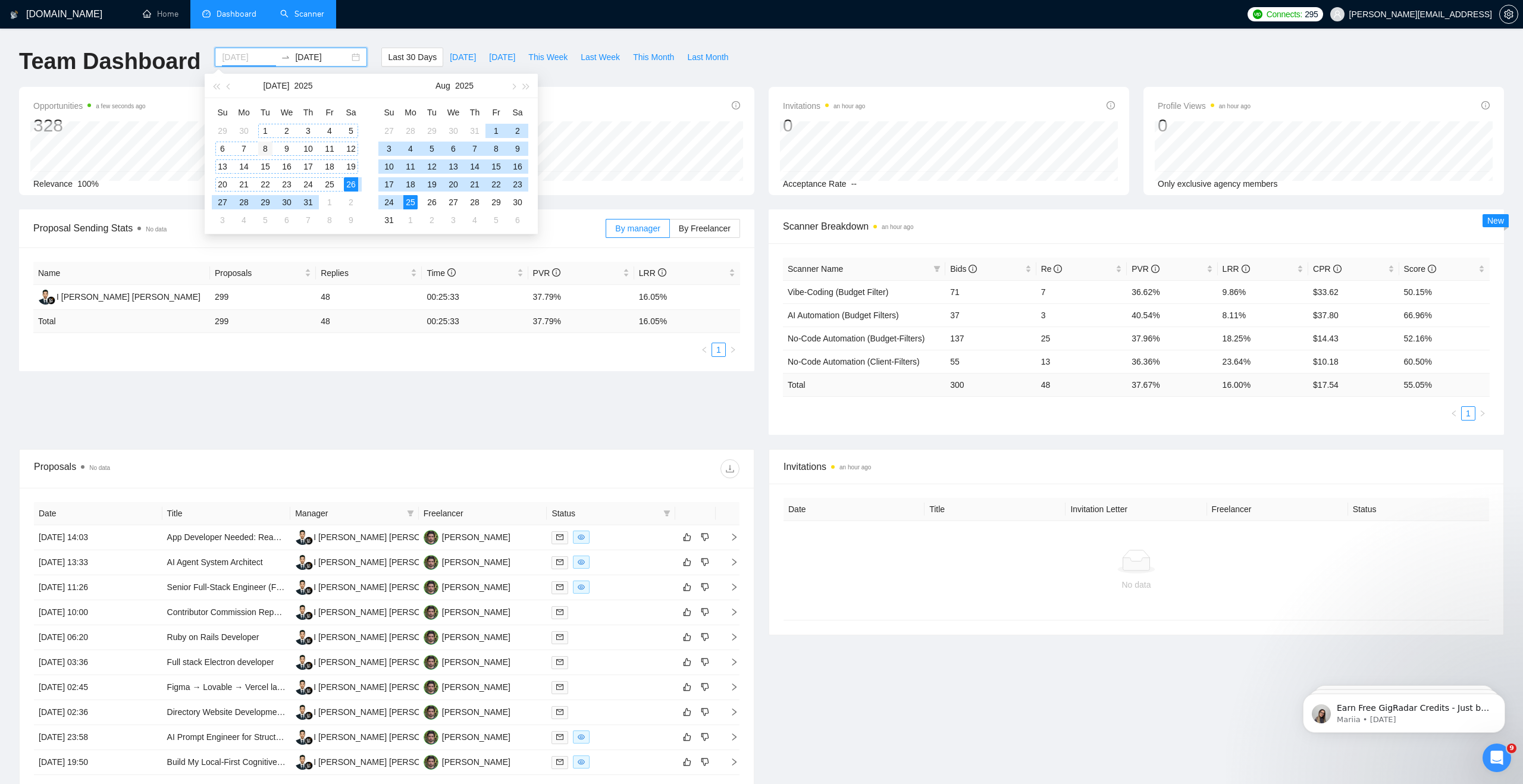
type input "[DATE]"
click at [267, 141] on td "8" at bounding box center [265, 148] width 22 height 18
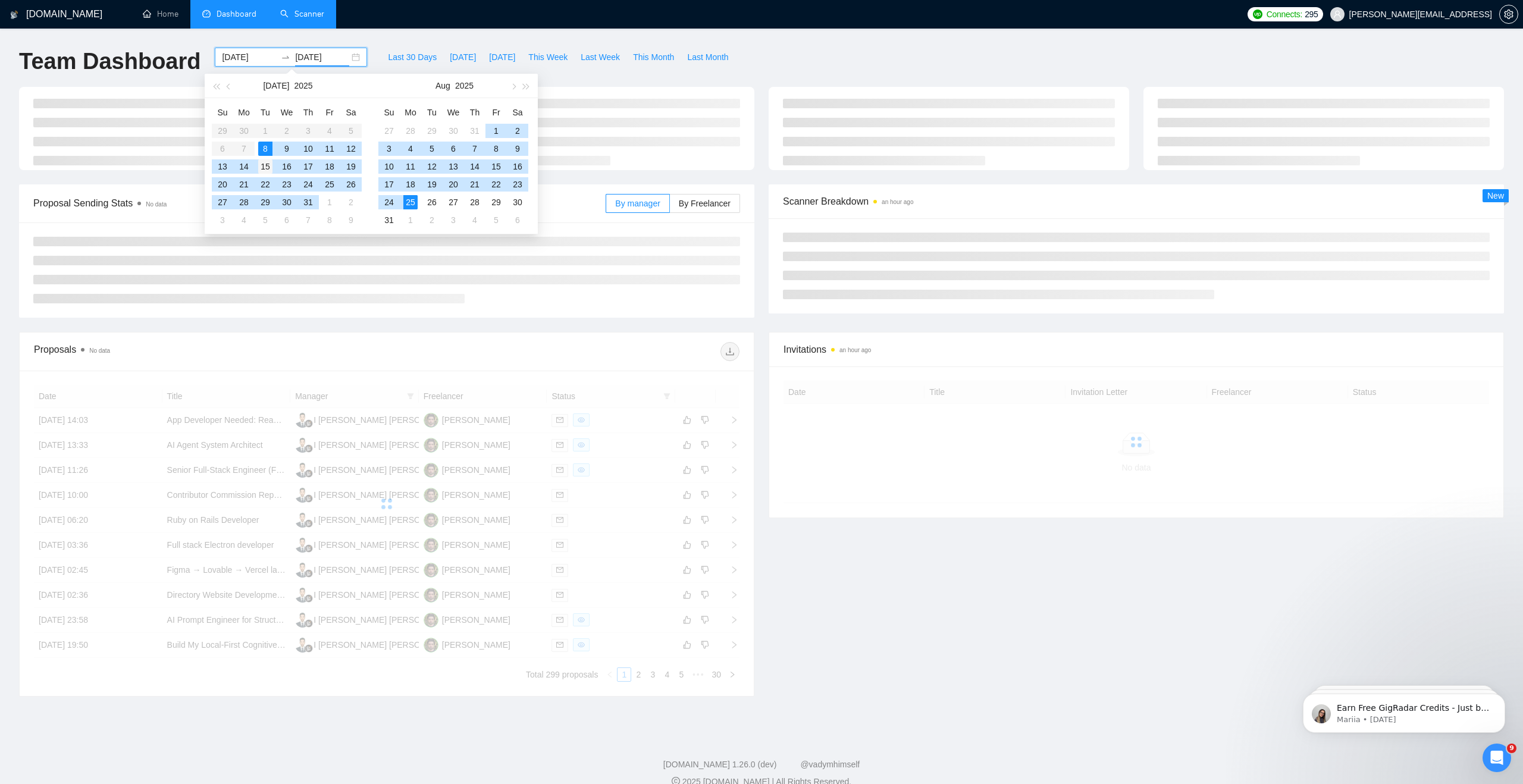
type input "2025-07-15"
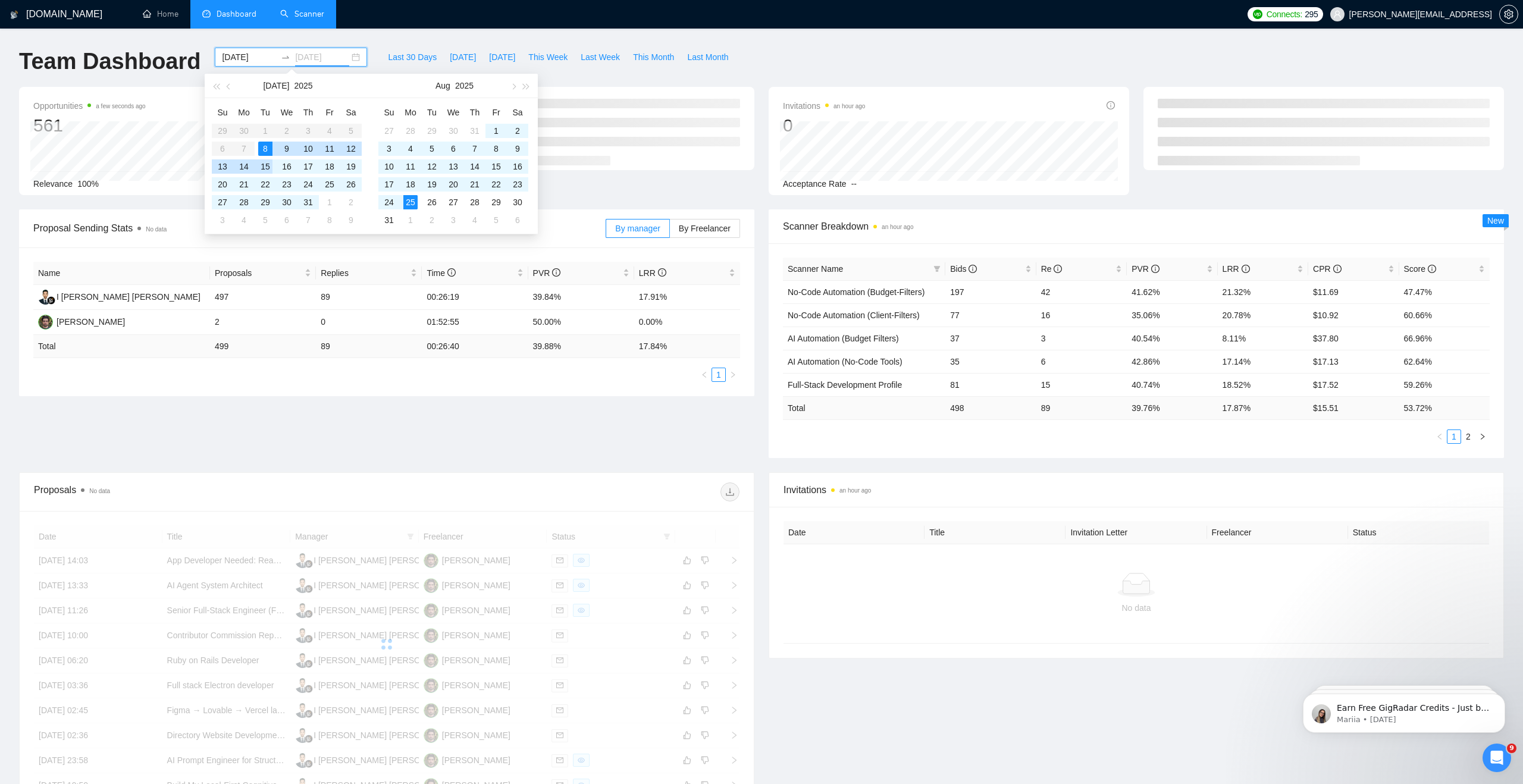
click at [263, 168] on div "15" at bounding box center [265, 166] width 14 height 14
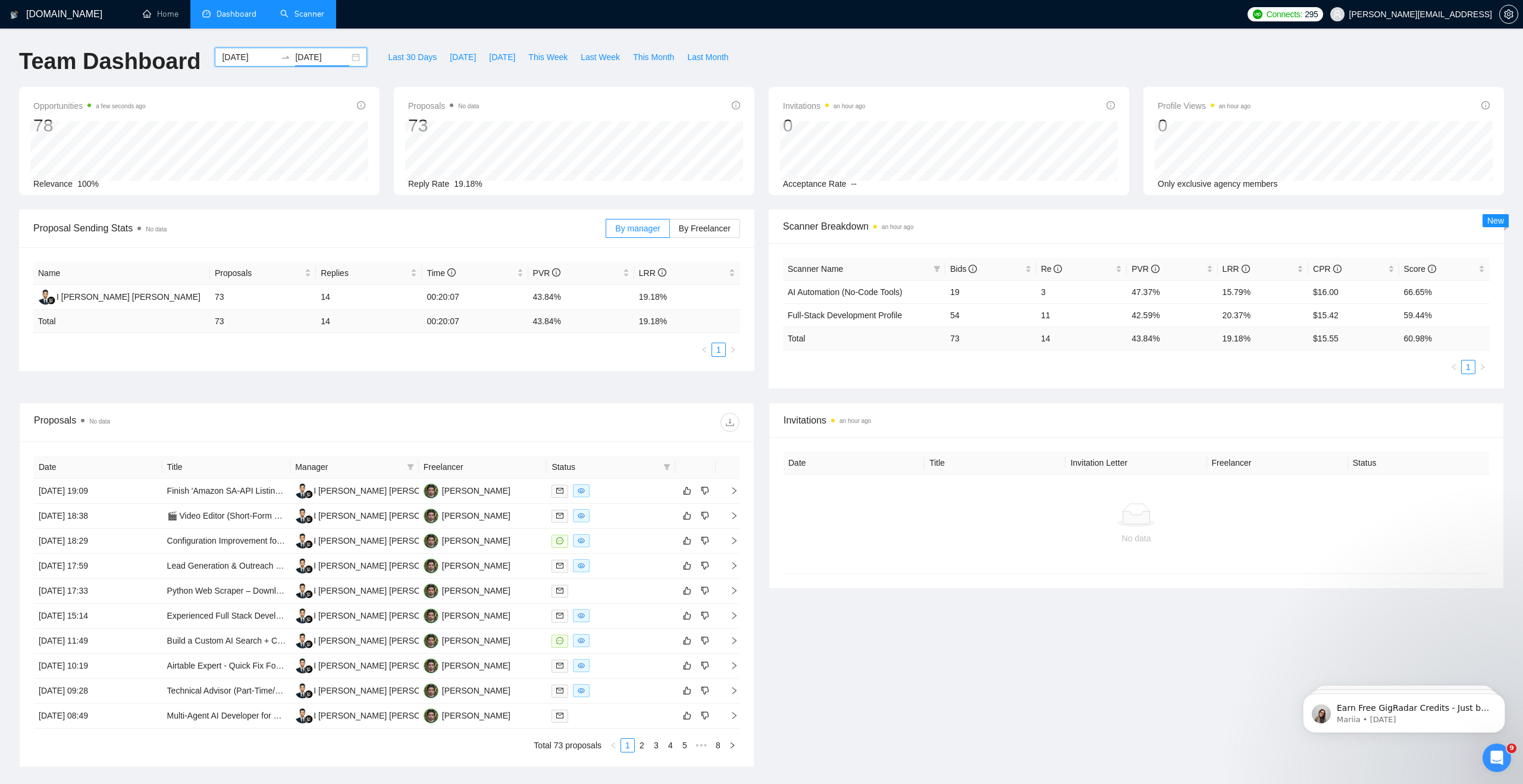
click at [350, 58] on div "2025-07-08 2025-07-15" at bounding box center [291, 57] width 152 height 19
type input "2025-07-15"
click at [268, 168] on div "15" at bounding box center [265, 166] width 14 height 14
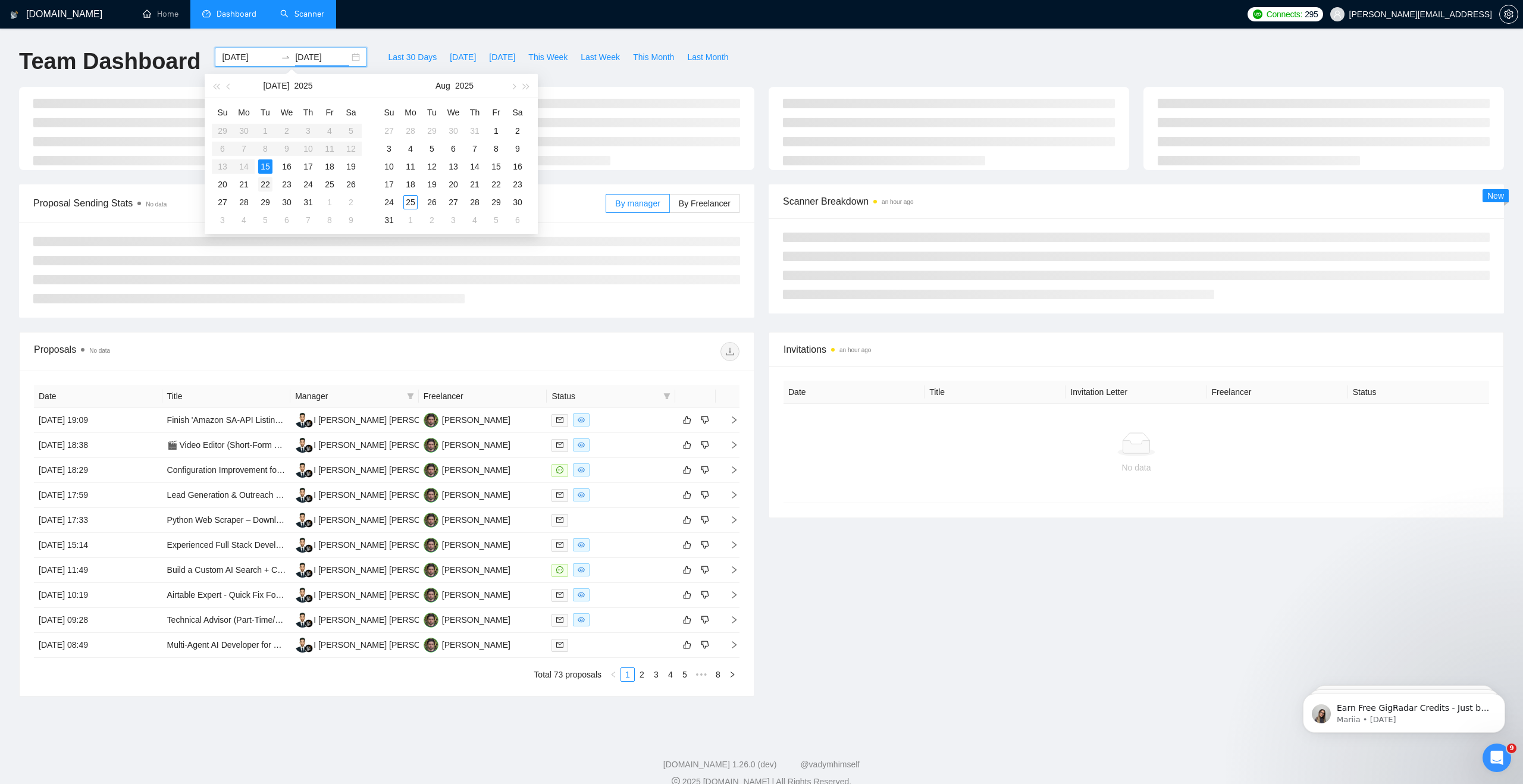
type input "2025-07-22"
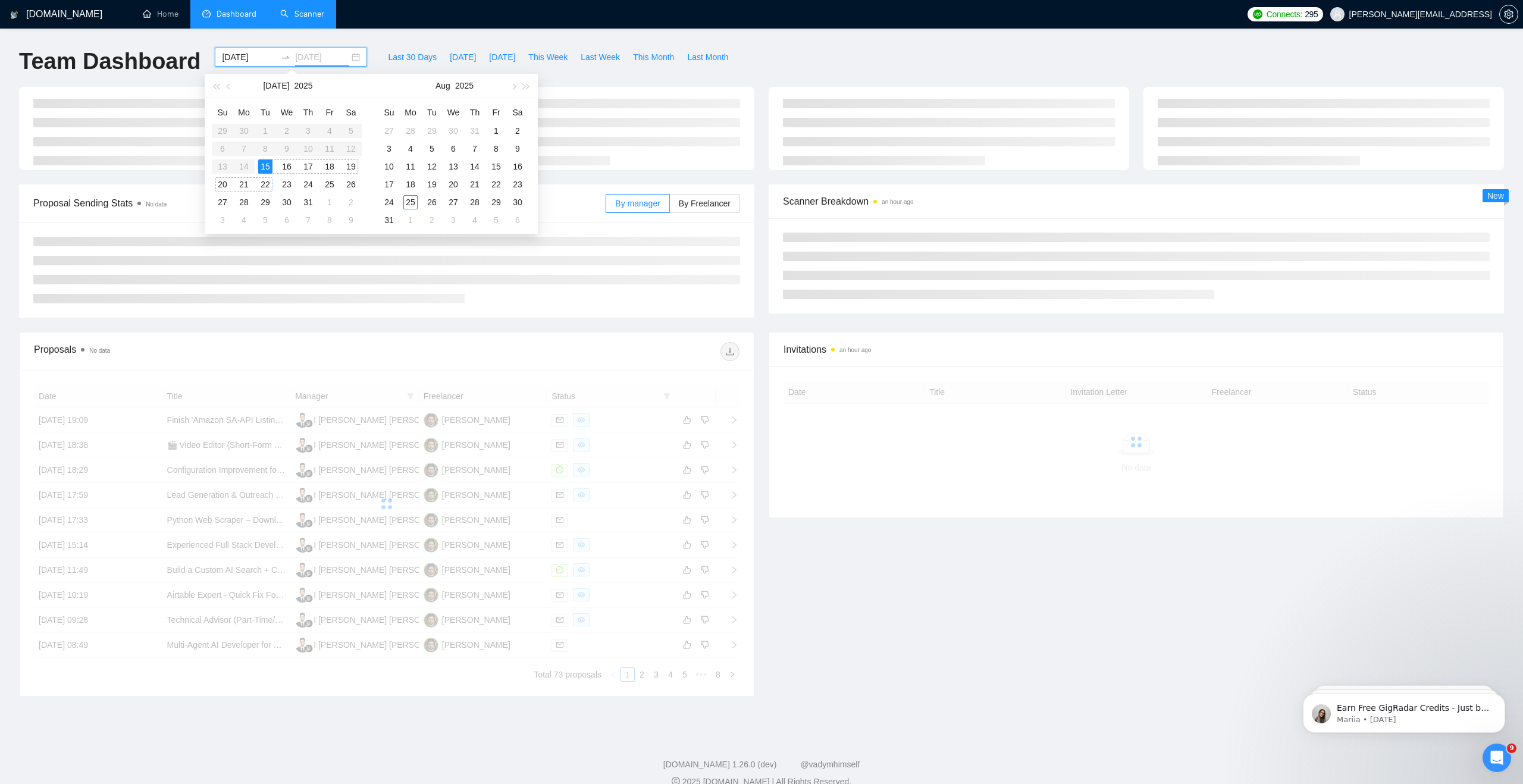
click at [267, 180] on div "22" at bounding box center [265, 184] width 14 height 14
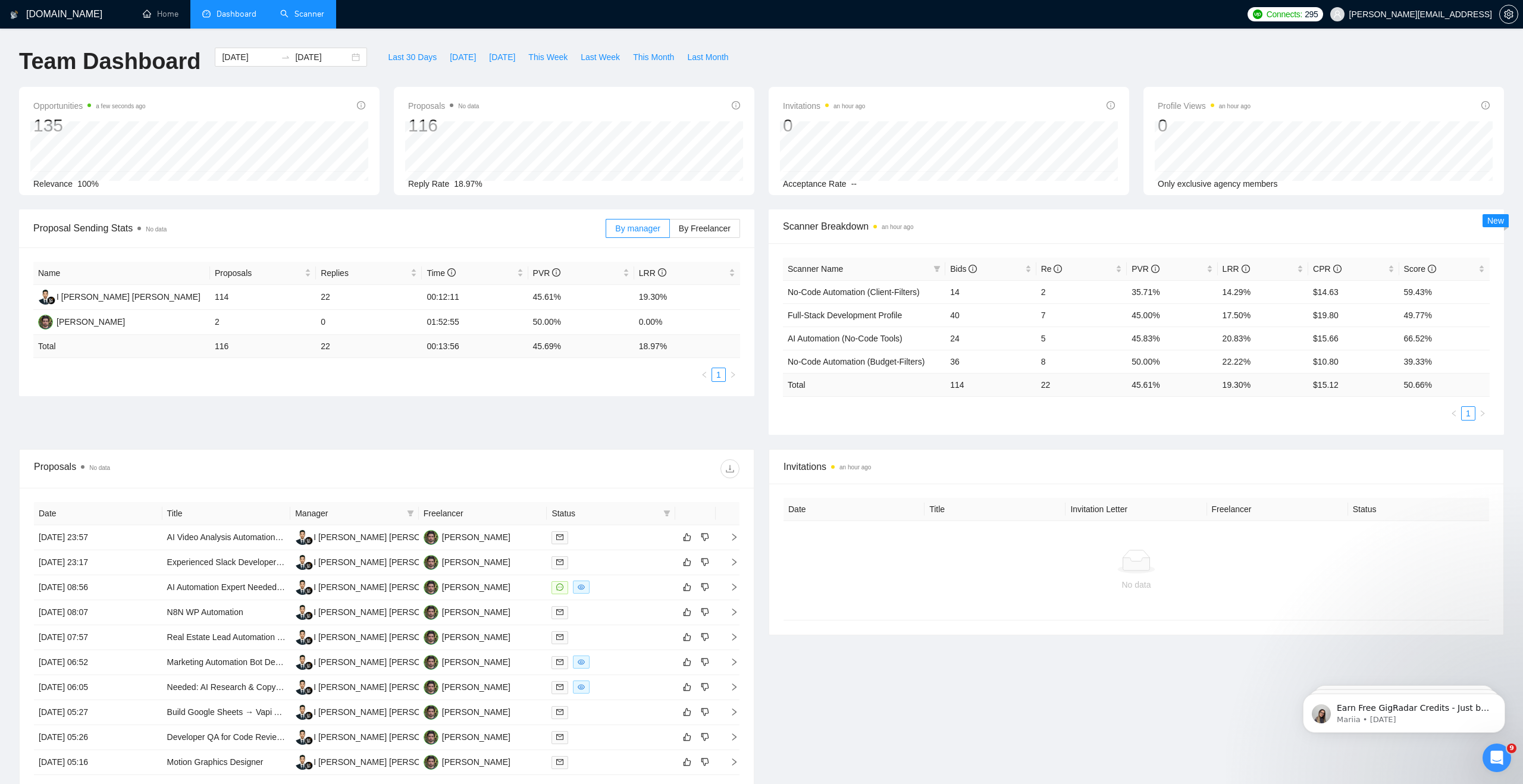
click at [567, 80] on div "Last 30 Days Today Yesterday This Week Last Week This Month Last Month" at bounding box center [558, 67] width 368 height 39
click at [349, 60] on div "2025-07-15 2025-07-22" at bounding box center [291, 57] width 152 height 19
type input "2025-07-22"
click at [267, 182] on div "22" at bounding box center [265, 184] width 14 height 14
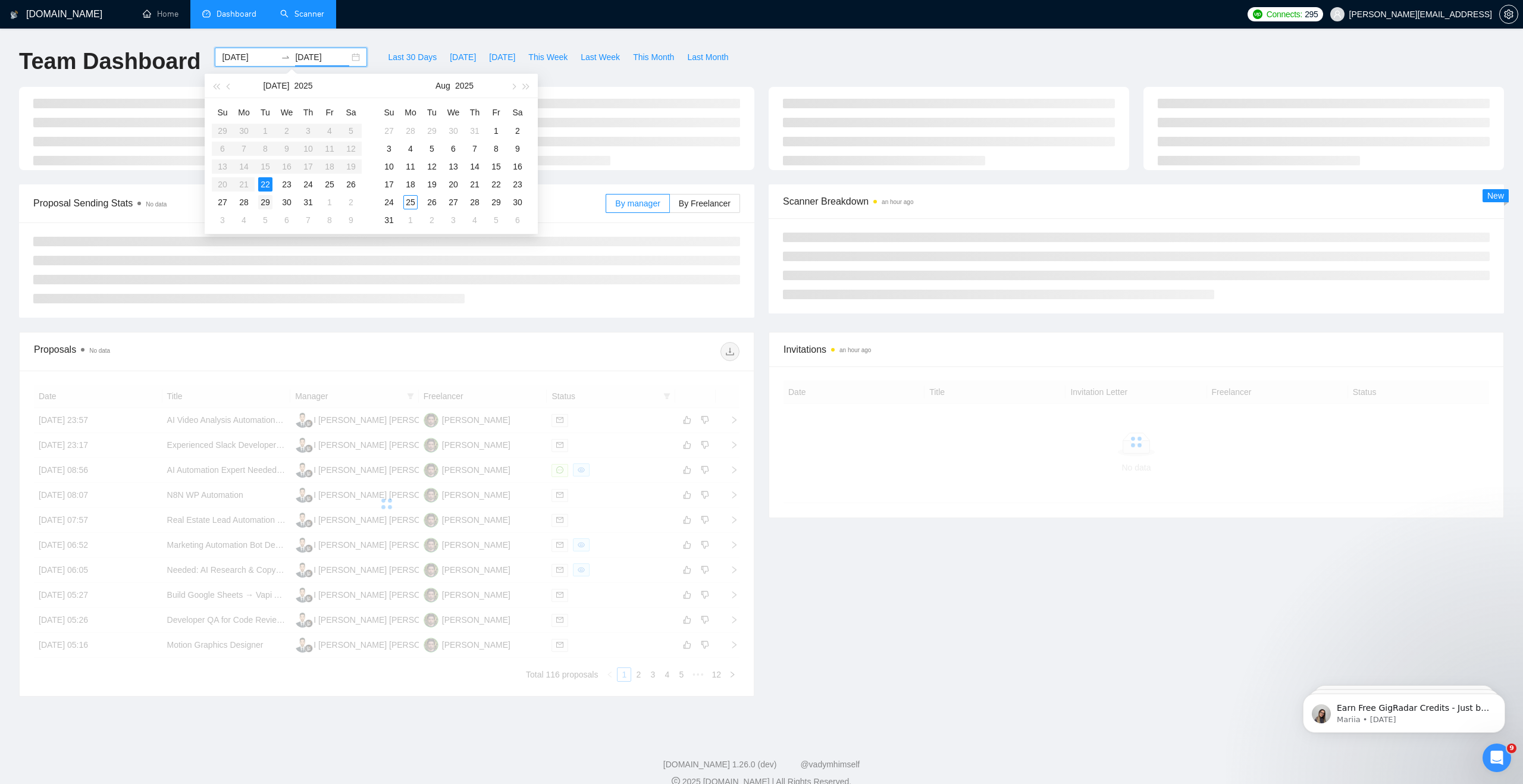
type input "2025-07-29"
click at [266, 197] on div "29" at bounding box center [265, 202] width 14 height 14
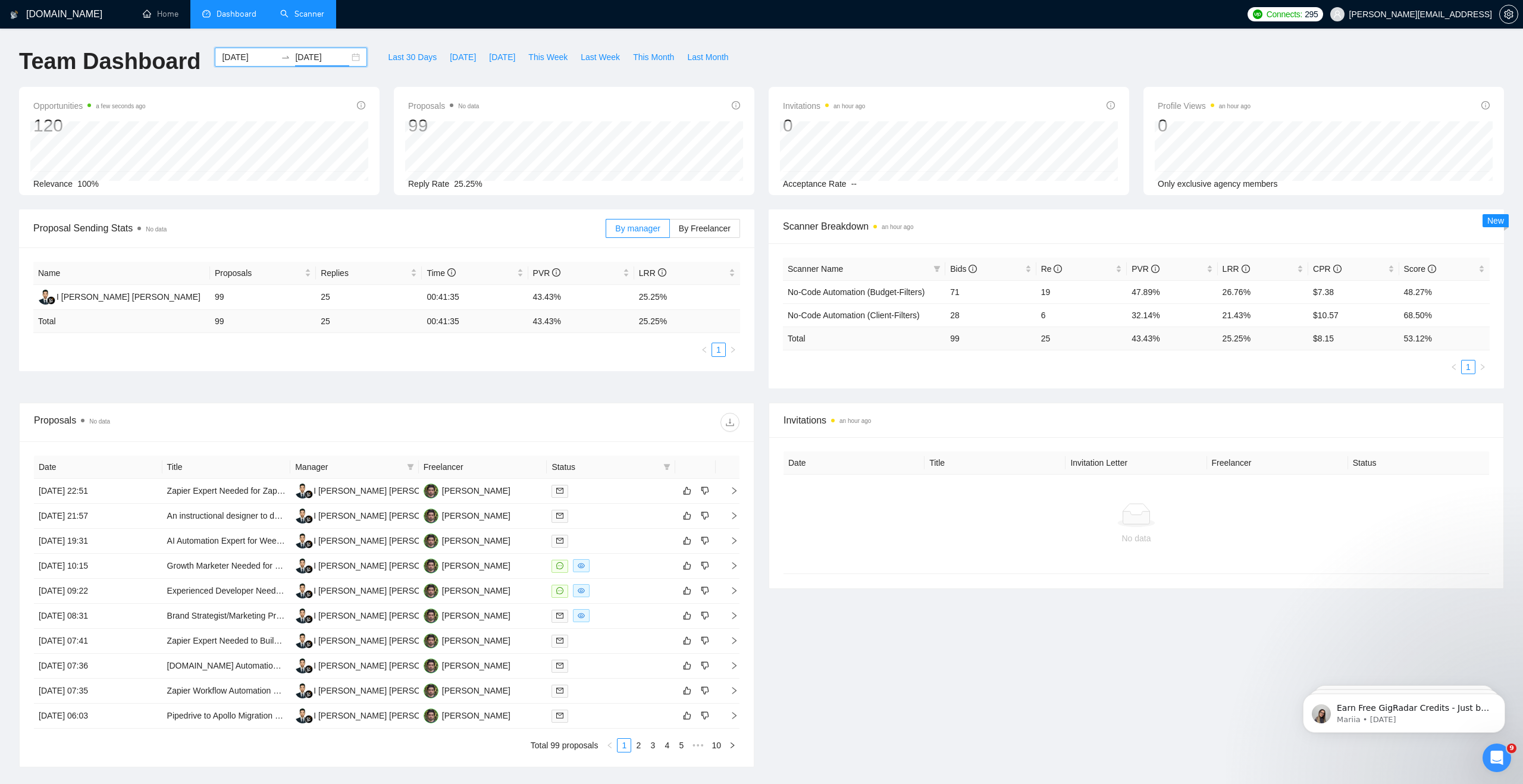
click at [345, 54] on div "2025-07-22 2025-07-29" at bounding box center [291, 57] width 152 height 19
type input "2025-07-29"
click at [270, 201] on div "29" at bounding box center [265, 202] width 14 height 14
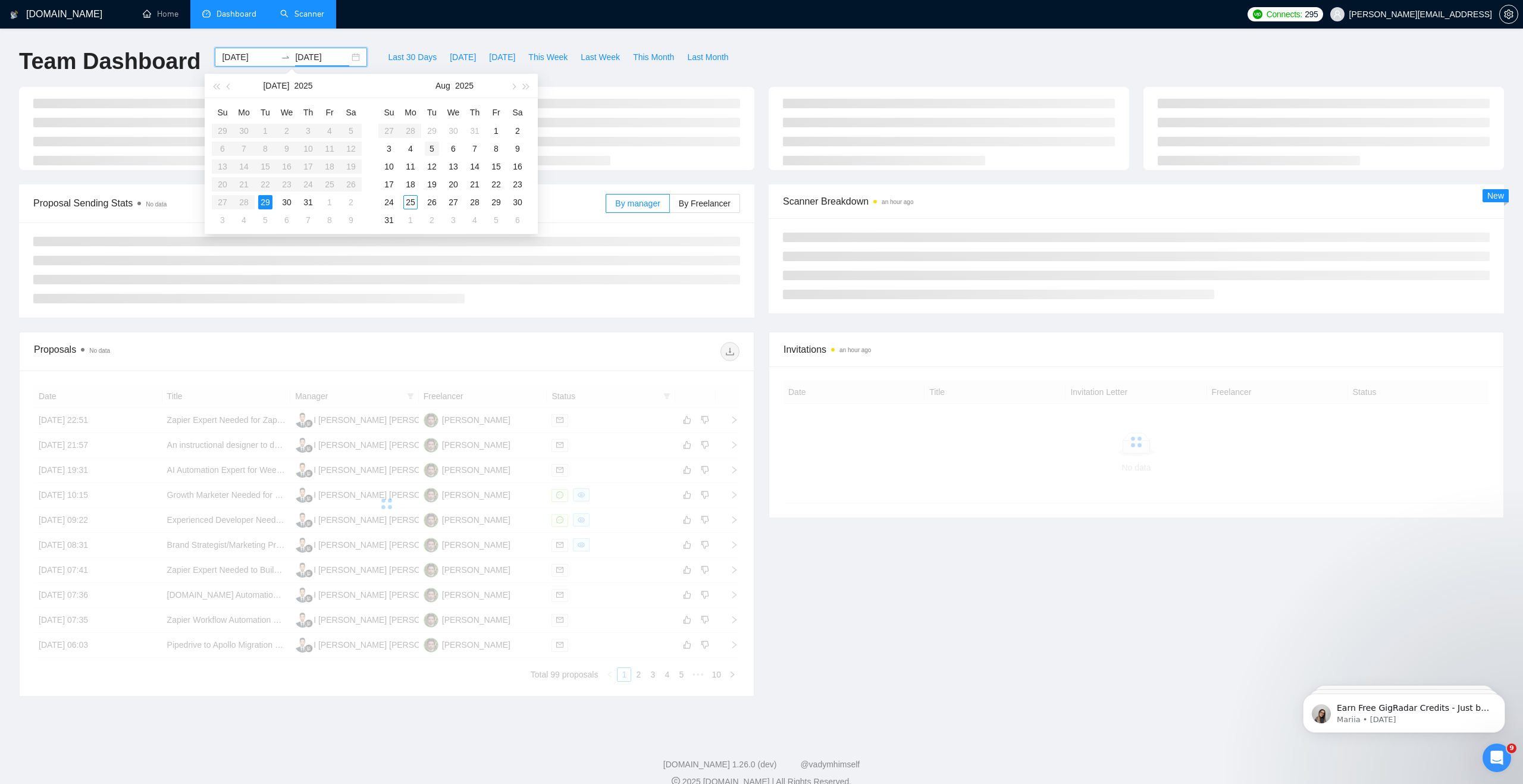
type input "[DATE]"
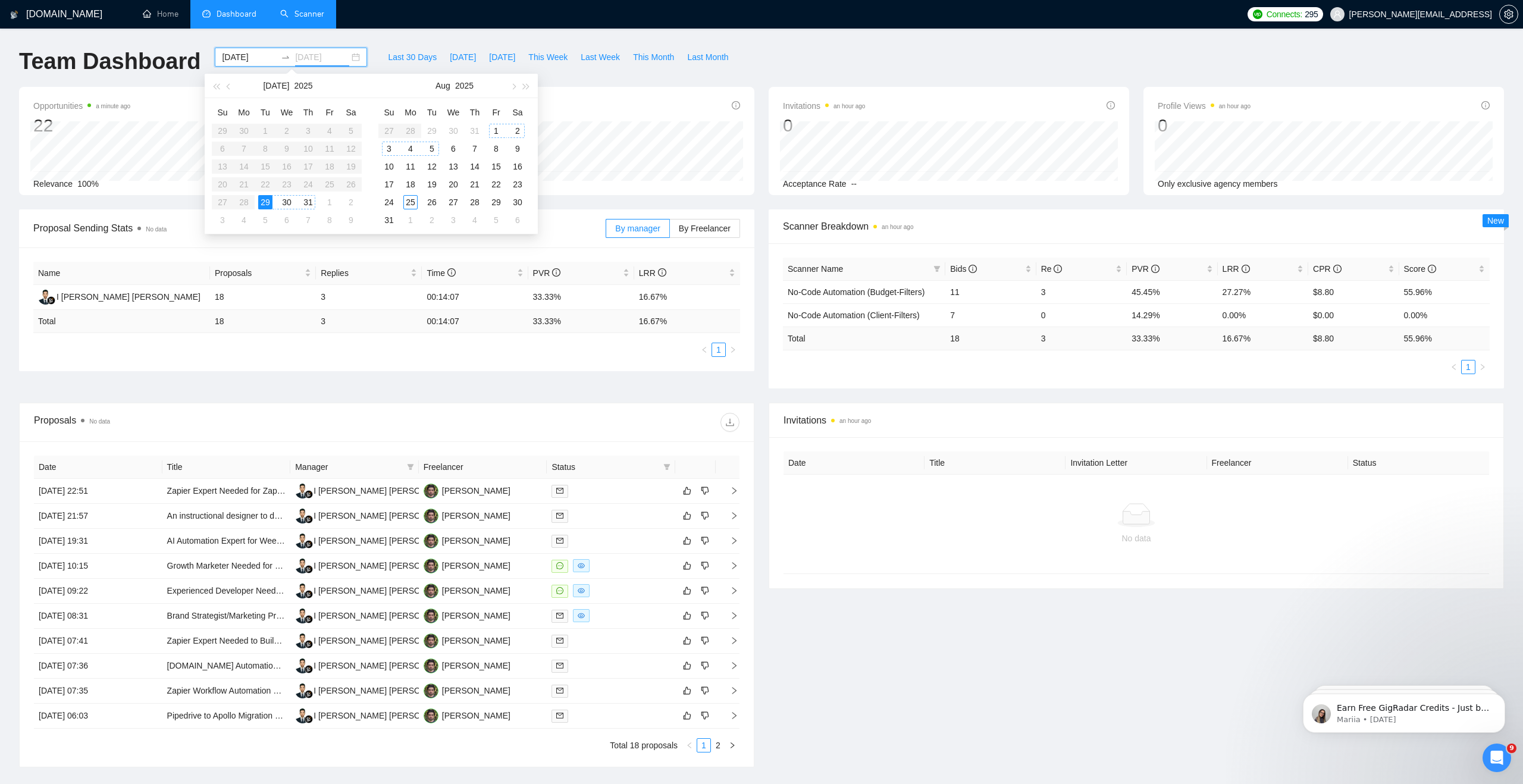
click at [431, 147] on div "5" at bounding box center [432, 149] width 14 height 14
click at [287, 19] on link "Scanner" at bounding box center [302, 14] width 44 height 10
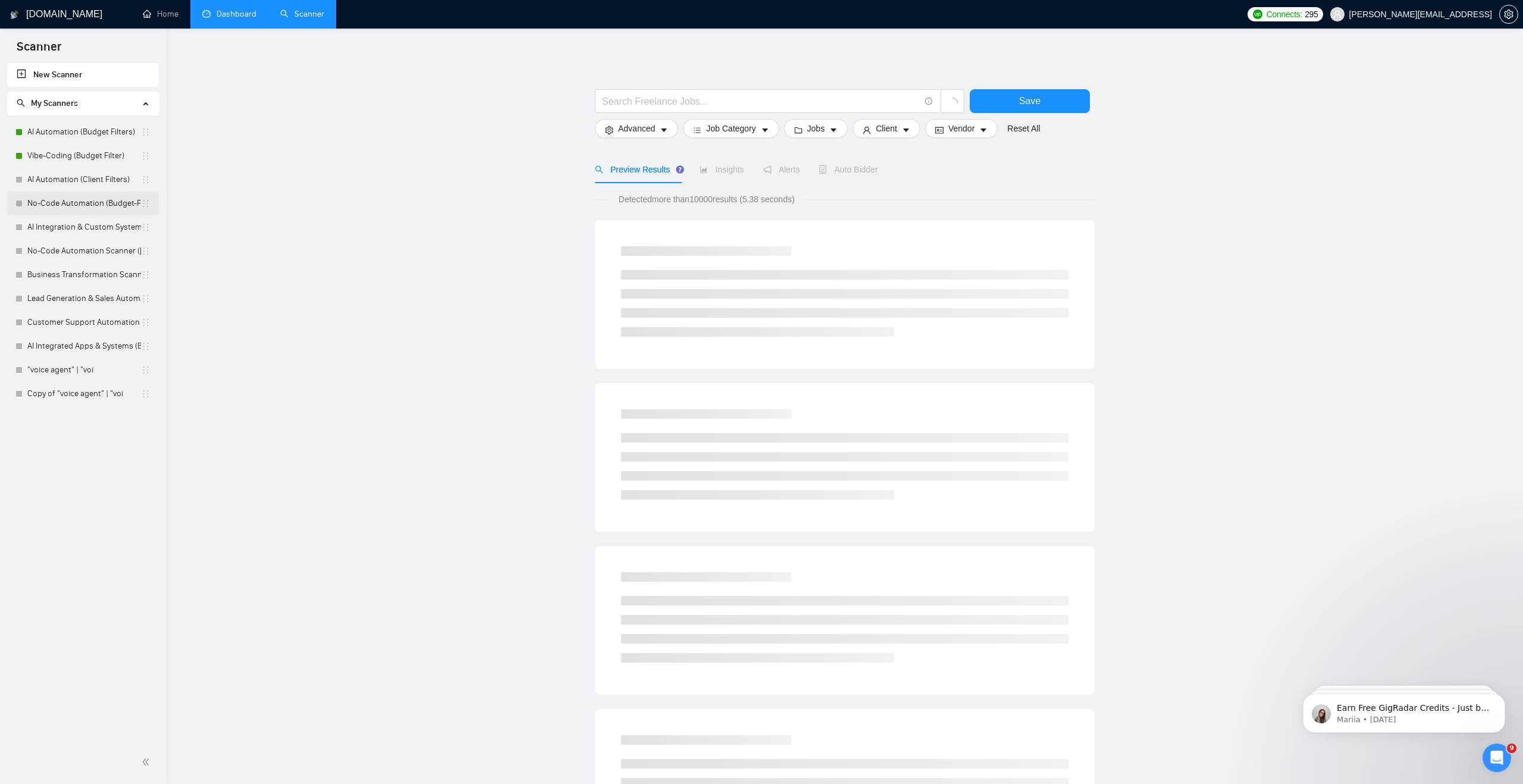
click at [93, 193] on link "No-Code Automation (Budget-Filters)" at bounding box center [84, 204] width 114 height 24
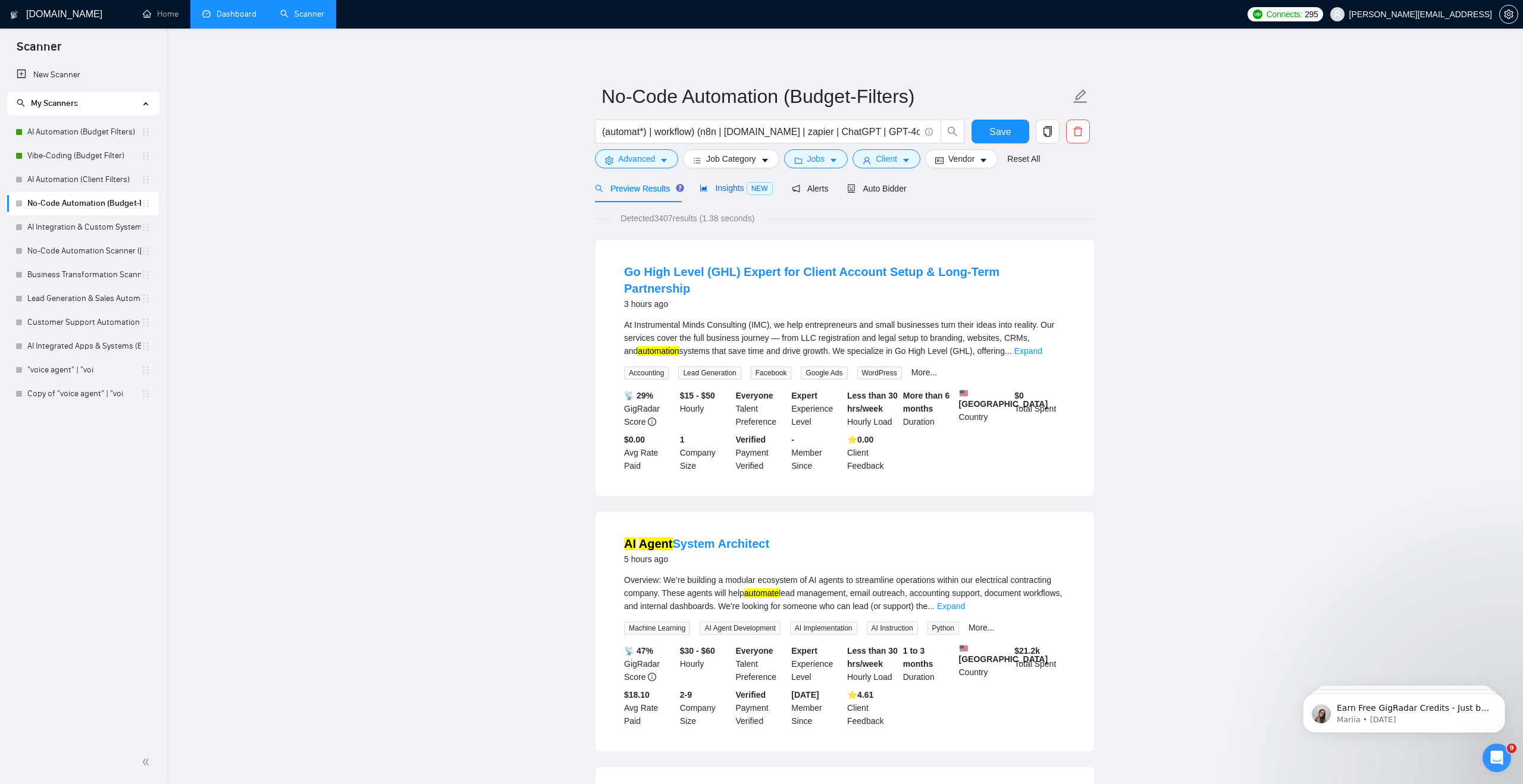
click at [728, 182] on div "Insights NEW" at bounding box center [735, 187] width 72 height 13
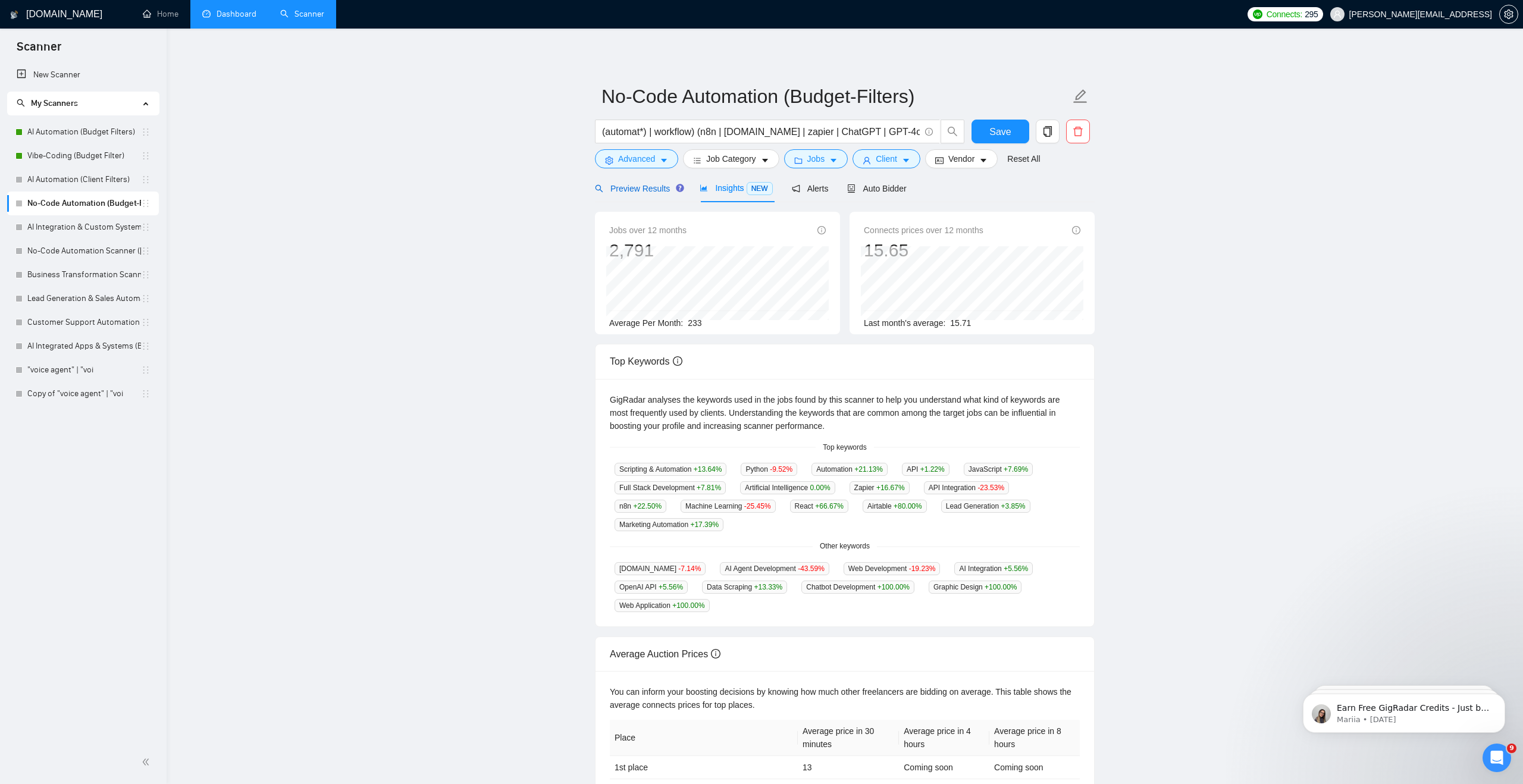
click at [632, 191] on span "Preview Results" at bounding box center [638, 189] width 86 height 10
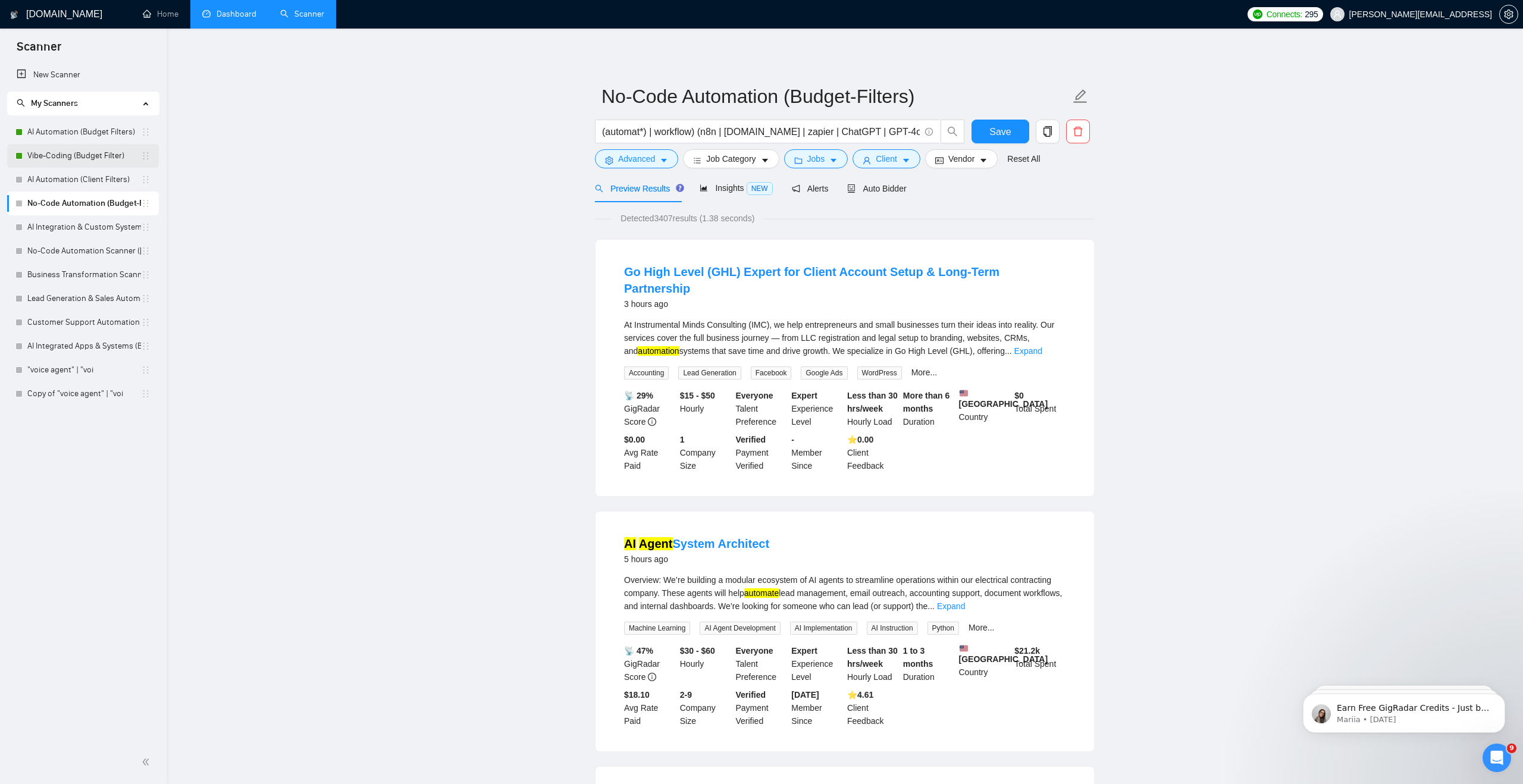
click at [113, 154] on link "Vibe-Coding (Budget Filter)" at bounding box center [84, 156] width 114 height 24
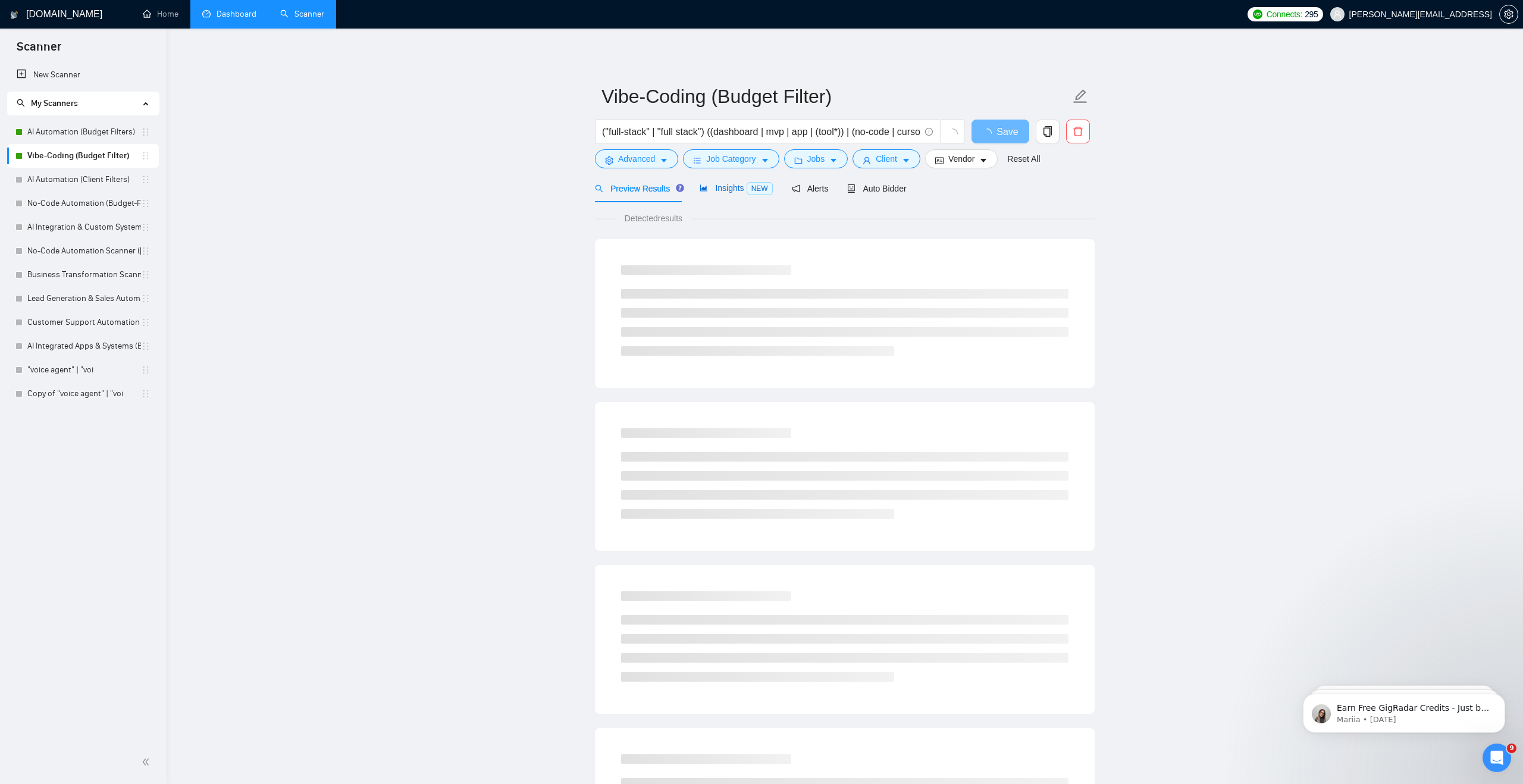
click at [727, 185] on span "Insights NEW" at bounding box center [735, 188] width 72 height 10
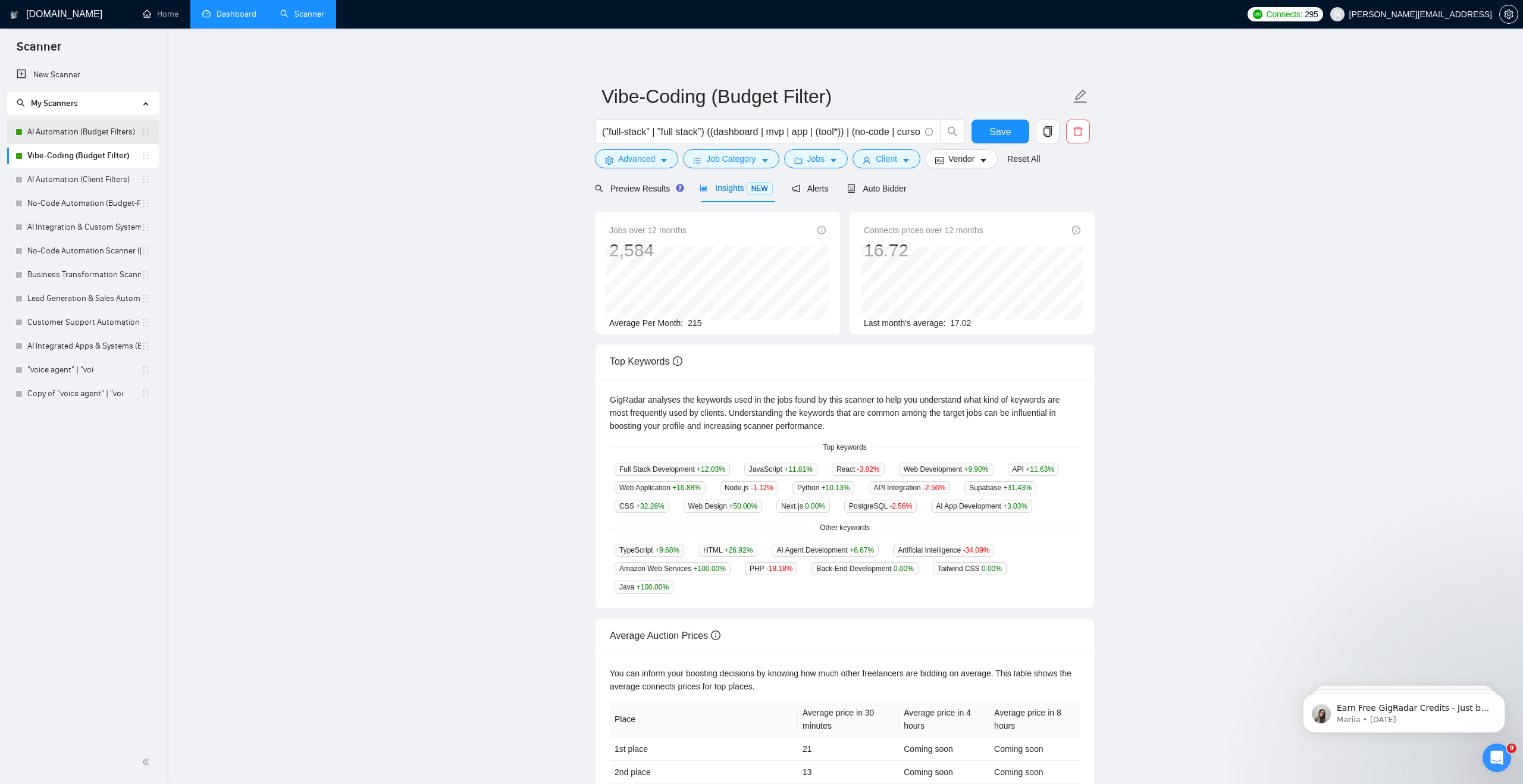
click at [126, 138] on link "AI Automation (Budget Filters)" at bounding box center [84, 132] width 114 height 24
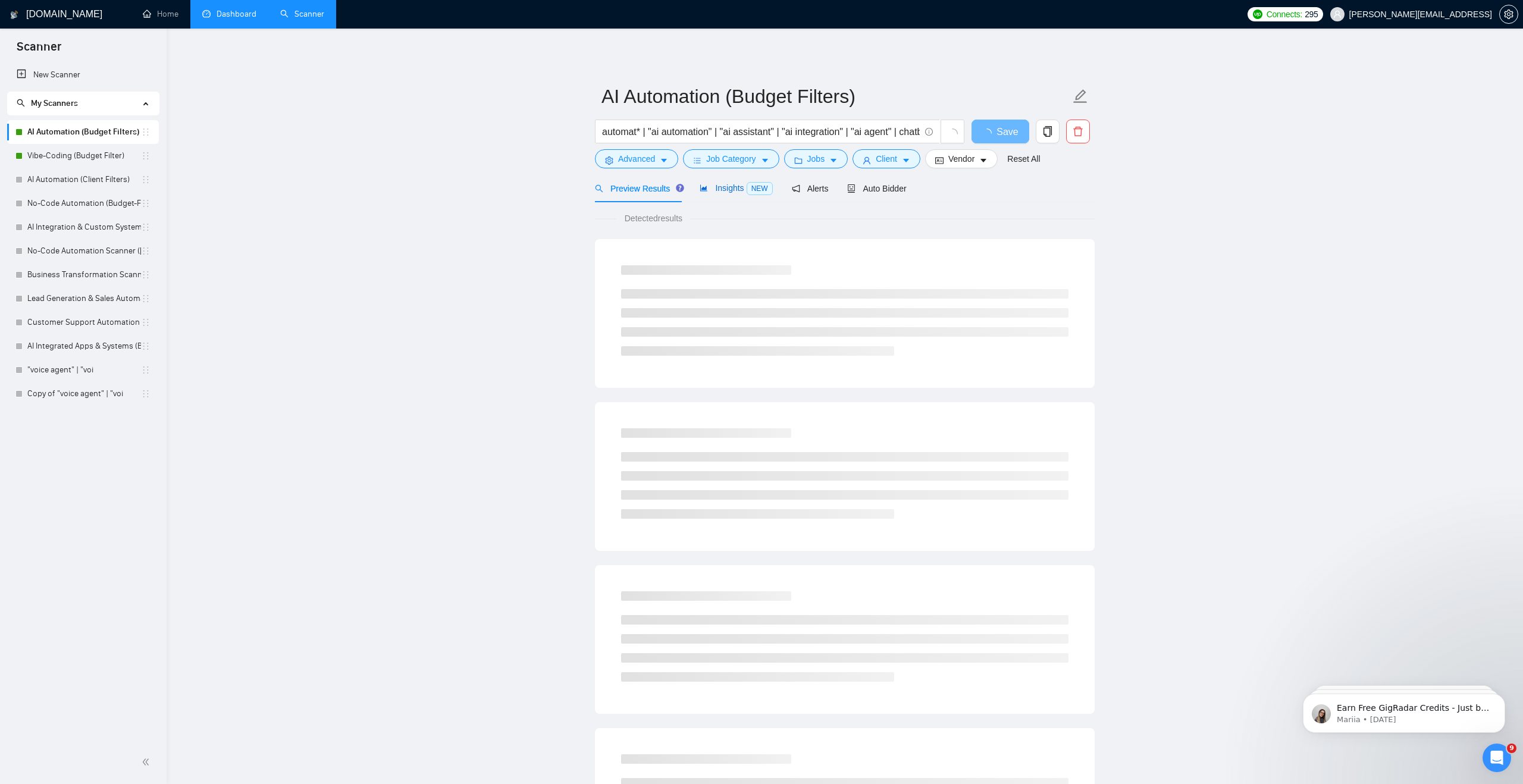
click at [742, 190] on span "Insights NEW" at bounding box center [735, 188] width 72 height 10
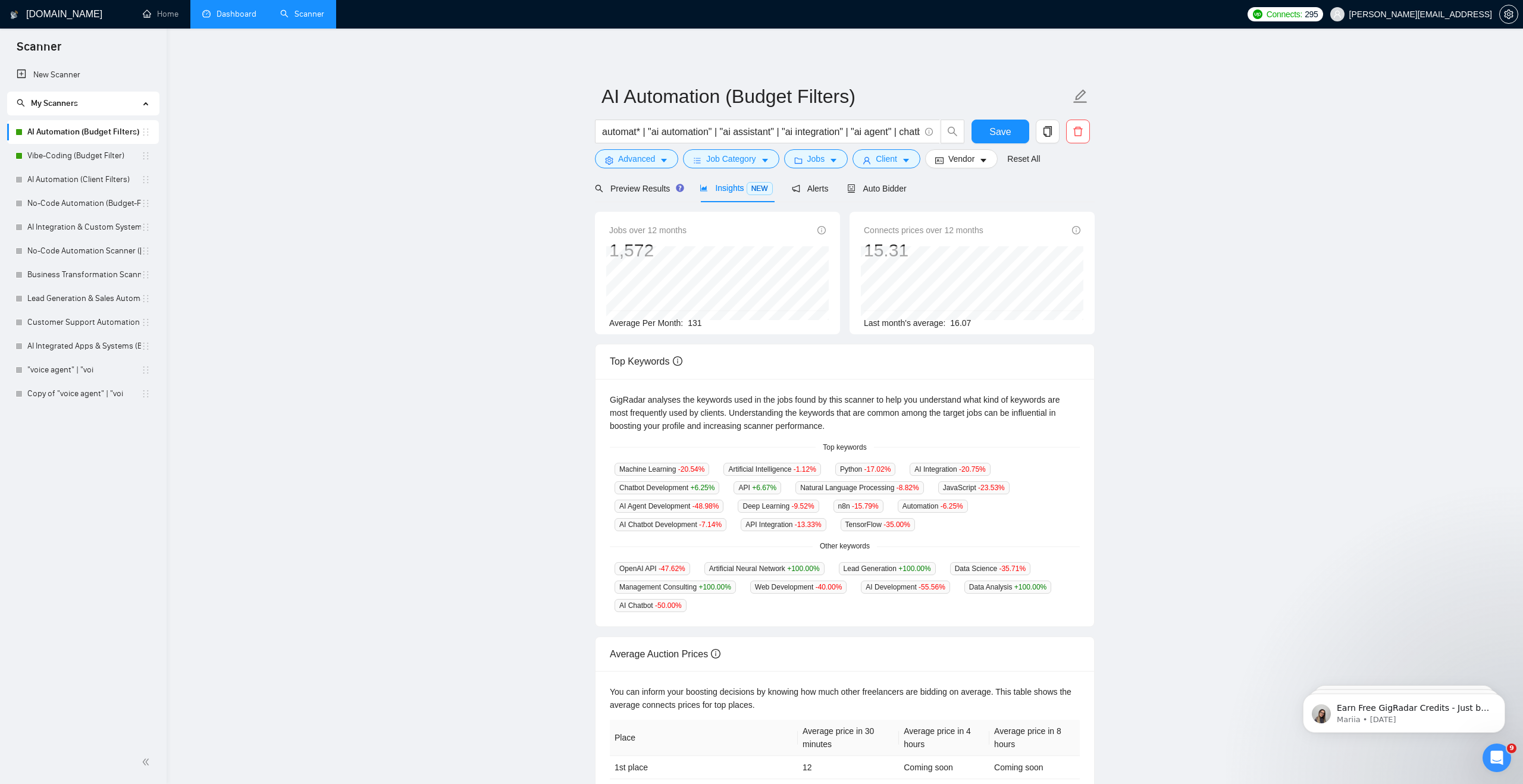
click at [699, 321] on span "131" at bounding box center [694, 323] width 13 height 10
click at [551, 323] on main "AI Automation (Budget Filters) automat* | "ai automation" | "ai assistant" | "a…" at bounding box center [845, 456] width 1319 height 816
click at [76, 156] on link "Vibe-Coding (Budget Filter)" at bounding box center [84, 156] width 114 height 24
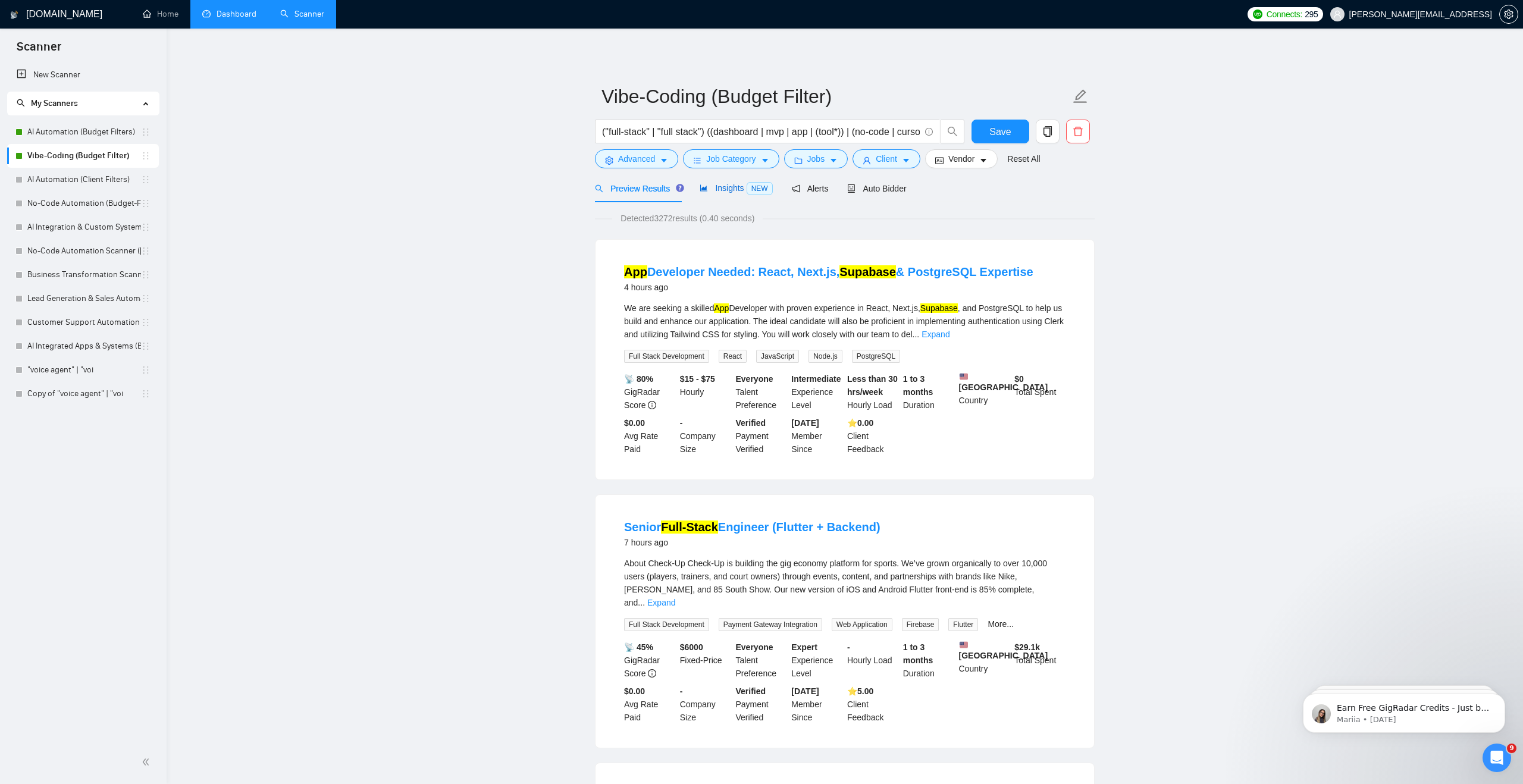
click at [715, 189] on span "Insights NEW" at bounding box center [735, 188] width 72 height 10
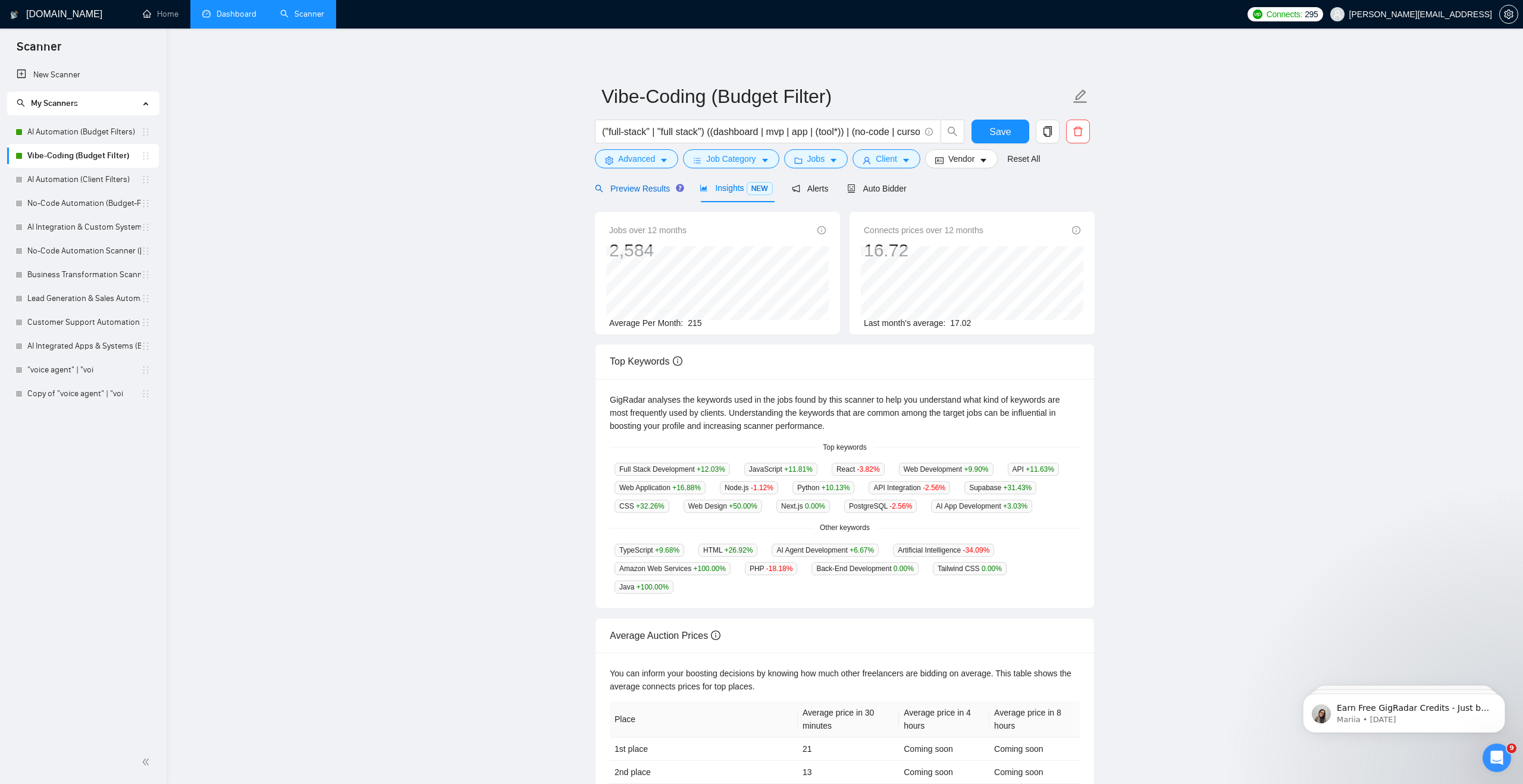
click at [651, 194] on div "Preview Results" at bounding box center [638, 188] width 86 height 13
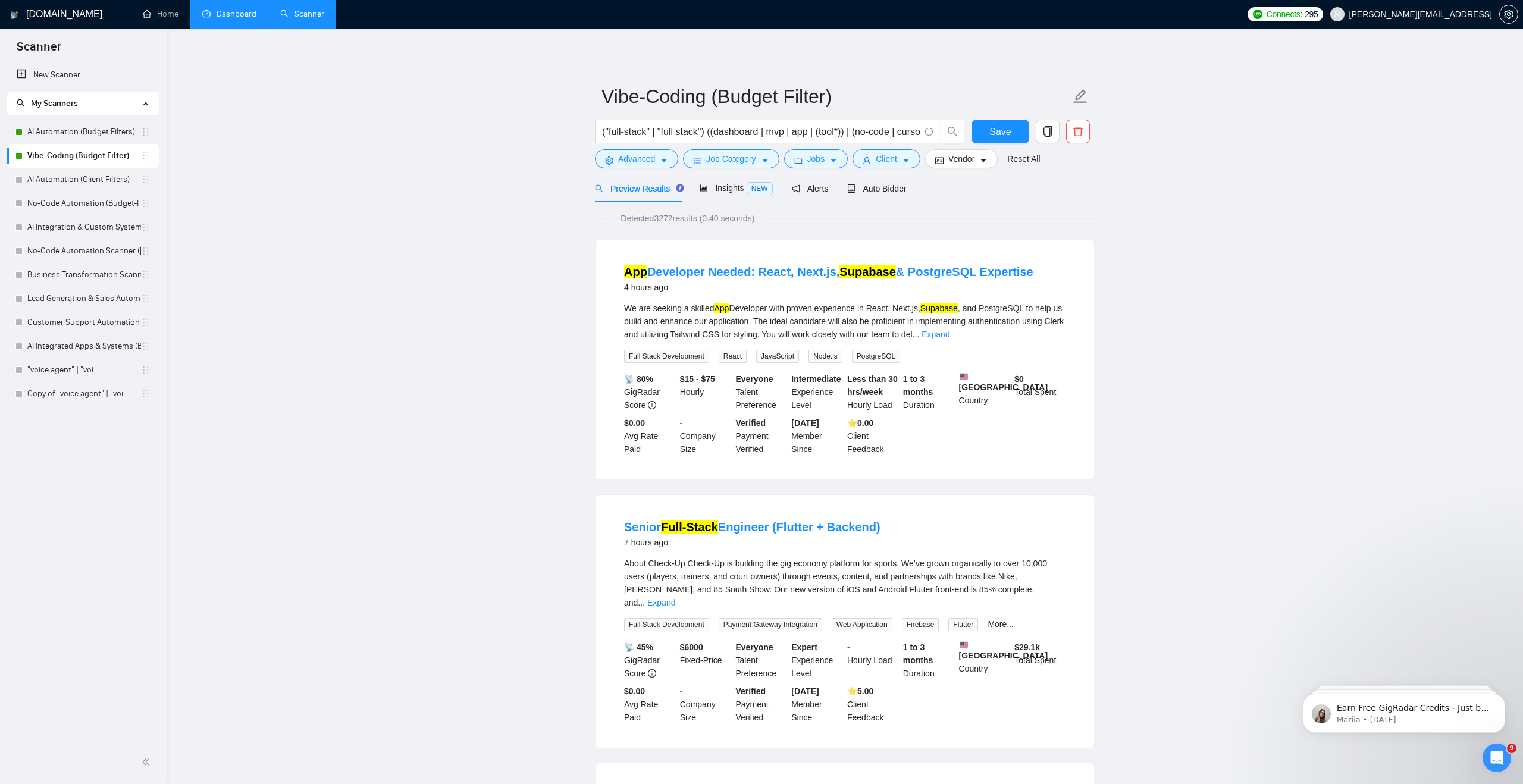
click at [235, 18] on link "Dashboard" at bounding box center [229, 14] width 54 height 10
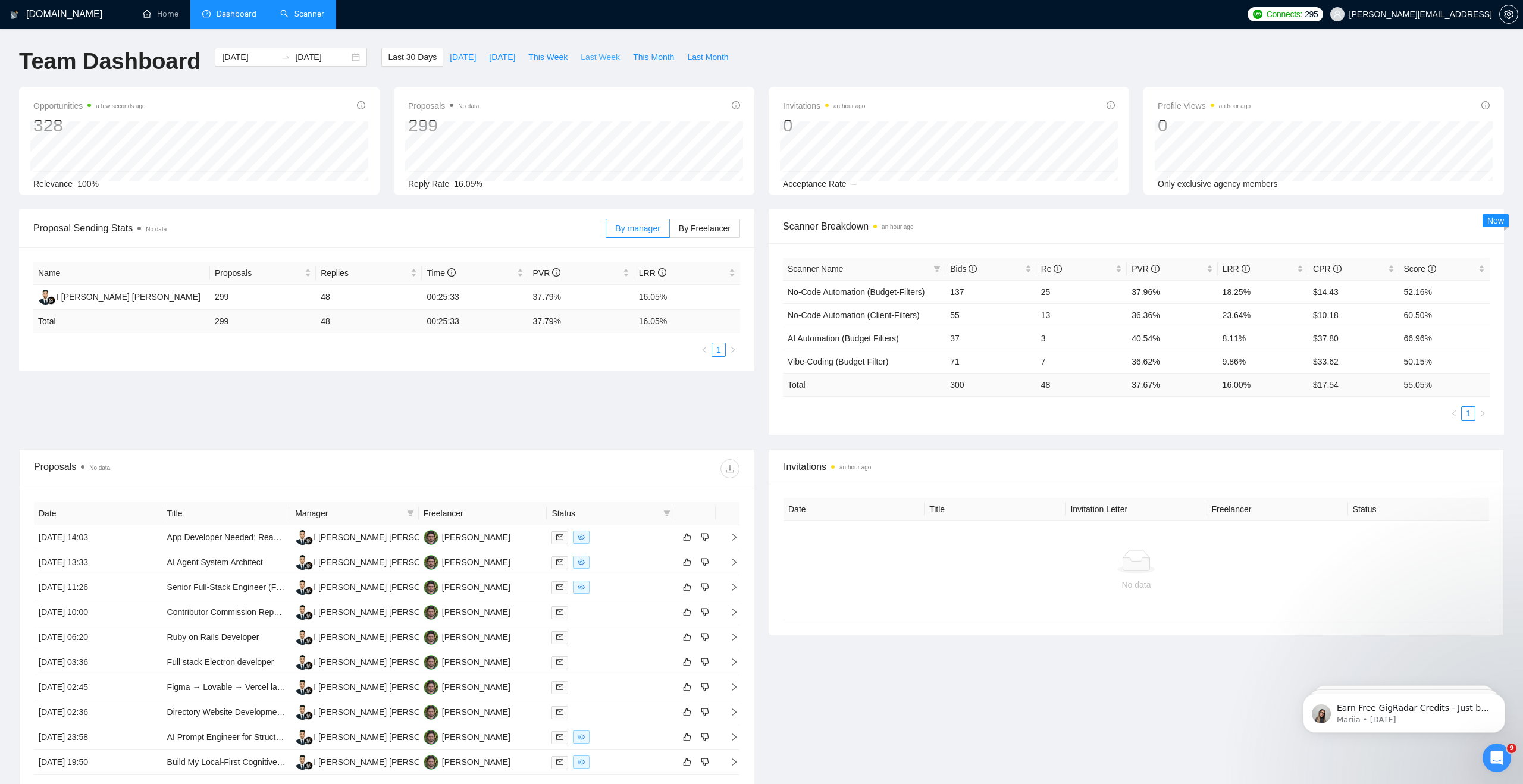
click at [603, 58] on span "Last Week" at bounding box center [600, 57] width 39 height 13
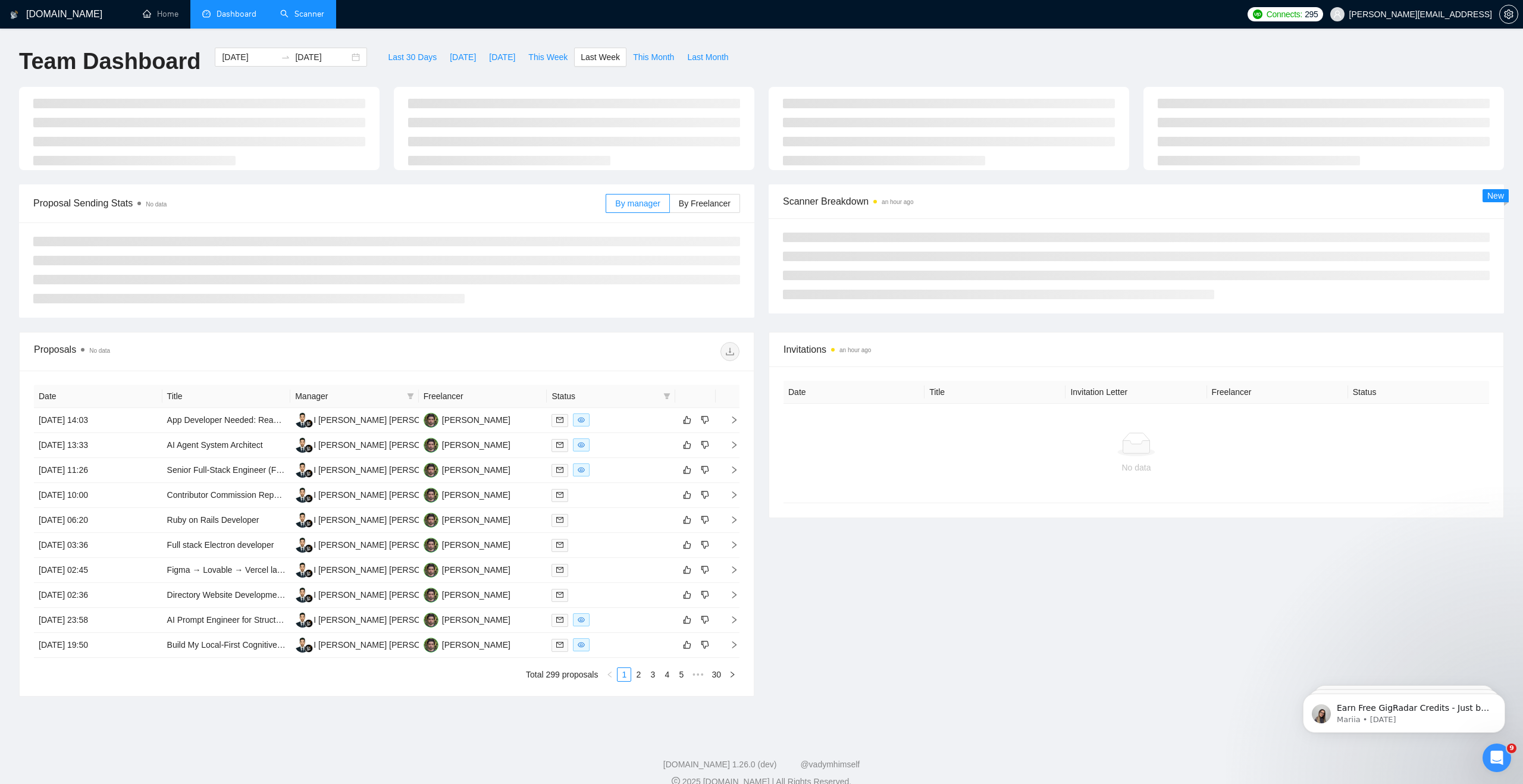
type input "2025-08-18"
type input "[DATE]"
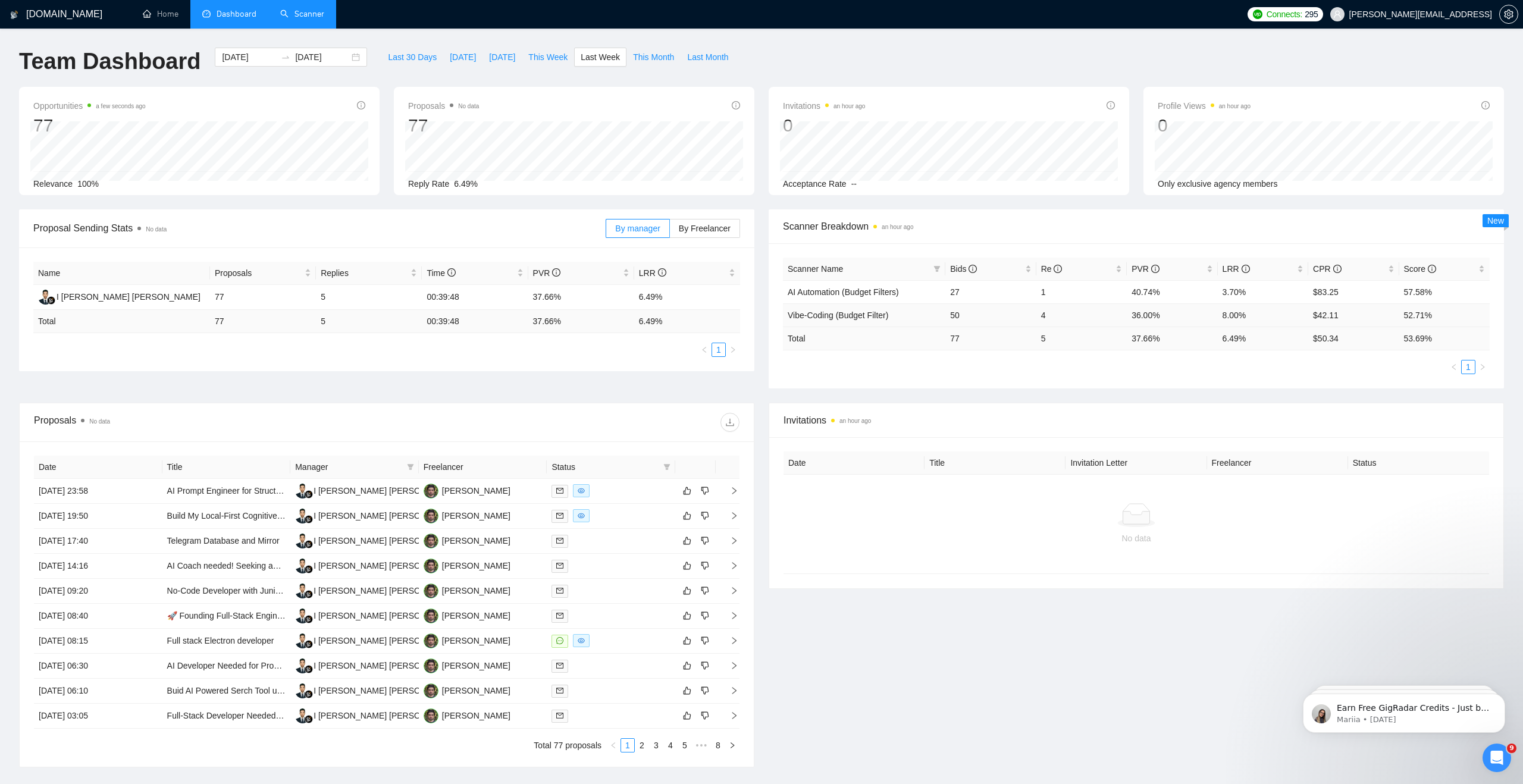
click at [960, 314] on td "50" at bounding box center [990, 314] width 91 height 23
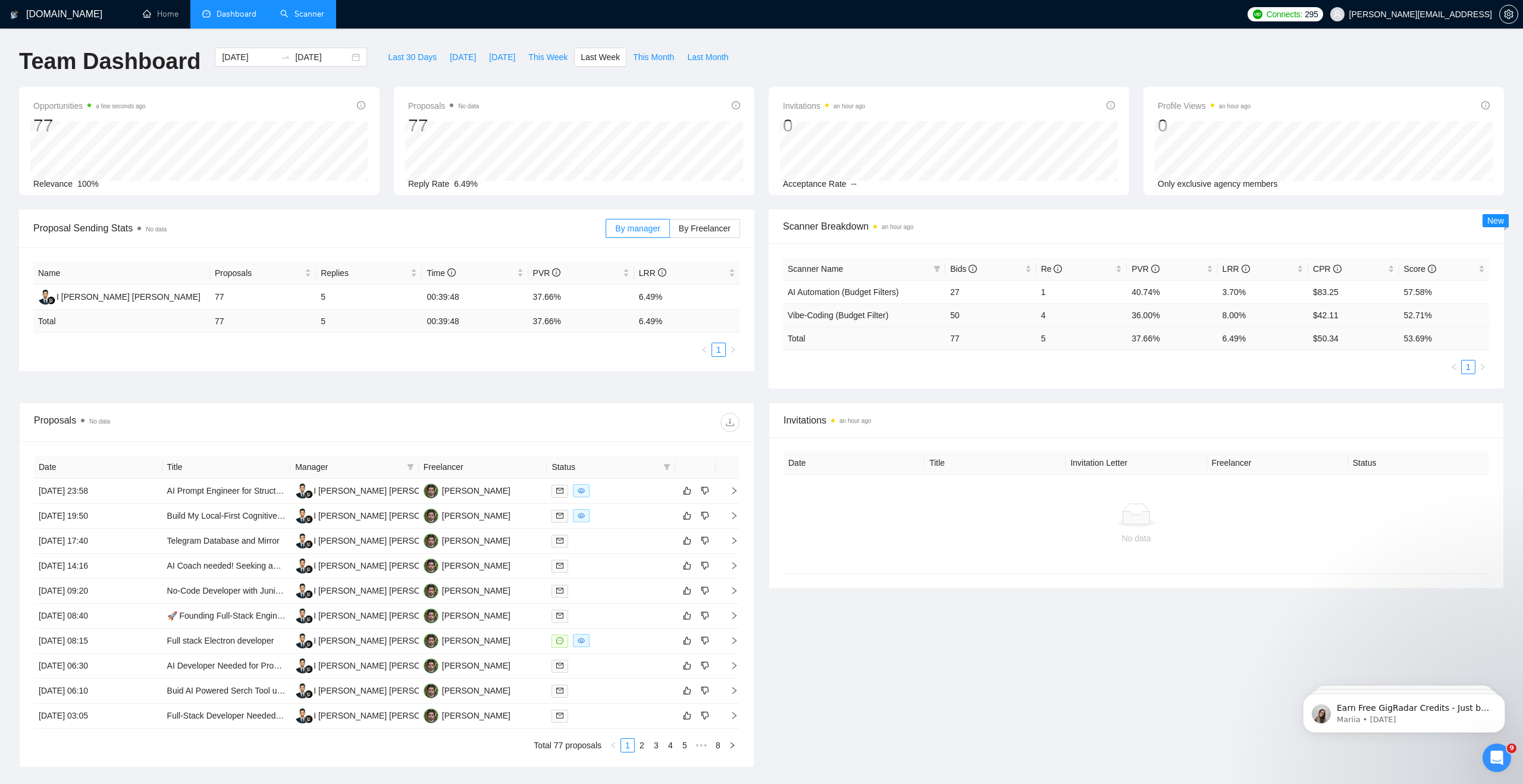
click at [960, 314] on td "50" at bounding box center [990, 314] width 91 height 23
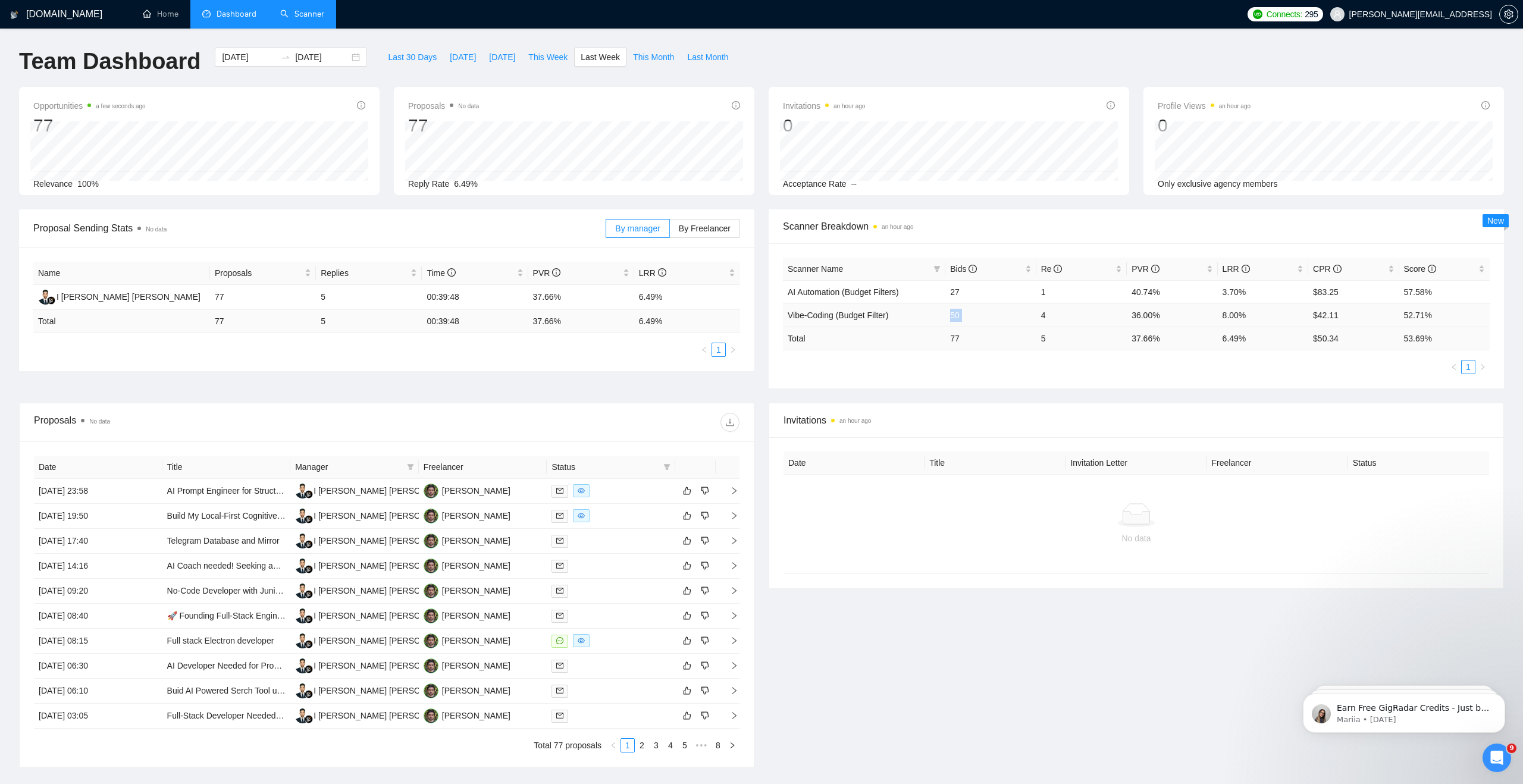
click at [960, 314] on td "50" at bounding box center [990, 314] width 91 height 23
click at [997, 314] on td "50" at bounding box center [990, 314] width 91 height 23
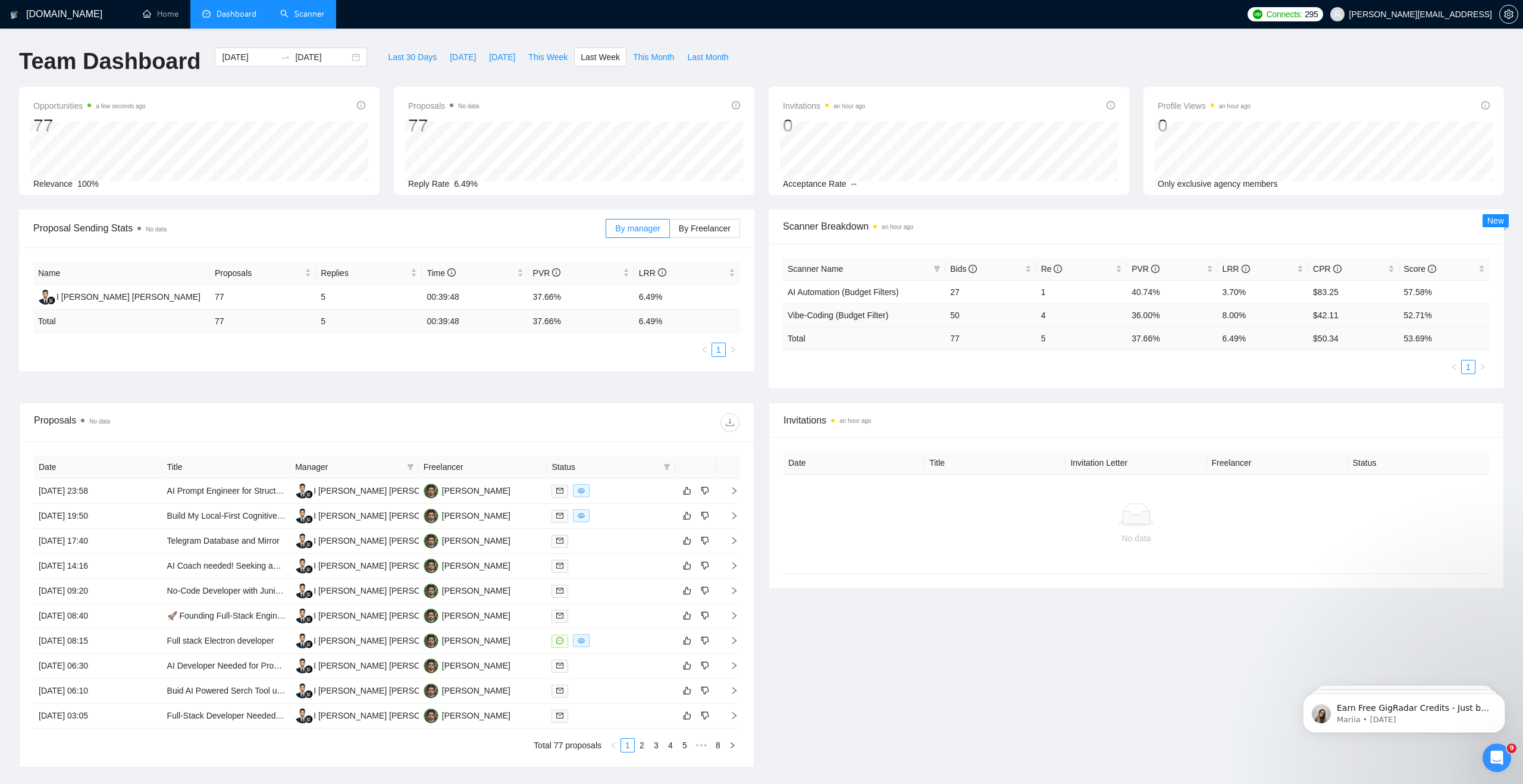
click at [1048, 314] on td "4" at bounding box center [1081, 314] width 91 height 23
click at [999, 316] on td "50" at bounding box center [990, 314] width 91 height 23
click at [1011, 314] on td "50" at bounding box center [990, 314] width 91 height 23
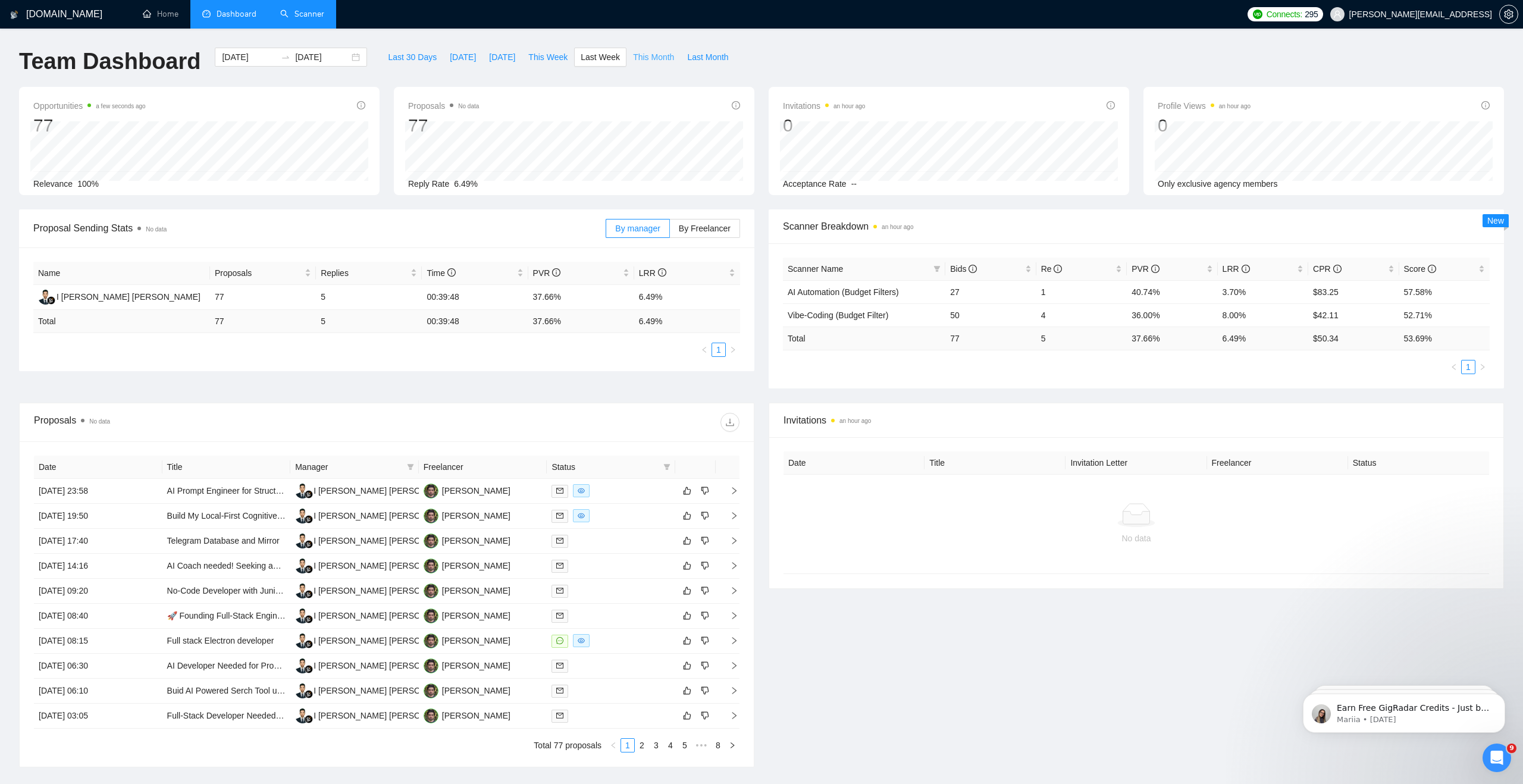
click at [650, 59] on span "This Month" at bounding box center [654, 57] width 41 height 13
type input "[DATE]"
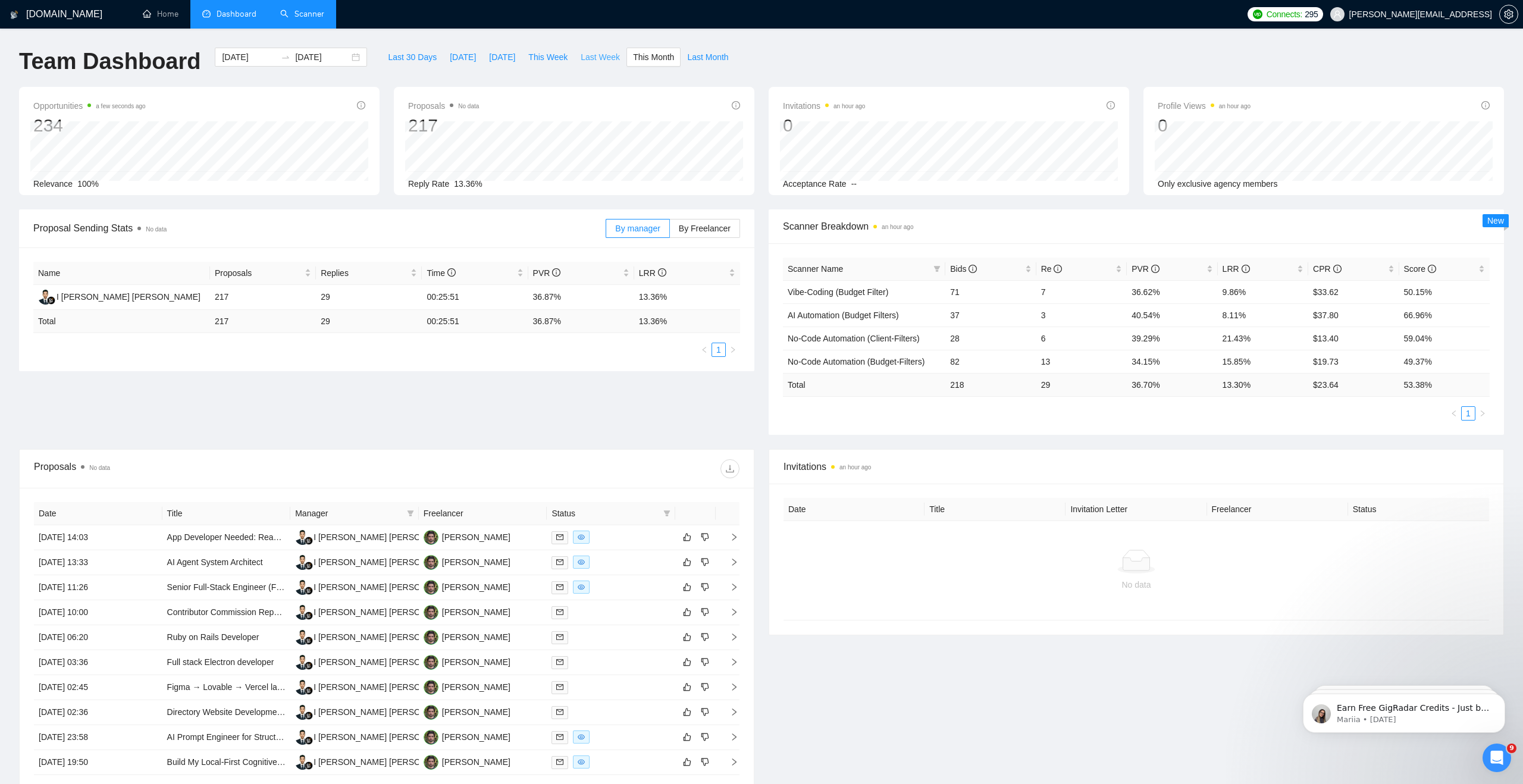
click at [591, 55] on span "Last Week" at bounding box center [600, 57] width 39 height 13
type input "2025-08-18"
type input "[DATE]"
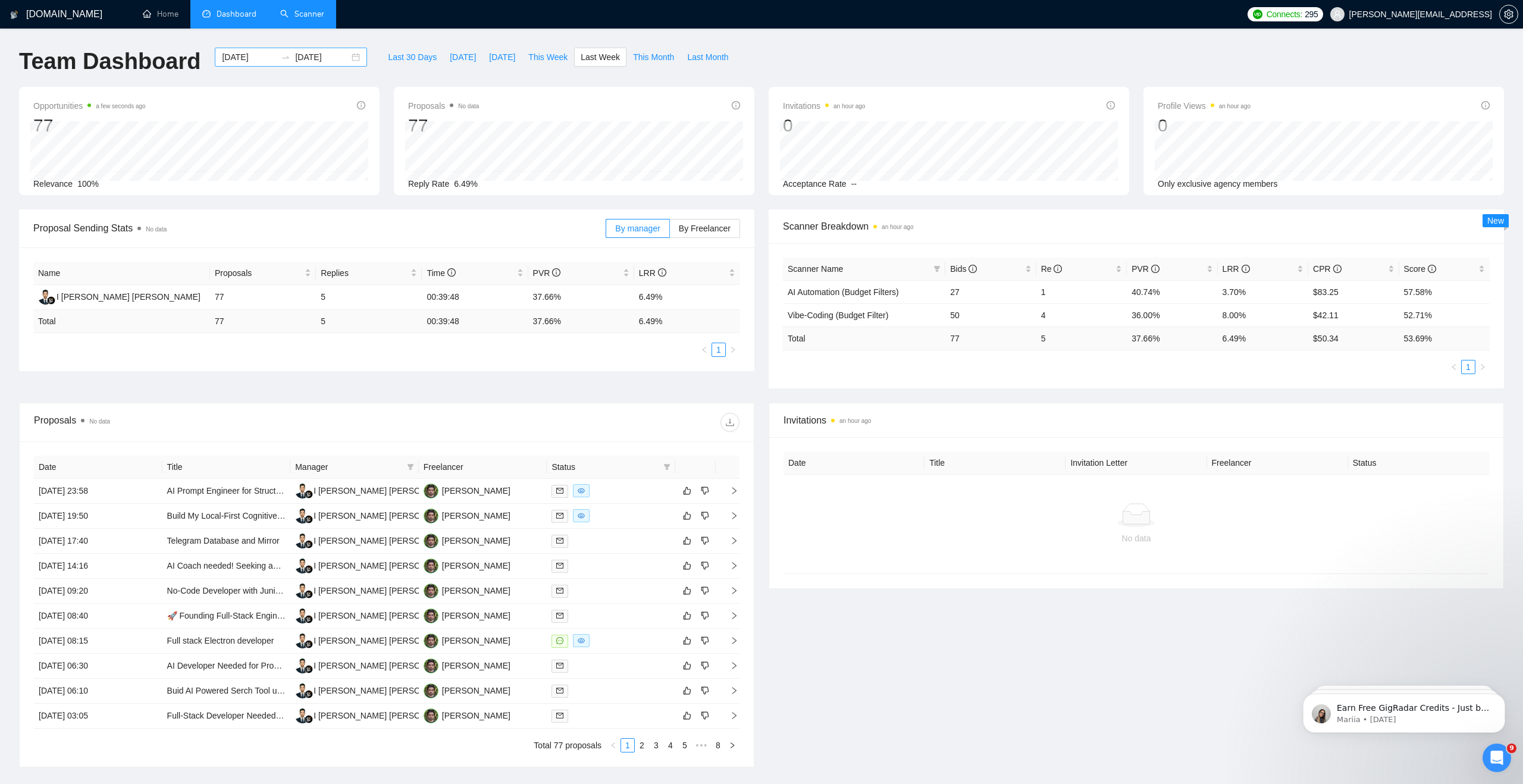
click at [345, 53] on div "2025-08-18 2025-08-24" at bounding box center [291, 57] width 152 height 19
type input "[DATE]"
click at [290, 183] on div "20" at bounding box center [286, 184] width 14 height 14
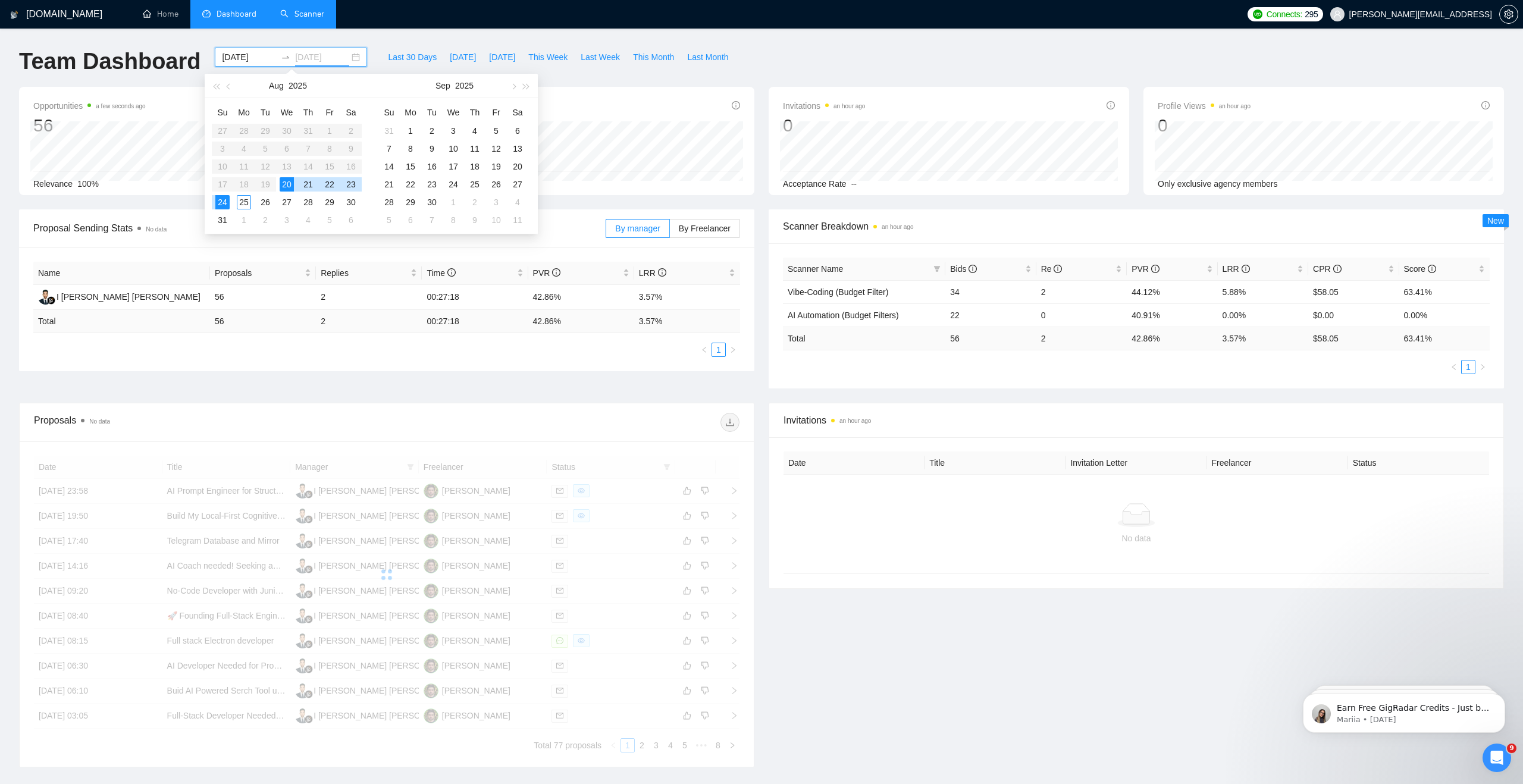
type input "[DATE]"
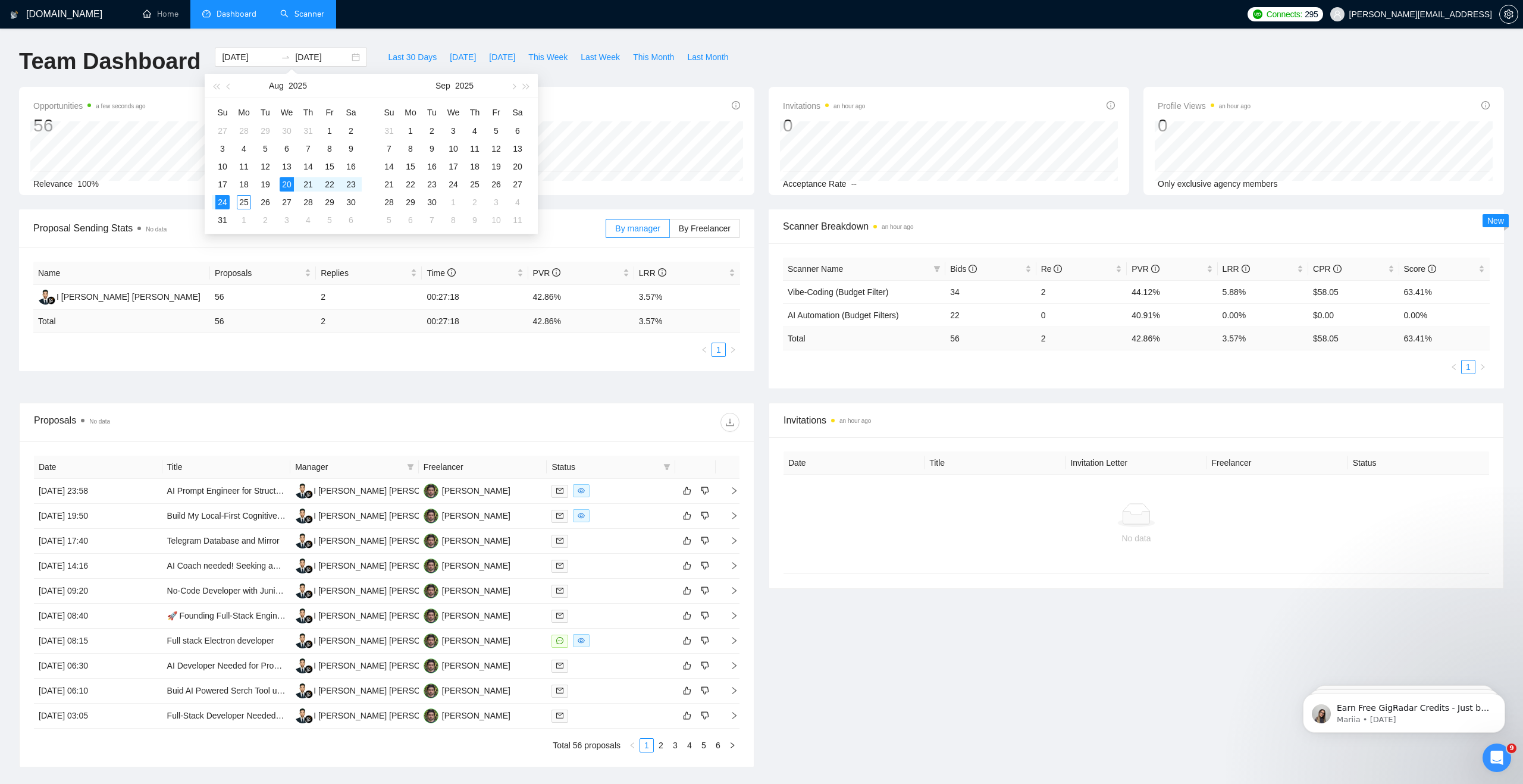
click at [883, 235] on div "Scanner Breakdown an hour ago" at bounding box center [1136, 226] width 707 height 34
click at [957, 314] on td "22" at bounding box center [990, 314] width 91 height 23
click at [959, 291] on td "34" at bounding box center [990, 291] width 91 height 23
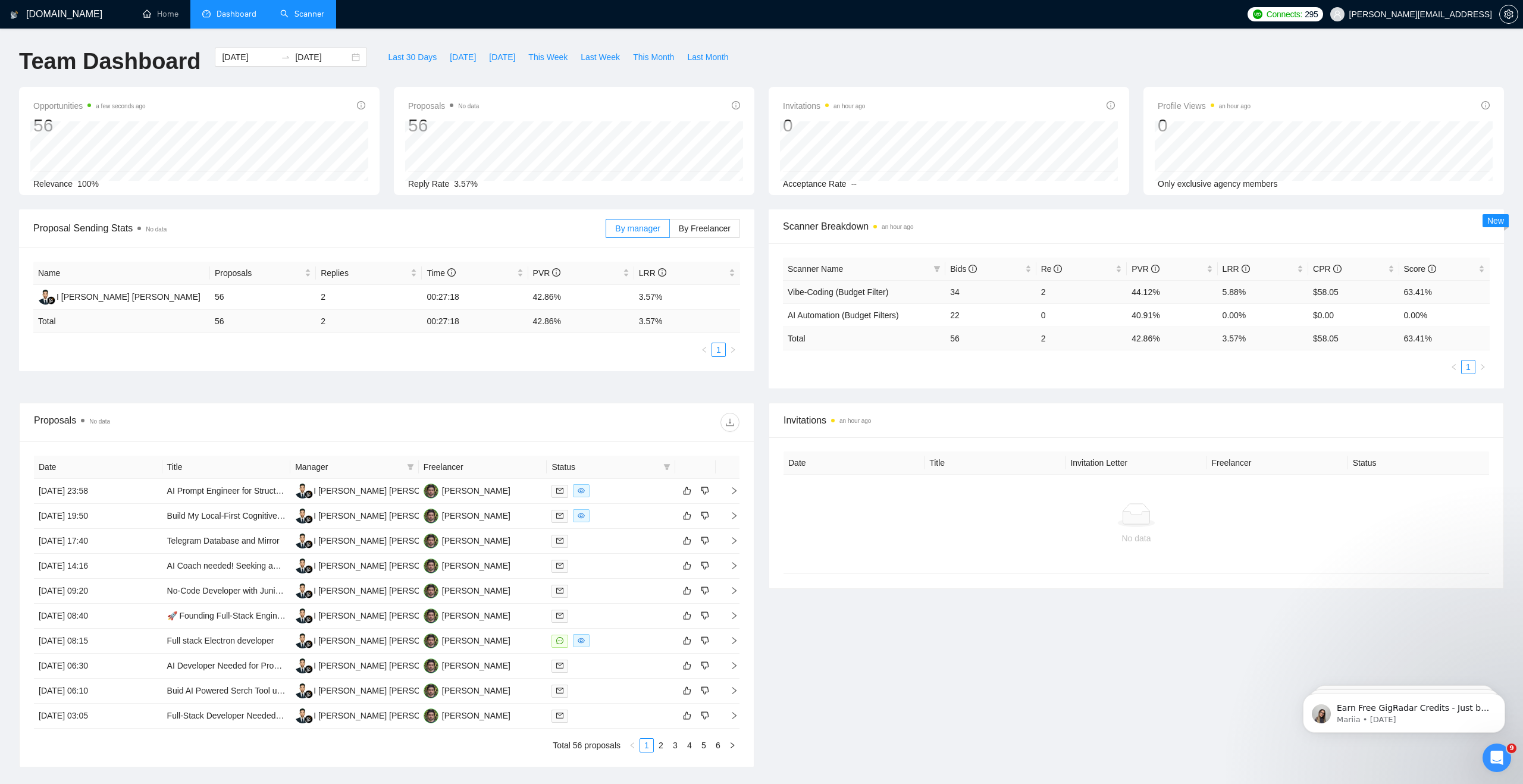
click at [959, 291] on td "34" at bounding box center [990, 291] width 91 height 23
click at [1230, 294] on td "5.88%" at bounding box center [1262, 291] width 91 height 23
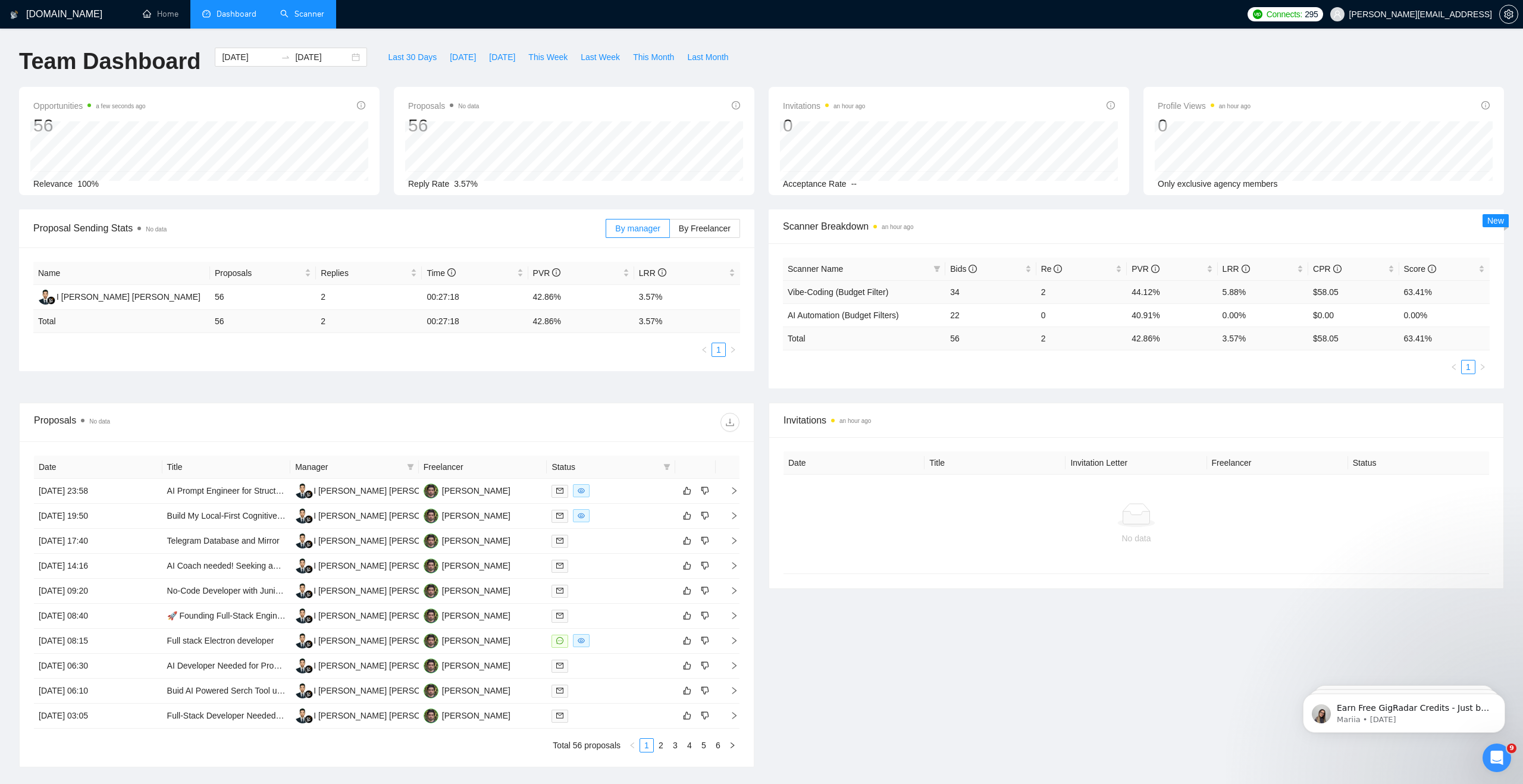
click at [1213, 297] on td "44.12%" at bounding box center [1172, 291] width 91 height 23
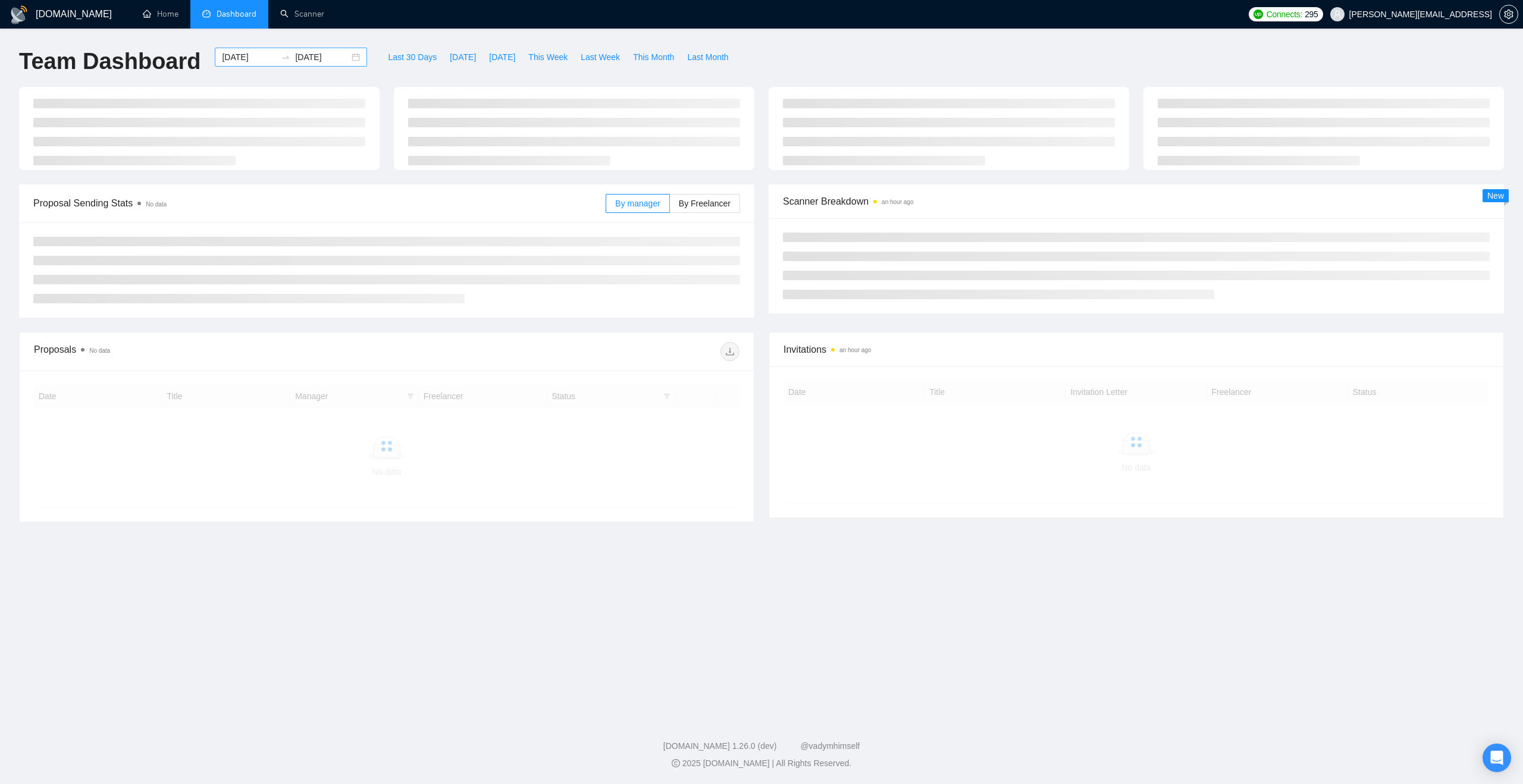
click at [348, 55] on div "2025-08-20 2025-08-24" at bounding box center [291, 57] width 152 height 19
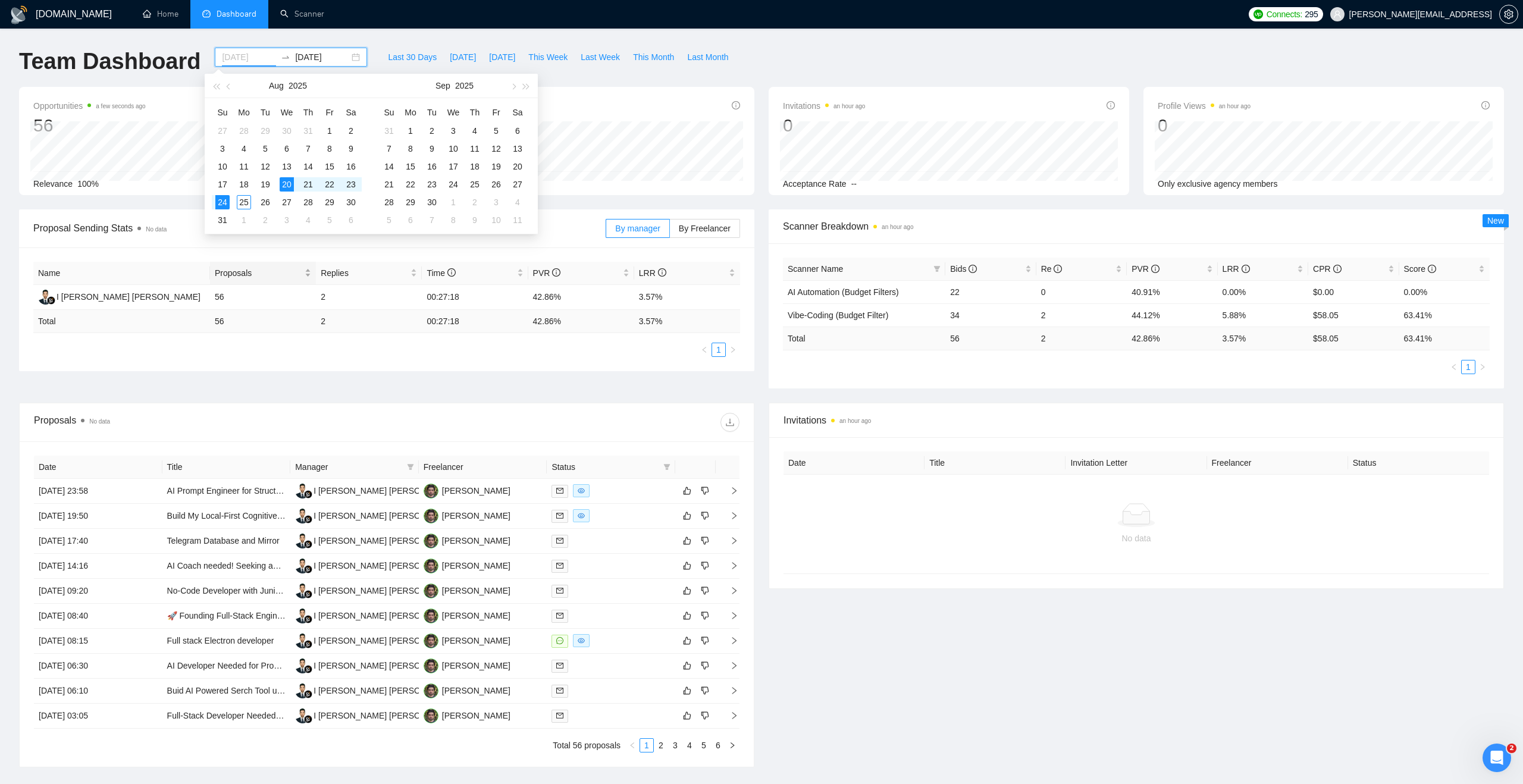
type input "[DATE]"
click at [299, 267] on div "Proposals" at bounding box center [263, 273] width 96 height 13
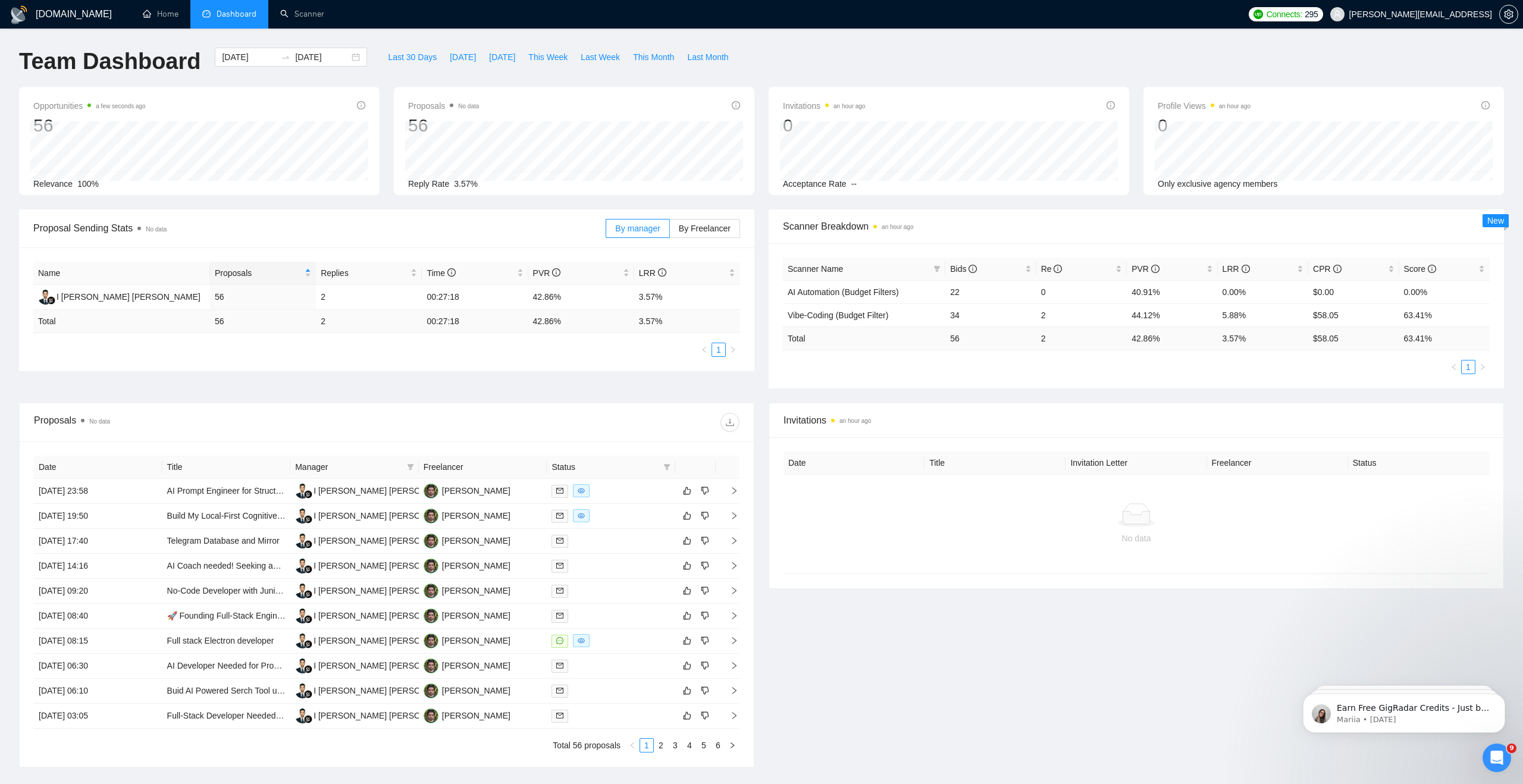
click at [954, 343] on td "56" at bounding box center [990, 338] width 91 height 23
click at [933, 340] on td "Total" at bounding box center [864, 338] width 162 height 23
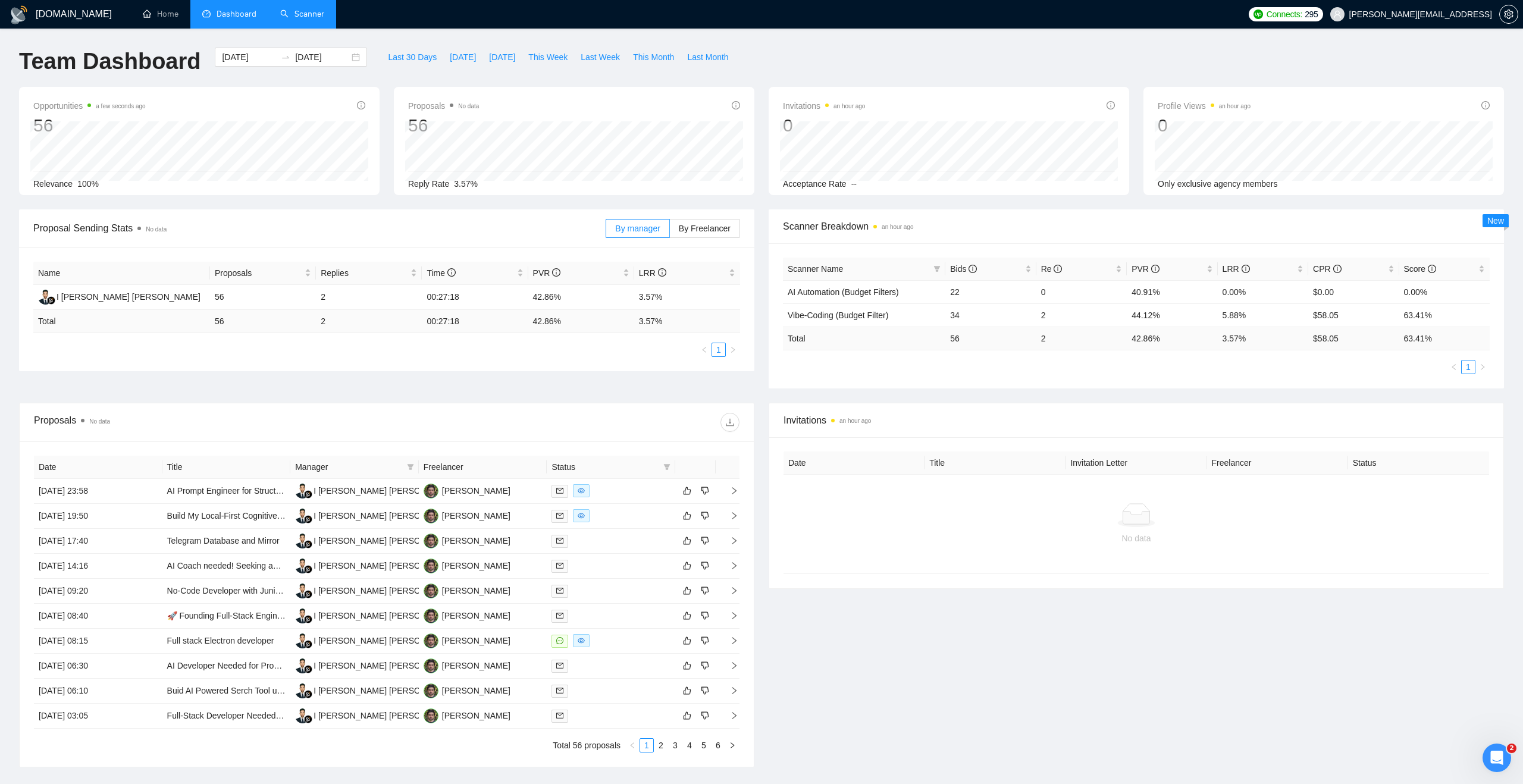
click at [321, 19] on link "Scanner" at bounding box center [302, 14] width 44 height 10
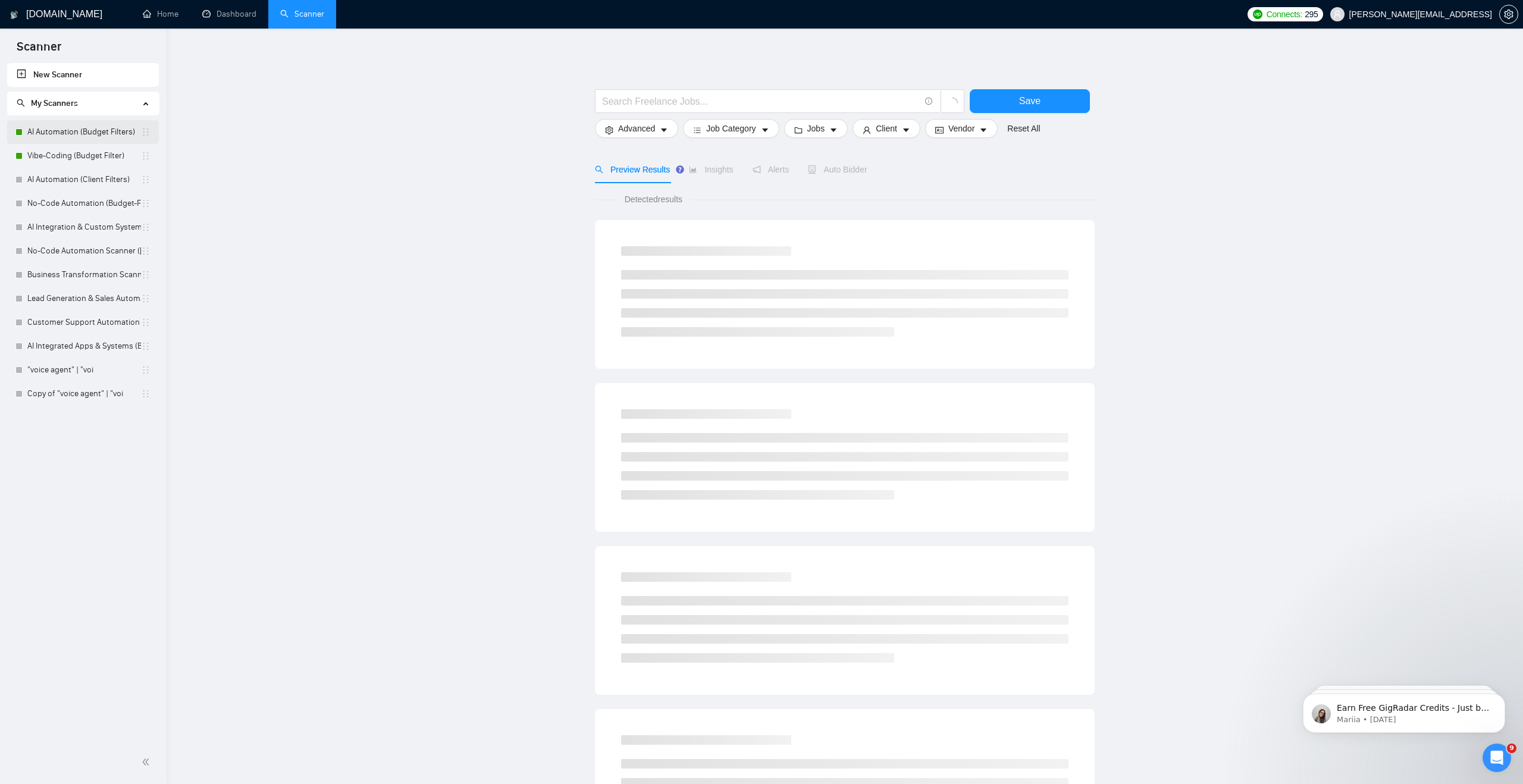
click at [109, 131] on link "AI Automation (Budget Filters)" at bounding box center [84, 132] width 114 height 24
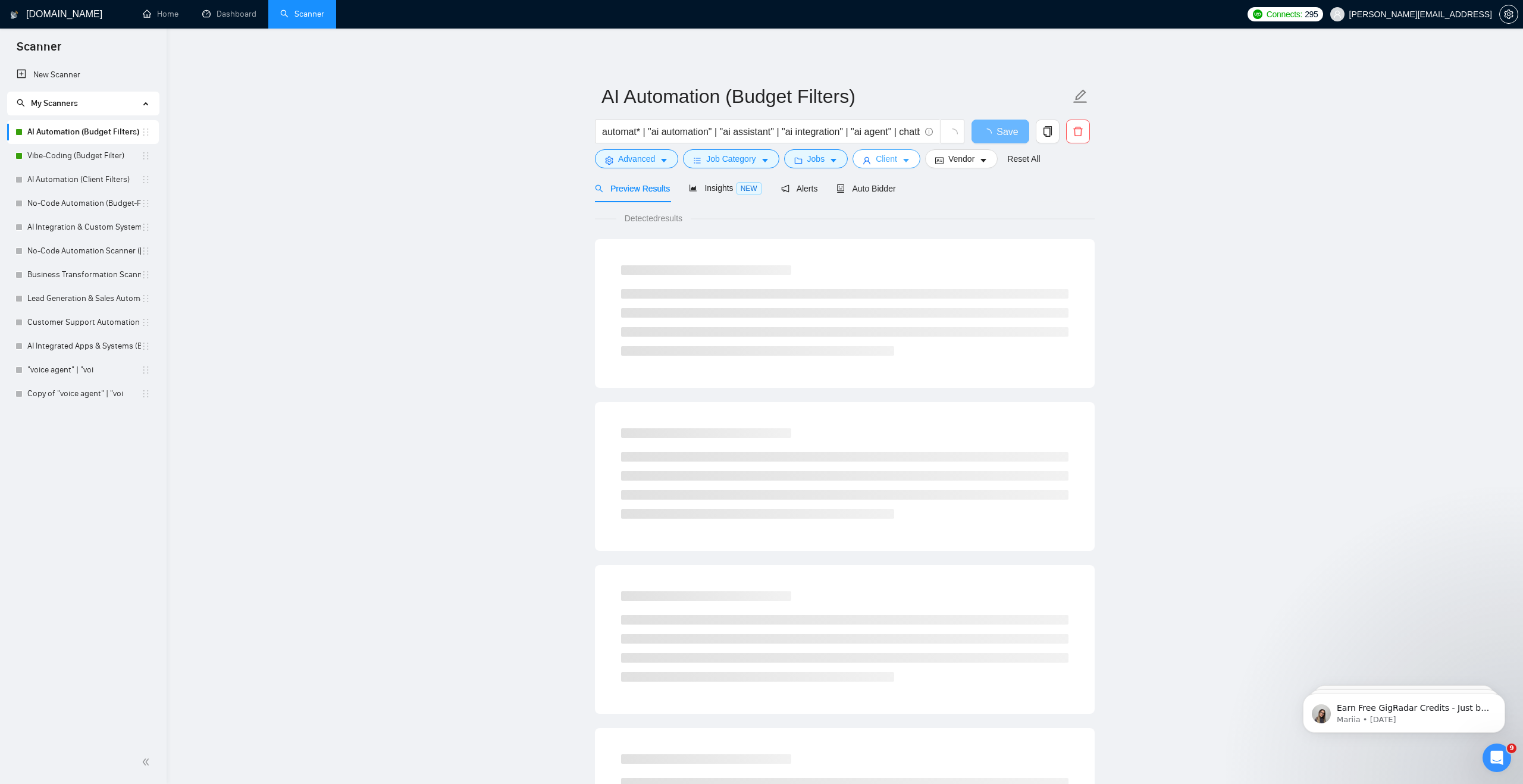
click at [906, 161] on button "Client" at bounding box center [886, 159] width 68 height 19
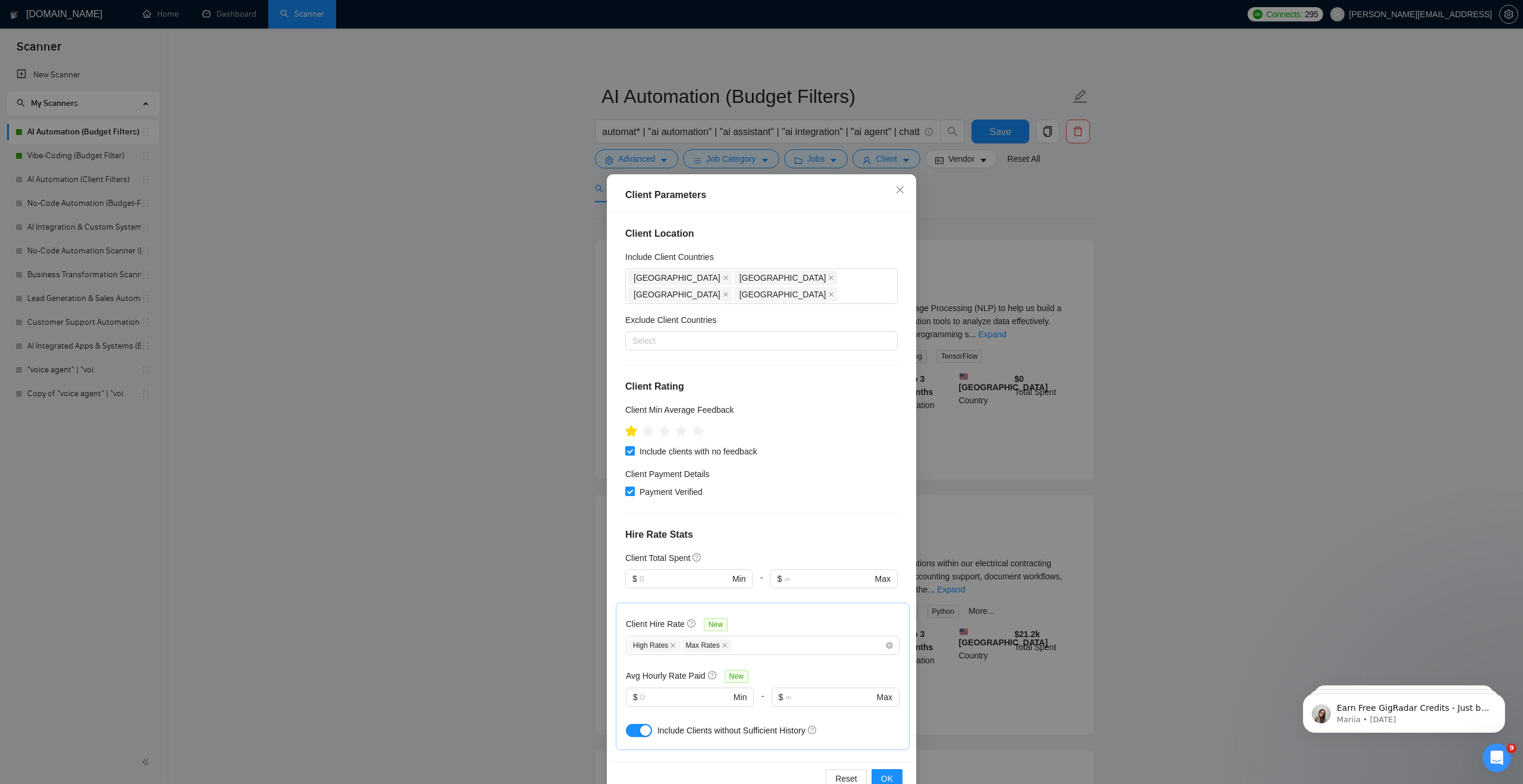
click at [633, 425] on icon "star" at bounding box center [631, 430] width 13 height 12
click at [892, 774] on span "OK" at bounding box center [887, 778] width 12 height 13
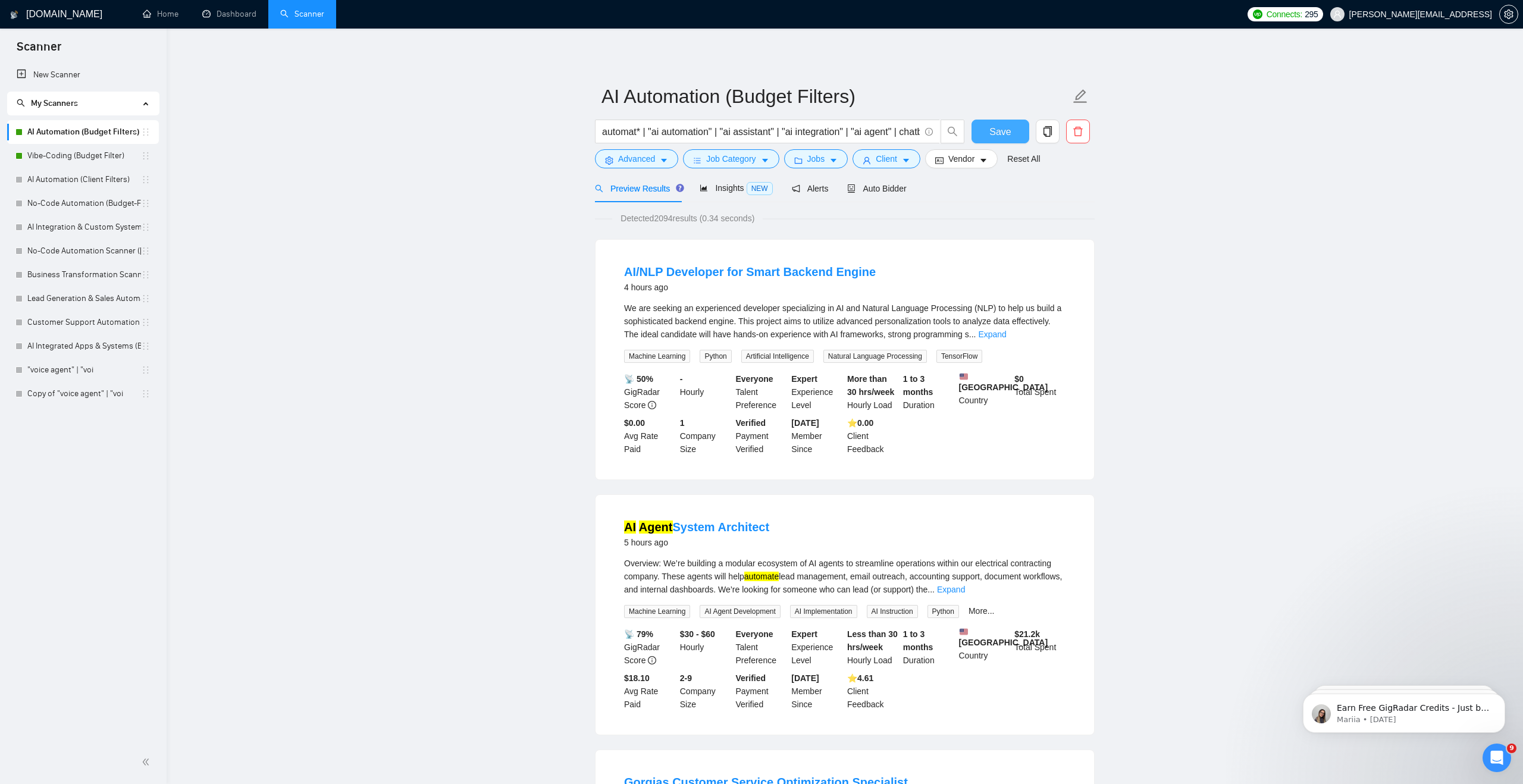
click at [1007, 132] on span "Save" at bounding box center [1000, 131] width 22 height 15
click at [124, 162] on link "Vibe-Coding (Budget Filter)" at bounding box center [84, 156] width 114 height 24
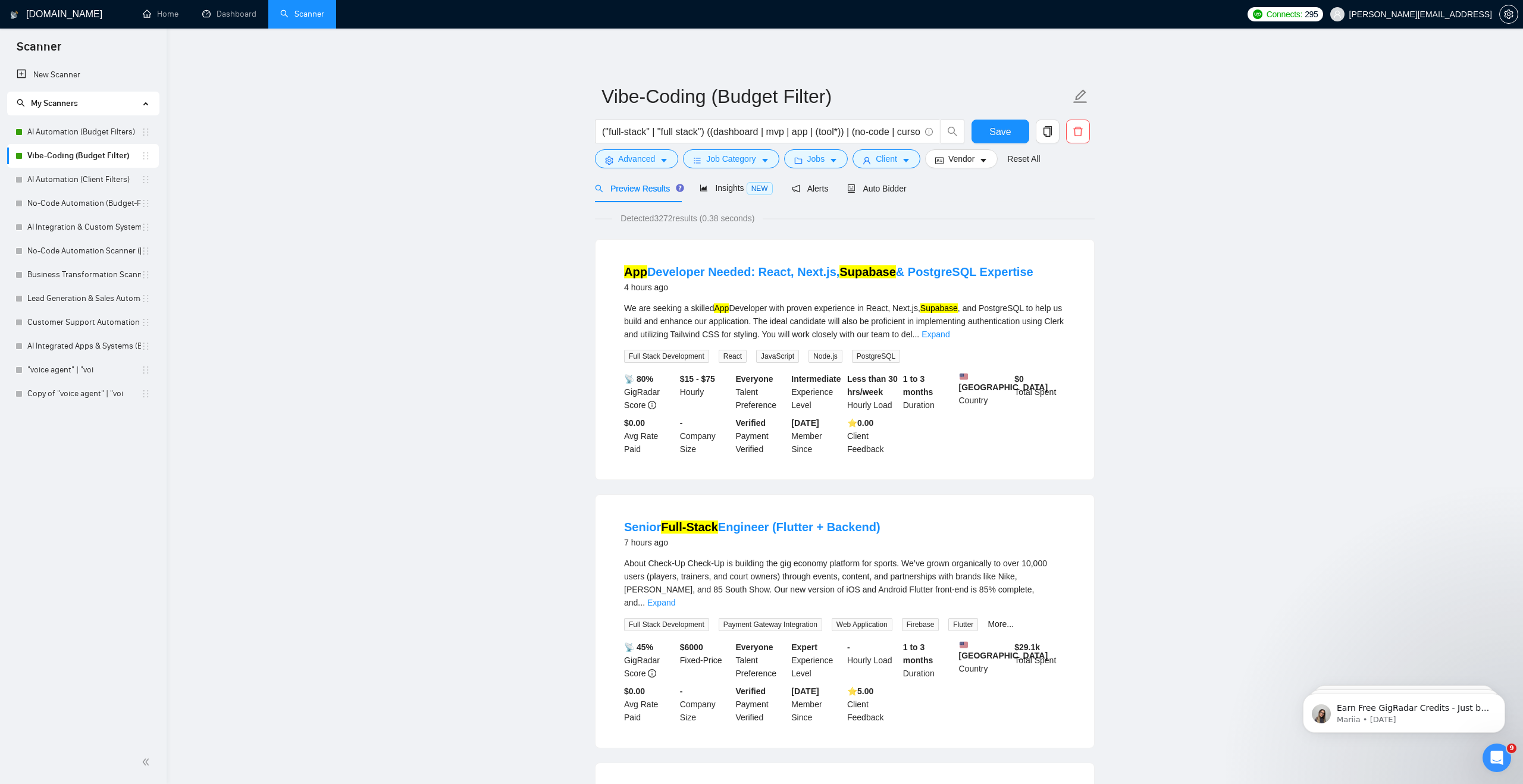
click at [108, 140] on link "AI Automation (Budget Filters)" at bounding box center [84, 132] width 114 height 24
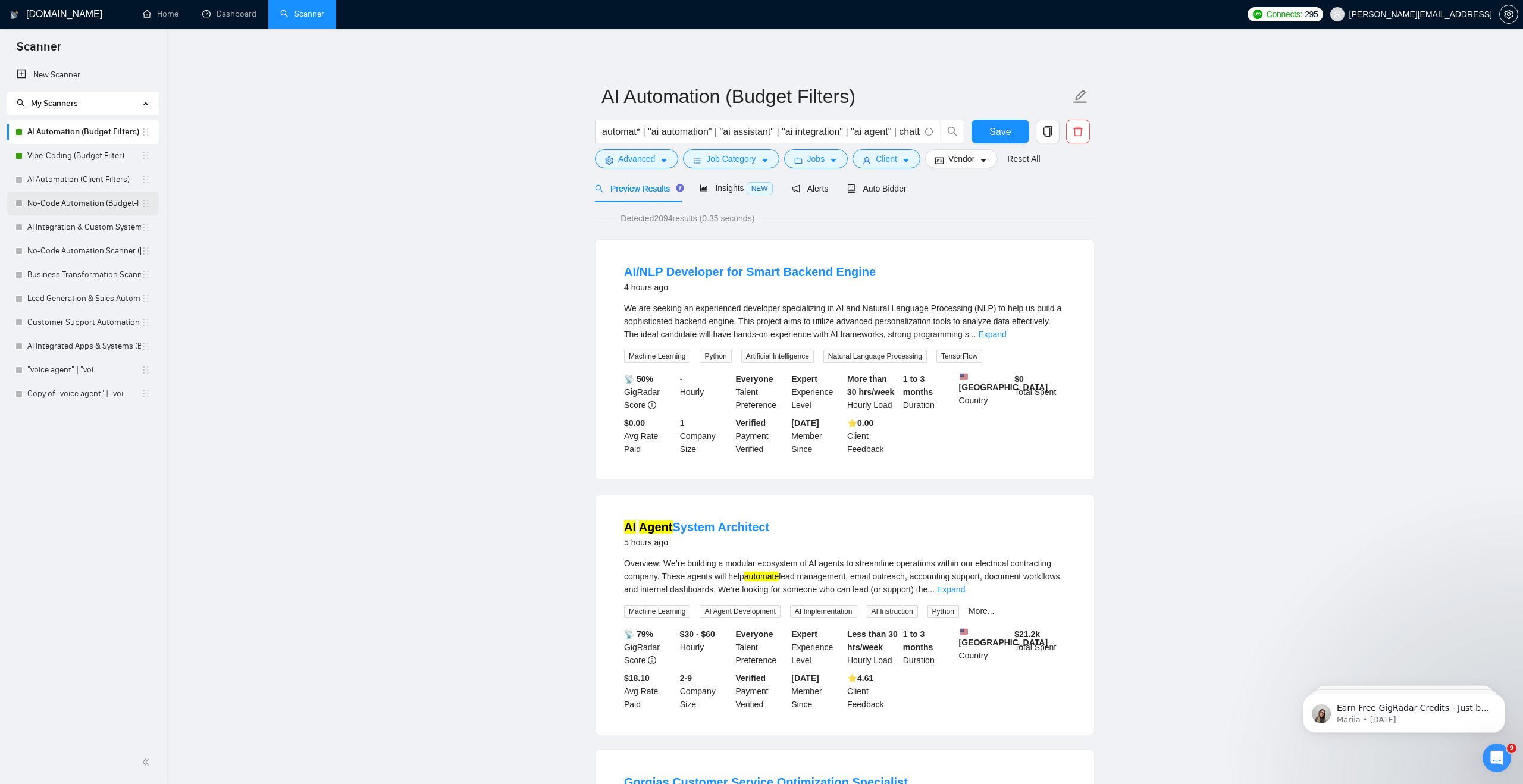
click at [91, 201] on link "No-Code Automation (Budget-Filters)" at bounding box center [84, 204] width 114 height 24
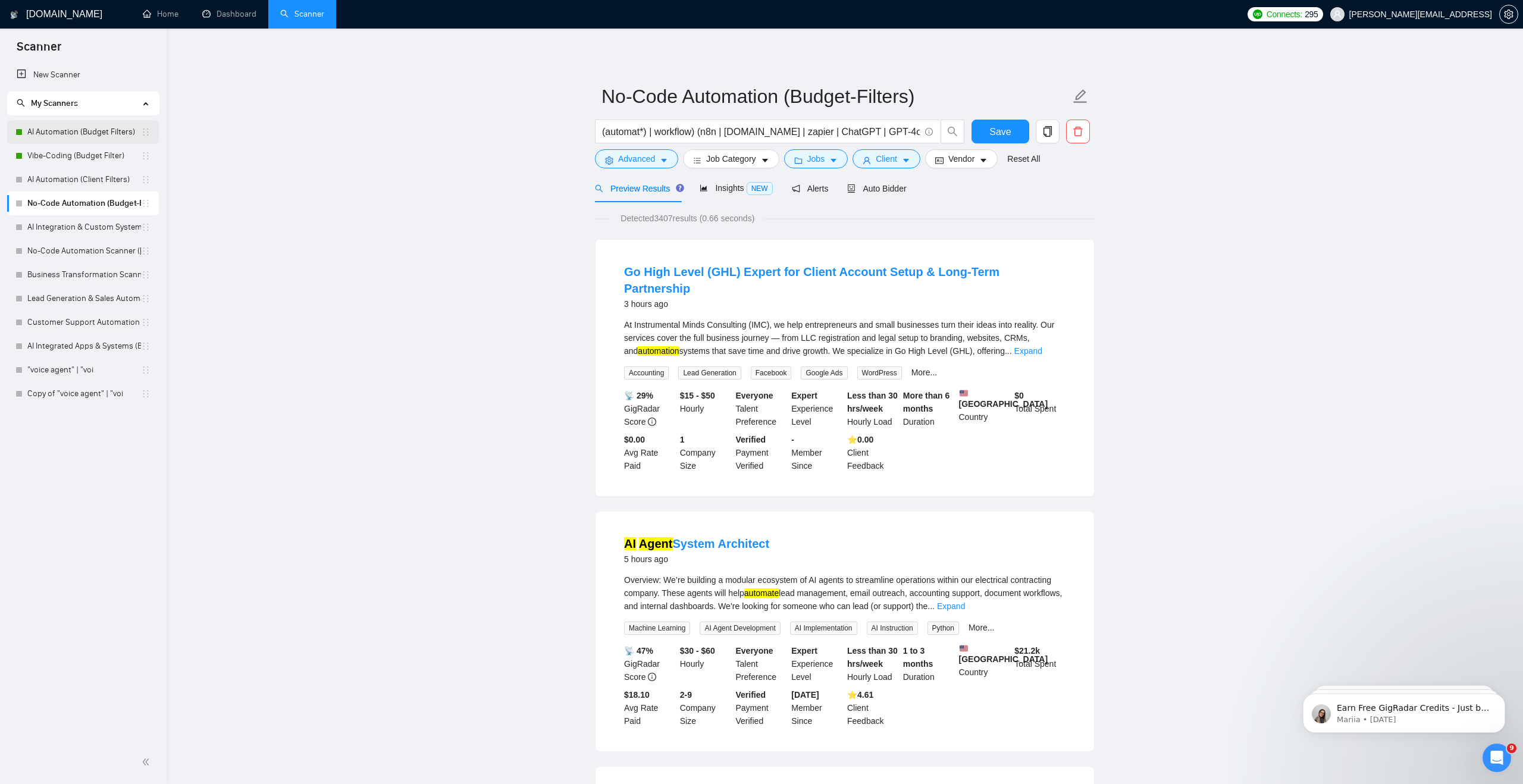
click at [79, 132] on link "AI Automation (Budget Filters)" at bounding box center [84, 132] width 114 height 24
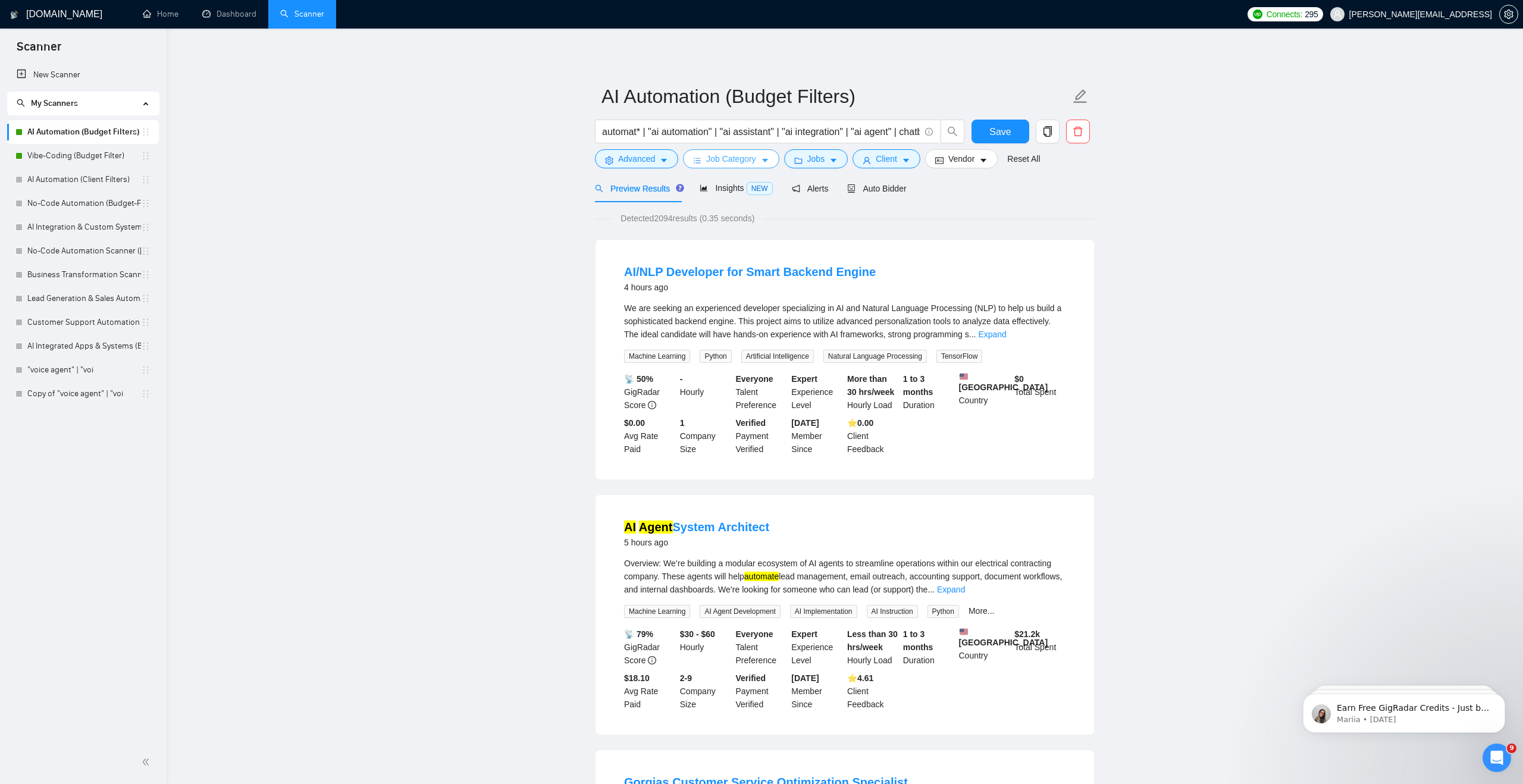
click at [704, 164] on button "Job Category" at bounding box center [731, 159] width 95 height 19
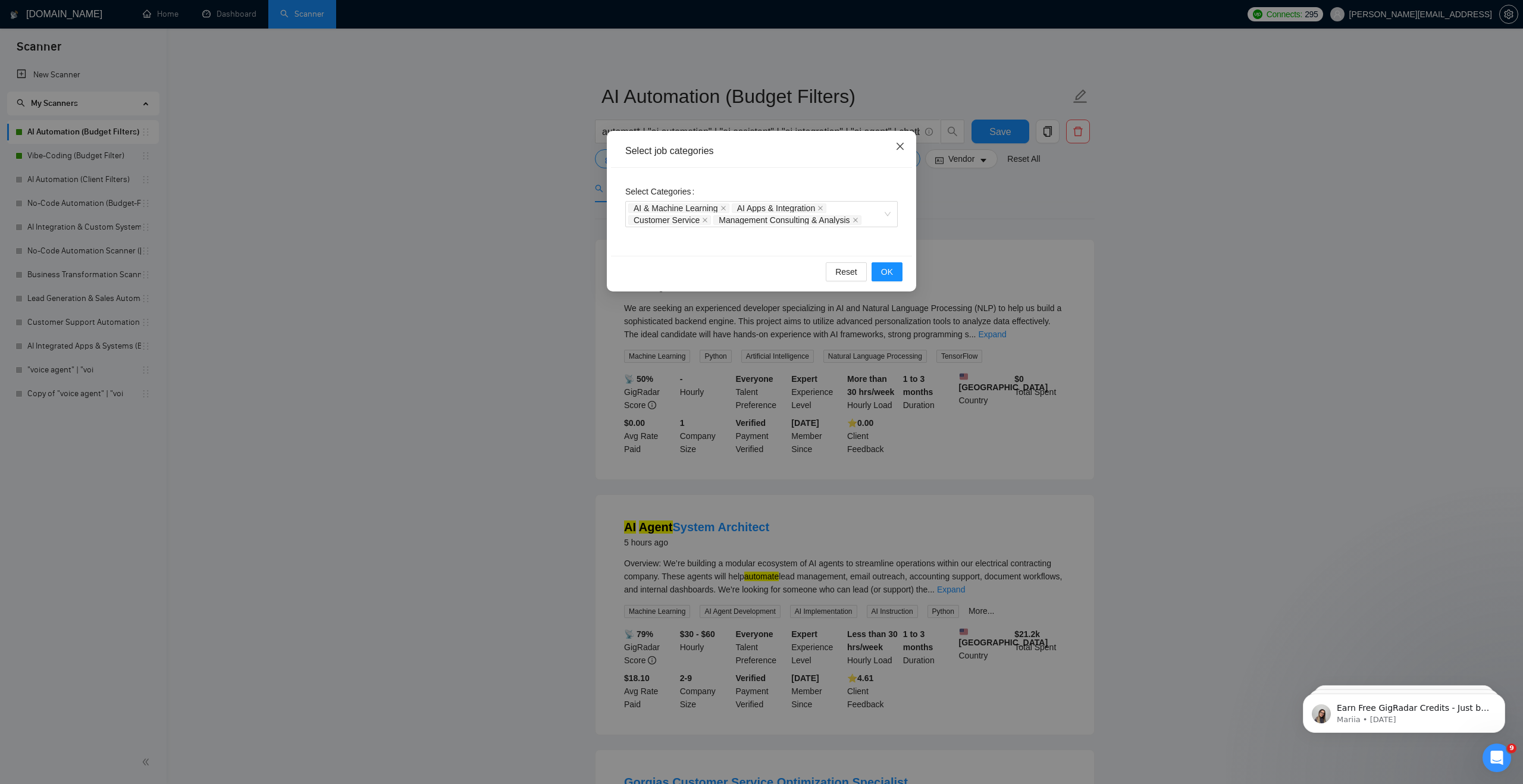
click at [902, 147] on icon "close" at bounding box center [900, 146] width 7 height 7
